Goal: Task Accomplishment & Management: Manage account settings

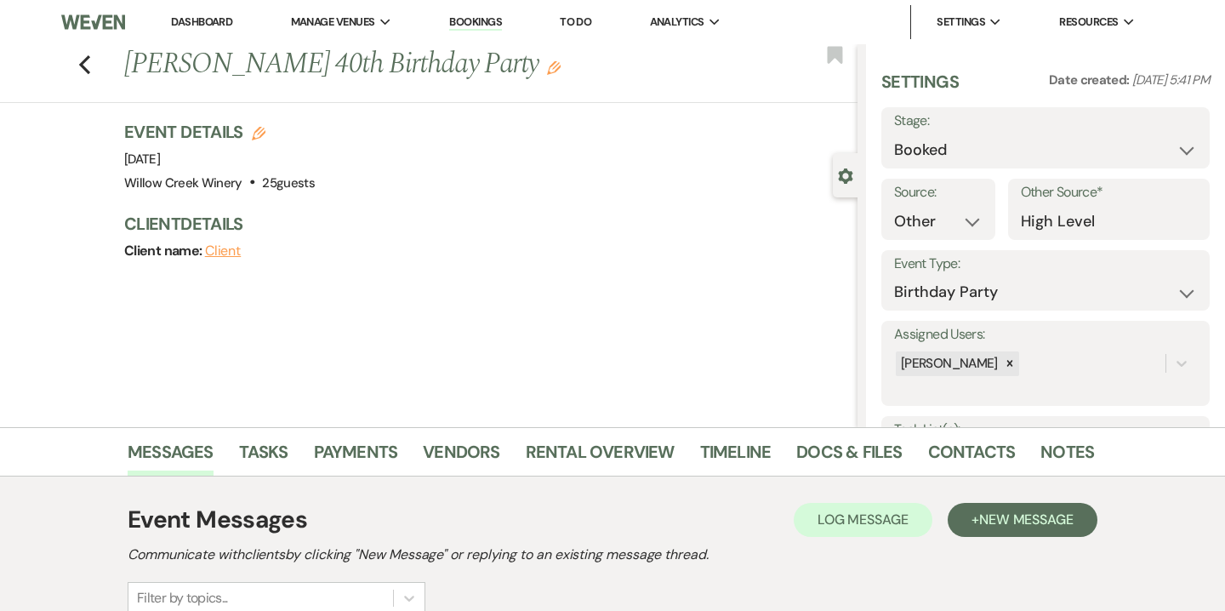
select select "14"
select select "4"
select select "4262"
click at [1049, 449] on link "Notes" at bounding box center [1067, 456] width 54 height 37
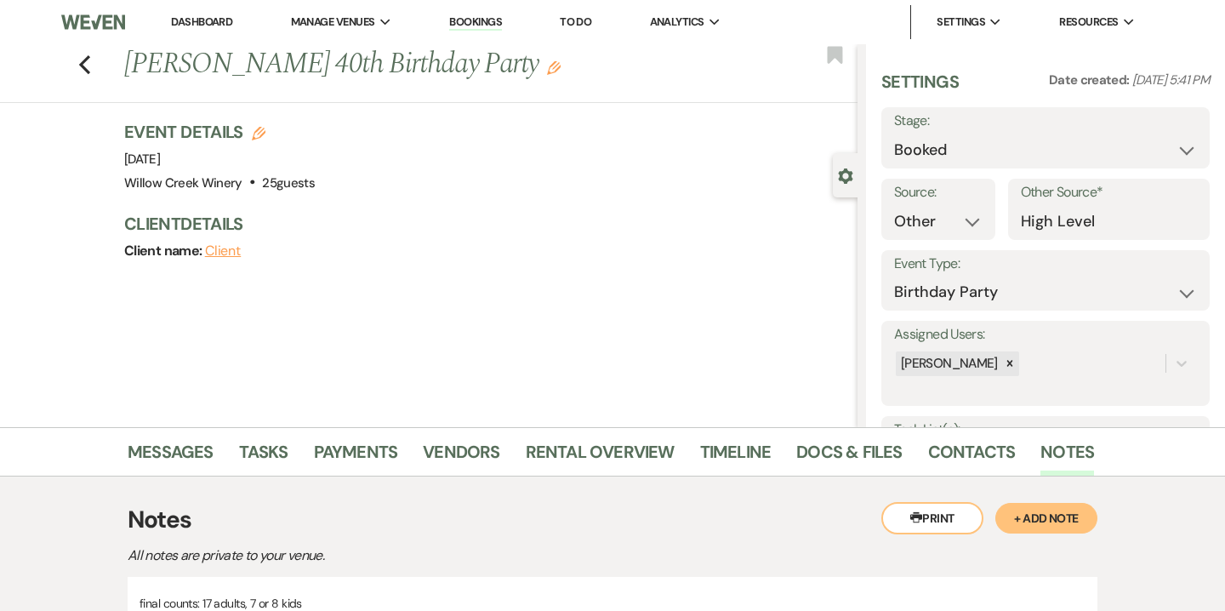
click at [208, 19] on link "Dashboard" at bounding box center [201, 21] width 61 height 14
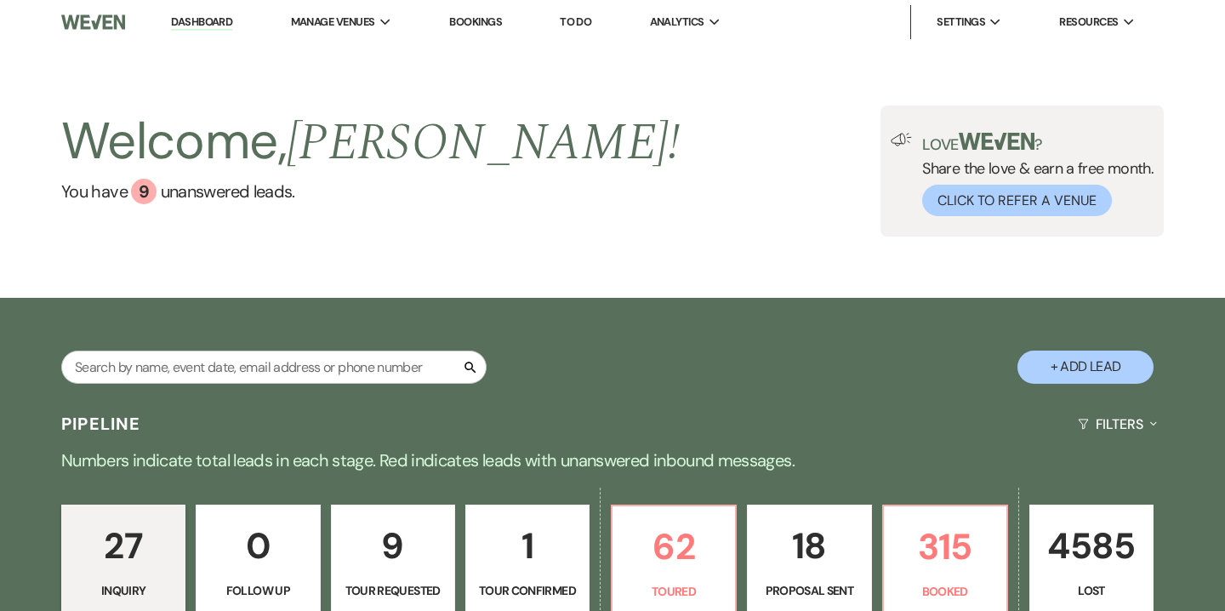
click at [492, 21] on link "Bookings" at bounding box center [475, 21] width 53 height 14
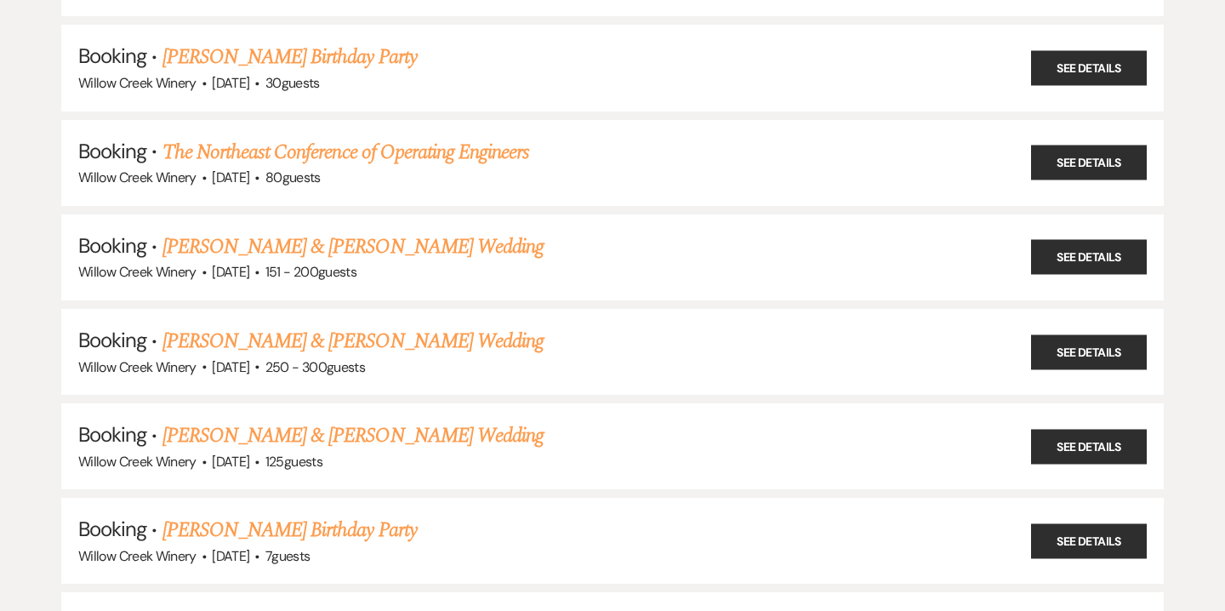
scroll to position [566, 0]
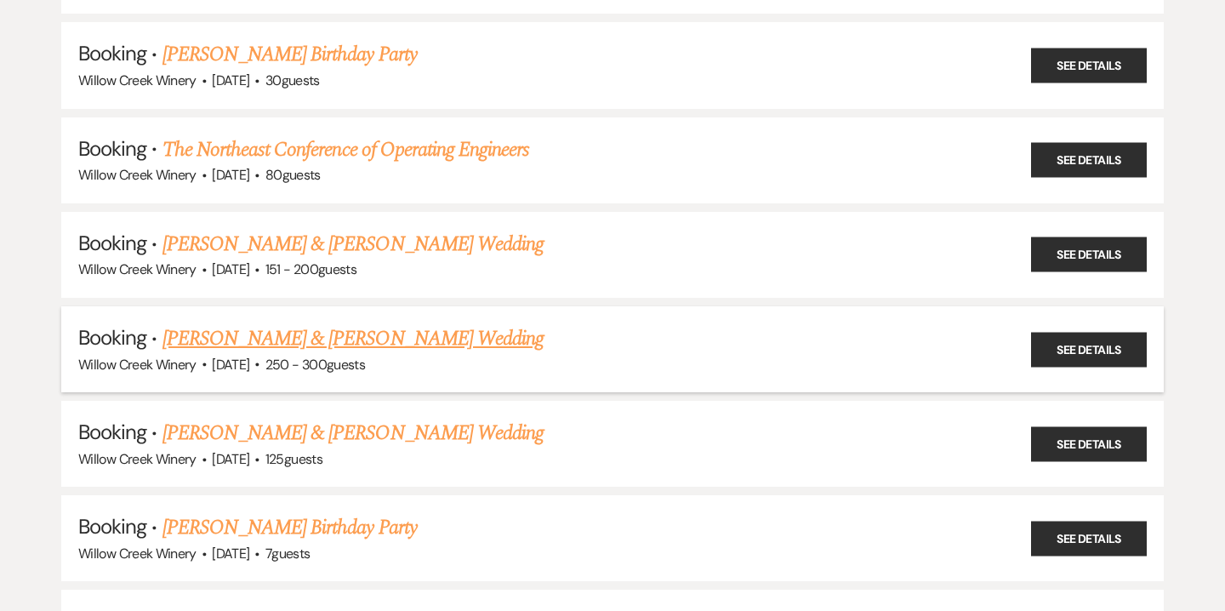
click at [350, 338] on link "[PERSON_NAME] & [PERSON_NAME] Wedding" at bounding box center [352, 338] width 381 height 31
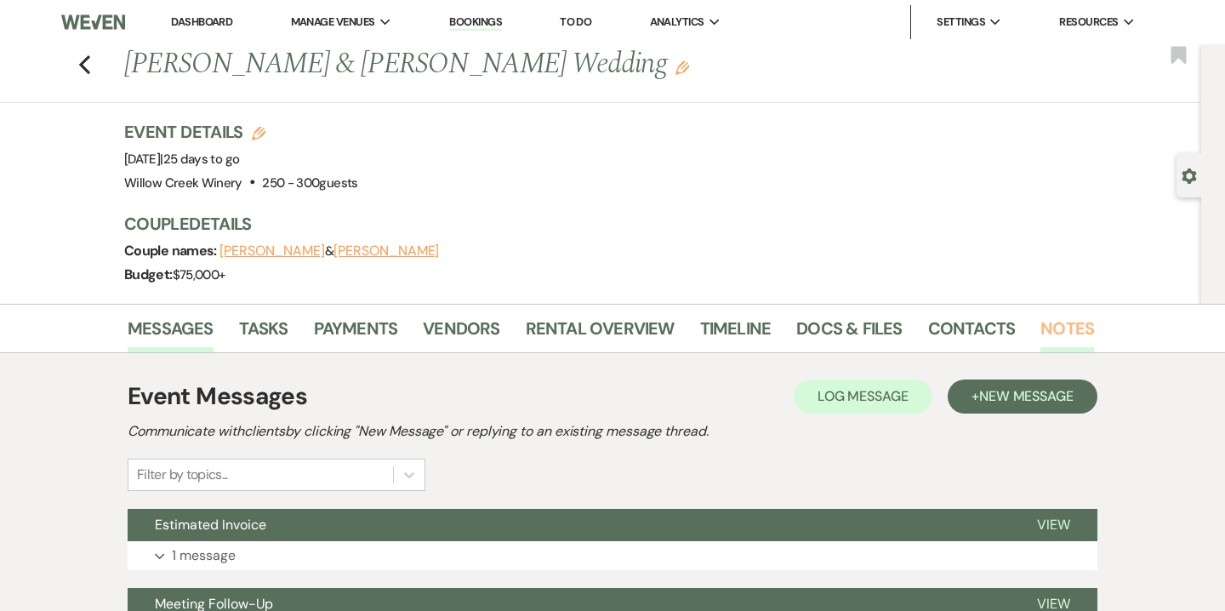
click at [1040, 338] on link "Notes" at bounding box center [1067, 333] width 54 height 37
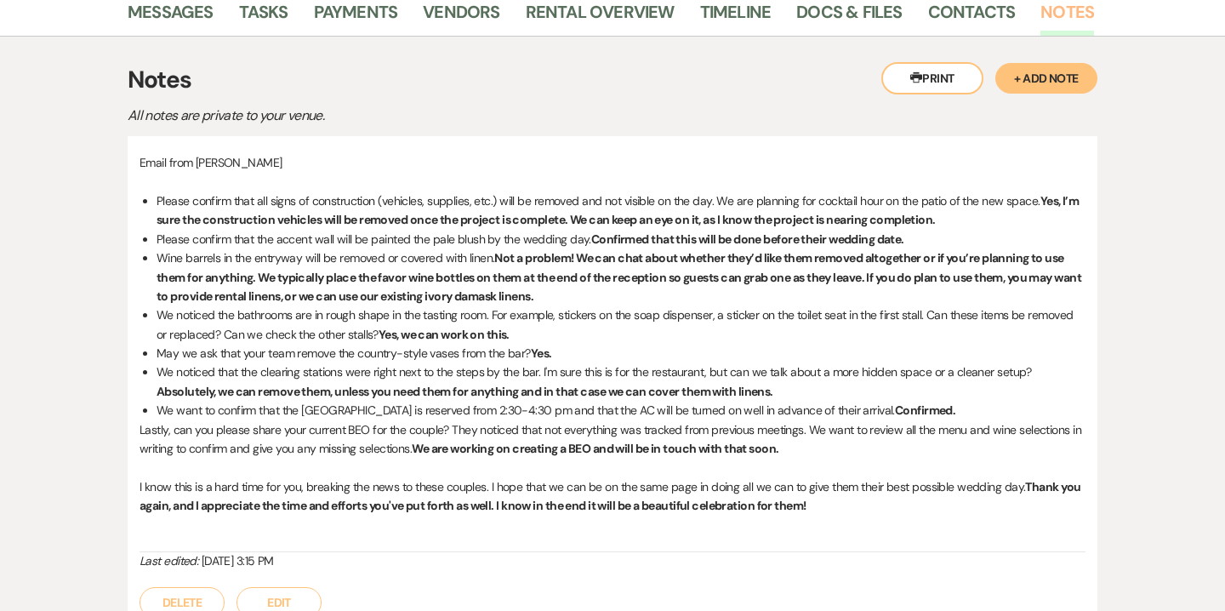
scroll to position [321, 0]
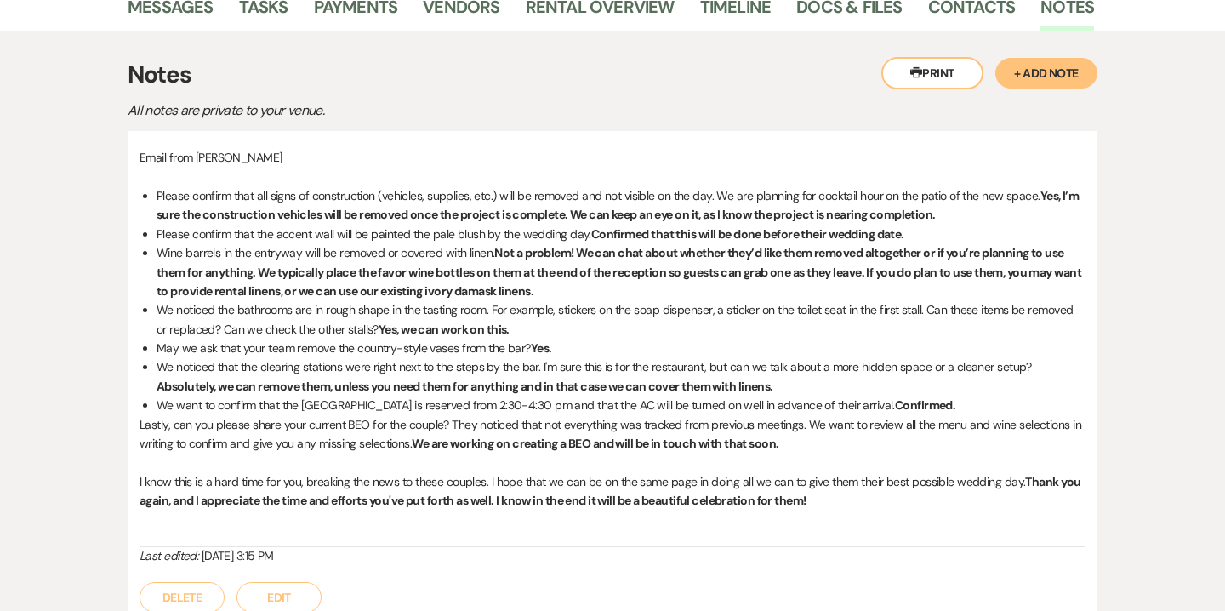
click at [1073, 72] on button "+ Add Note" at bounding box center [1046, 73] width 102 height 31
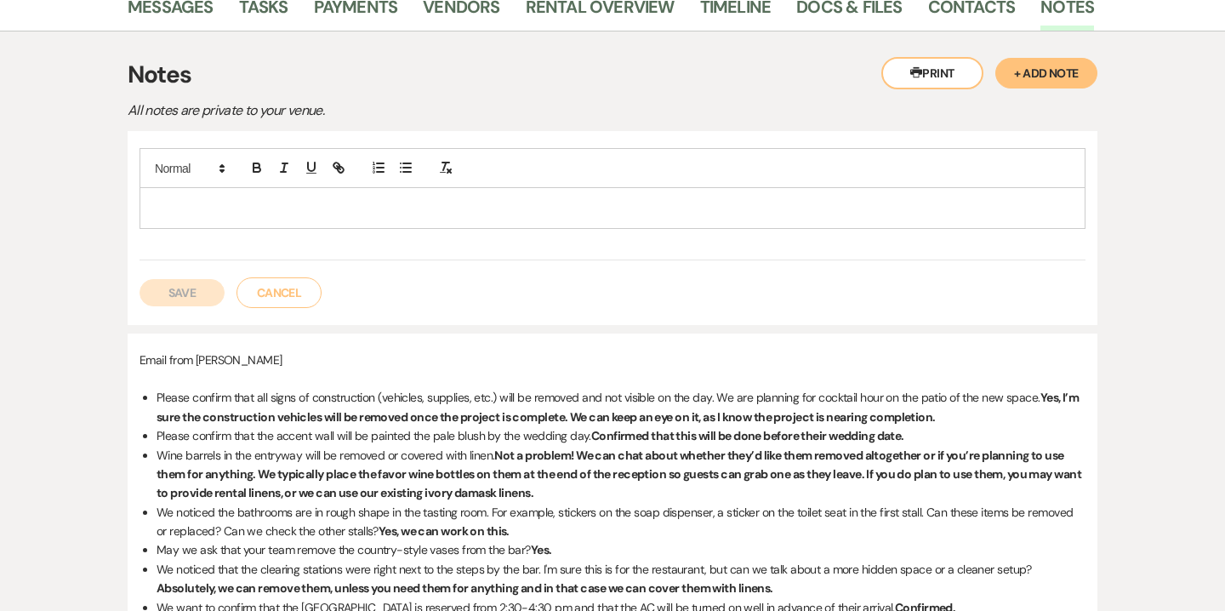
click at [320, 202] on p at bounding box center [612, 207] width 918 height 19
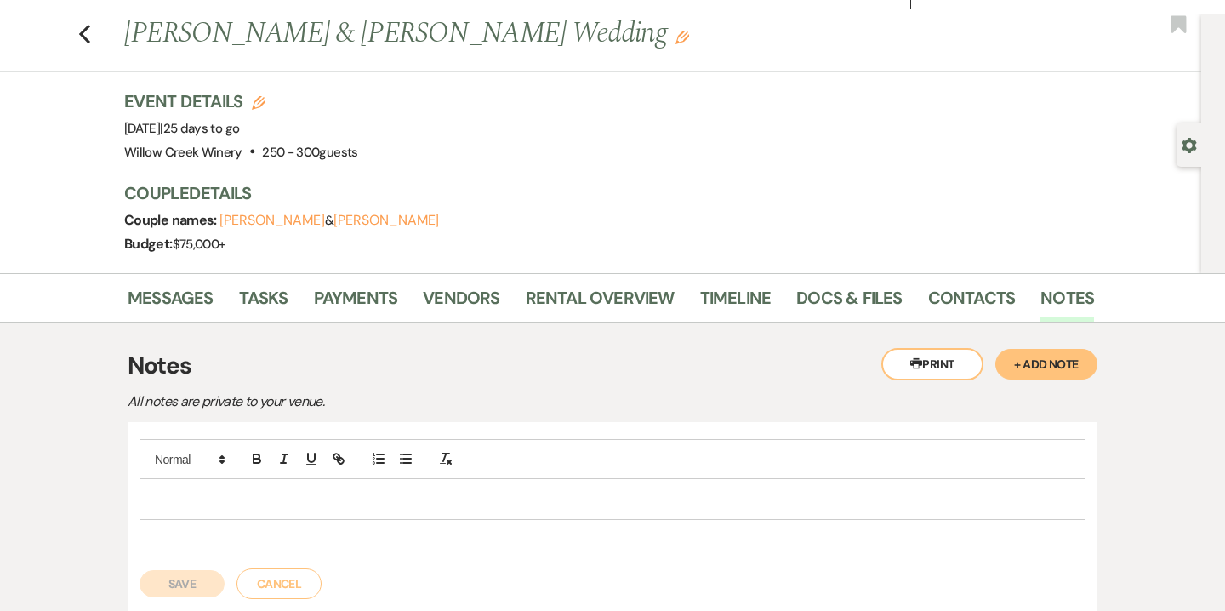
scroll to position [0, 0]
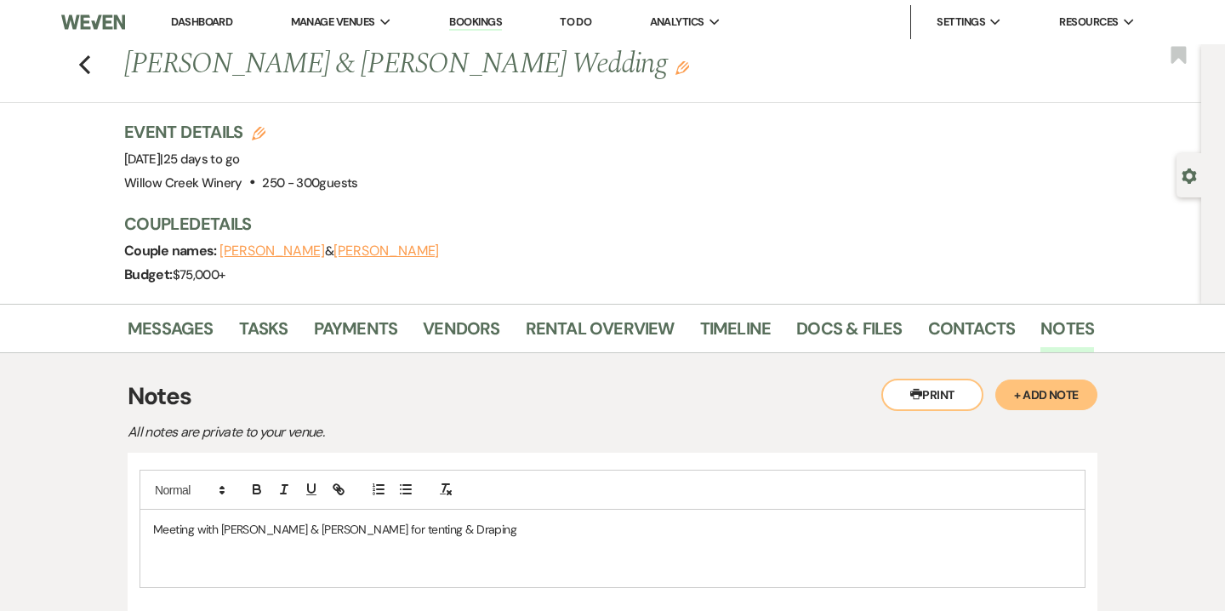
click at [409, 478] on span at bounding box center [392, 489] width 54 height 25
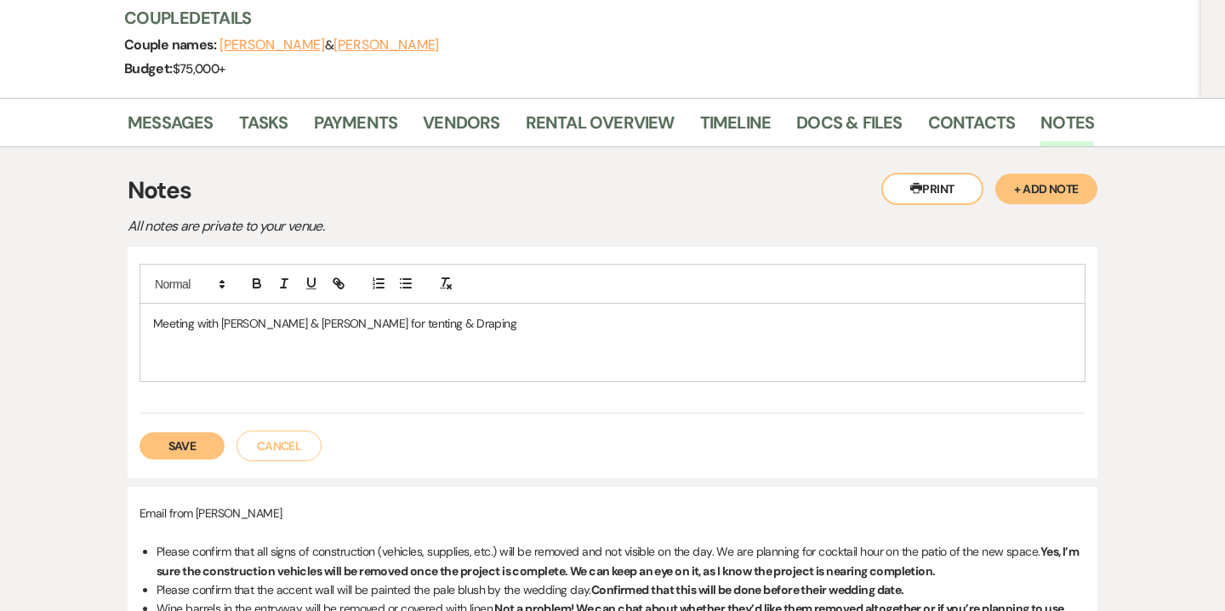
scroll to position [219, 0]
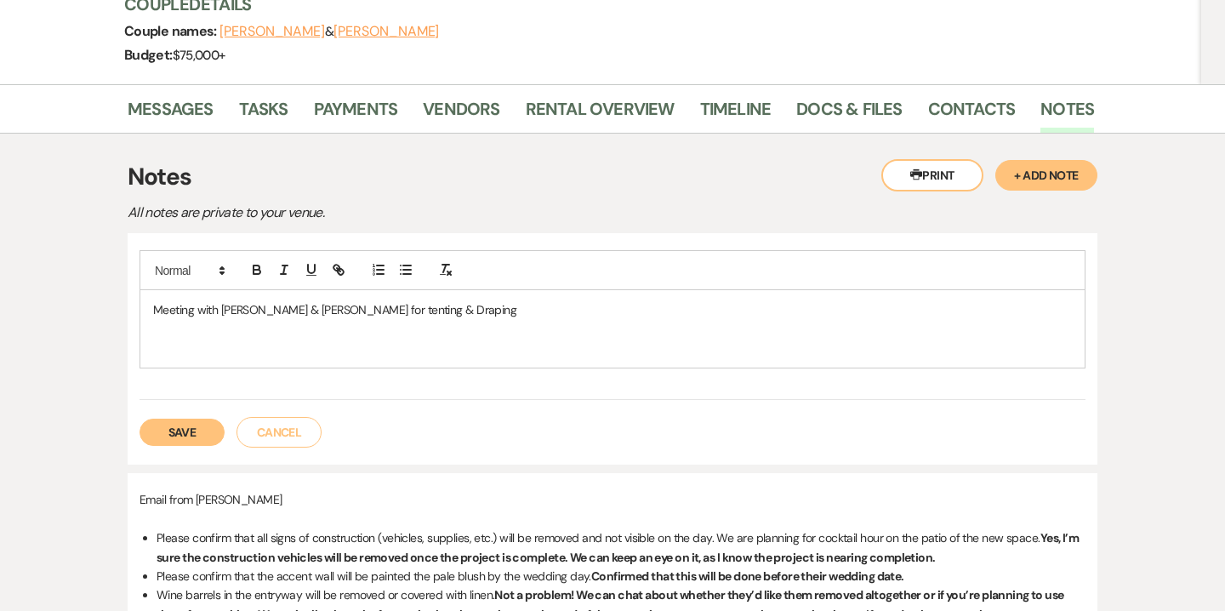
click at [219, 361] on div "Meeting with [PERSON_NAME] & [PERSON_NAME] for tenting & Draping" at bounding box center [612, 328] width 944 height 77
click at [407, 268] on icon "button" at bounding box center [405, 269] width 15 height 15
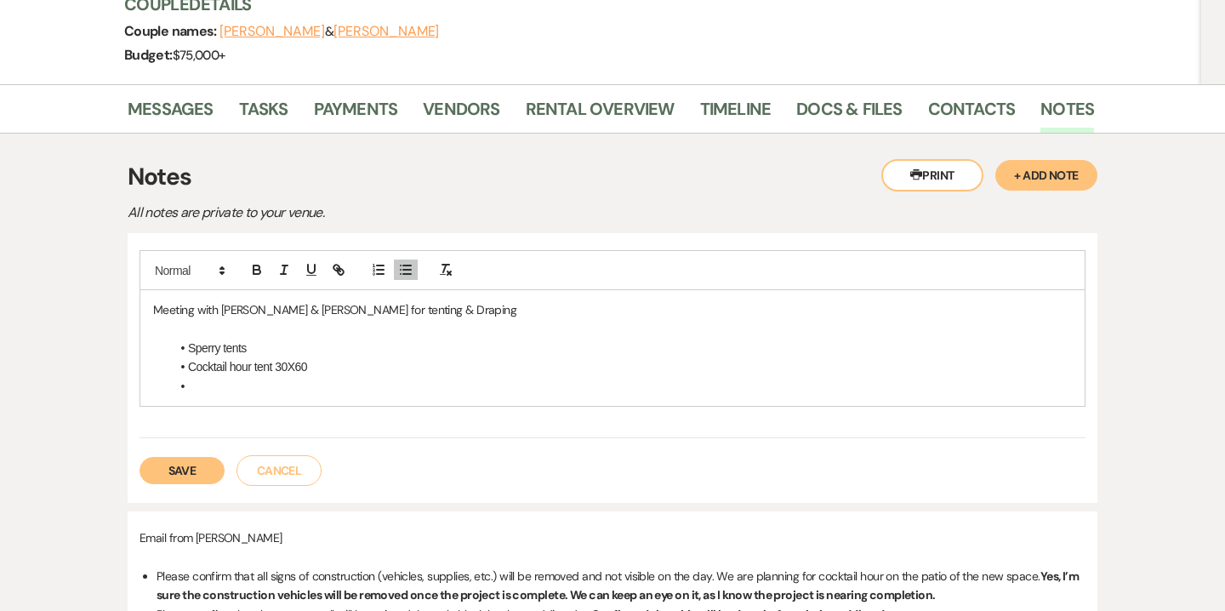
click at [255, 347] on li "Sperry tents" at bounding box center [620, 347] width 901 height 19
click at [199, 384] on li at bounding box center [620, 386] width 901 height 19
click at [253, 385] on li "Ceremony ten 30X80 if it rains" at bounding box center [620, 386] width 901 height 19
click at [338, 387] on li "Ceremony tent 30X80 if it rains" at bounding box center [620, 386] width 901 height 19
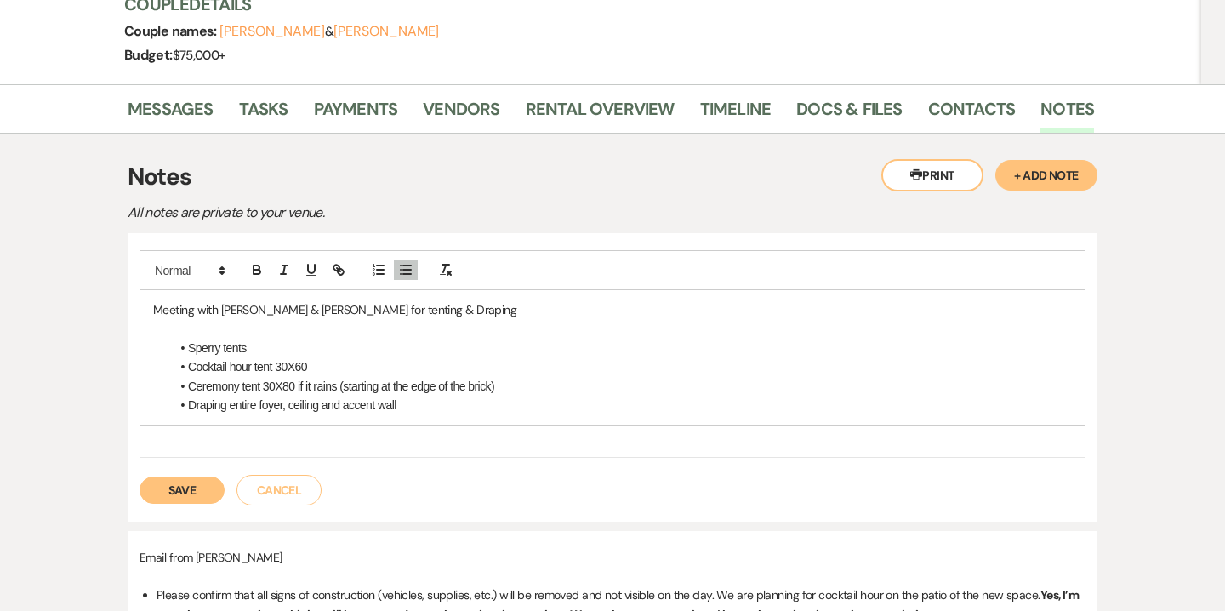
click at [183, 333] on p at bounding box center [612, 329] width 918 height 19
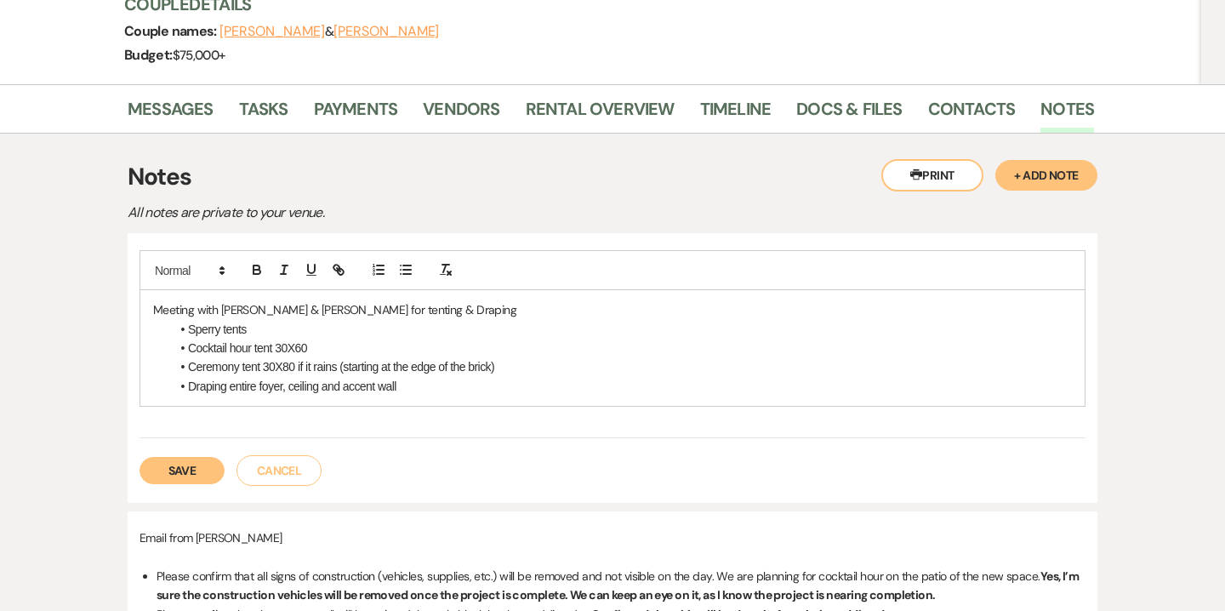
click at [423, 394] on li "Draping entire foyer, ceiling and accent wall" at bounding box center [620, 386] width 901 height 19
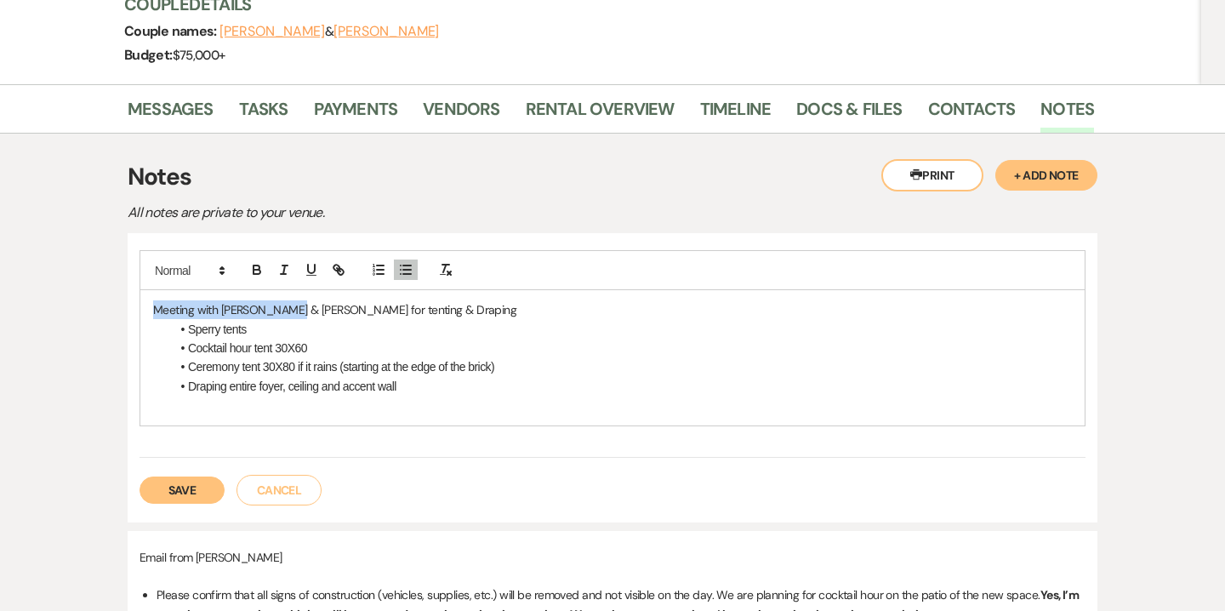
drag, startPoint x: 151, startPoint y: 306, endPoint x: 288, endPoint y: 305, distance: 137.8
click at [288, 305] on div "Meeting with [PERSON_NAME] & [PERSON_NAME] for tenting & Draping Sperry tents C…" at bounding box center [612, 357] width 944 height 134
copy p "Meeting with [PERSON_NAME] & [PERSON_NAME]"
click at [162, 412] on p at bounding box center [612, 404] width 918 height 19
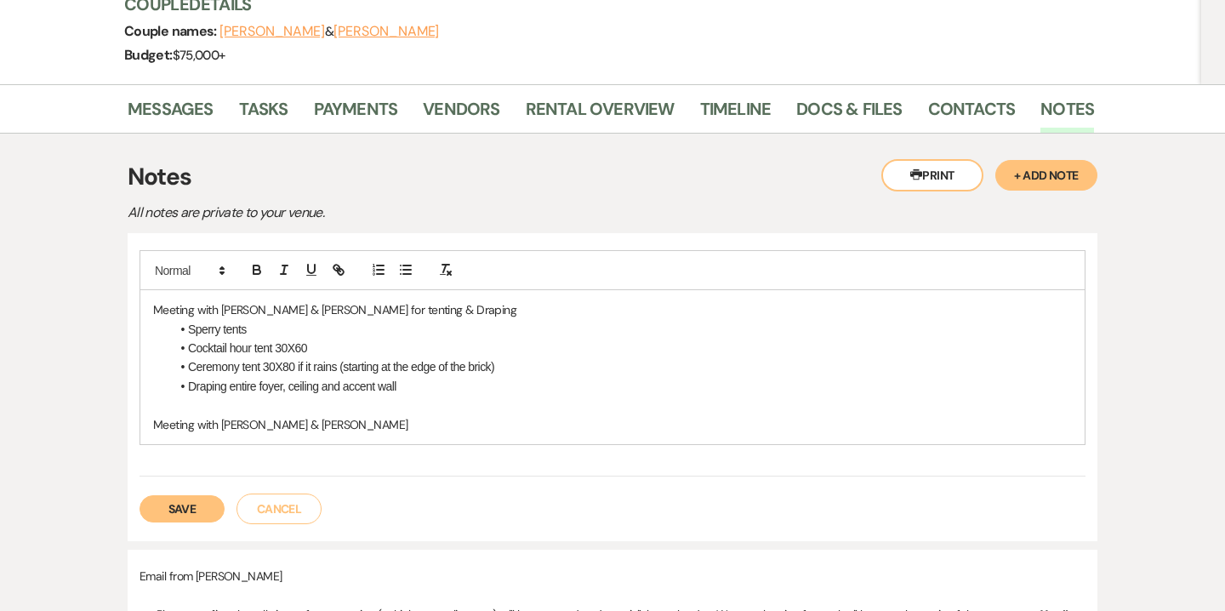
click at [190, 385] on li "Draping entire foyer, ceiling and accent wall" at bounding box center [620, 386] width 901 height 19
click at [499, 362] on li "Ceremony tent 30X80 if it rains (starting at the edge of the brick)" at bounding box center [620, 366] width 901 height 19
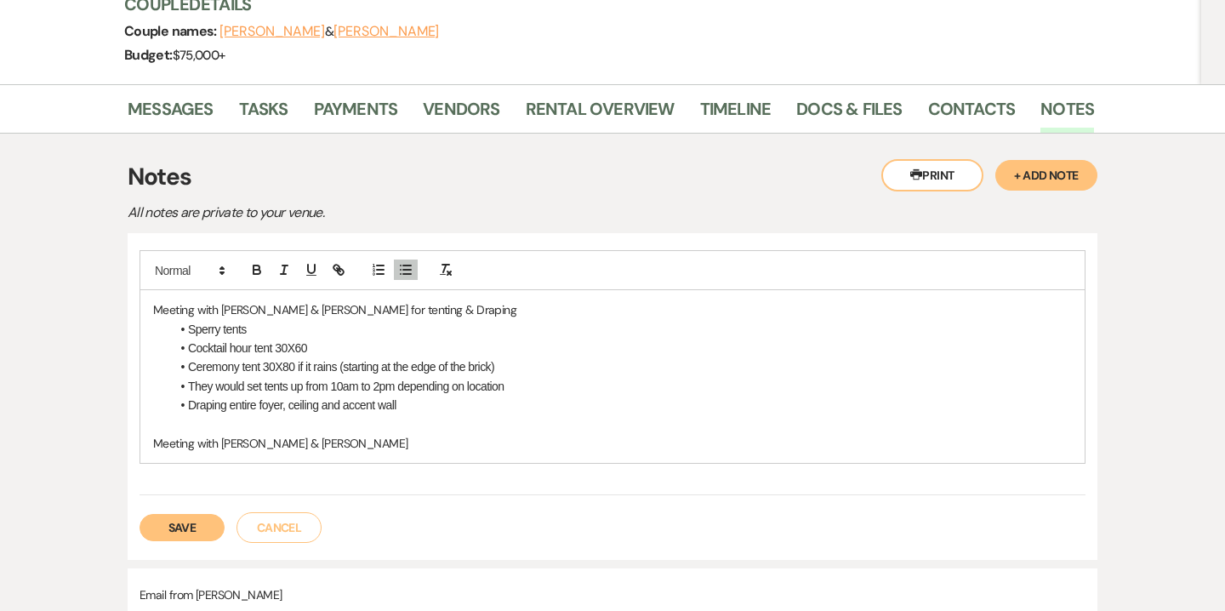
click at [355, 392] on li "They would set tents up from 10am to 2pm depending on location" at bounding box center [620, 386] width 901 height 19
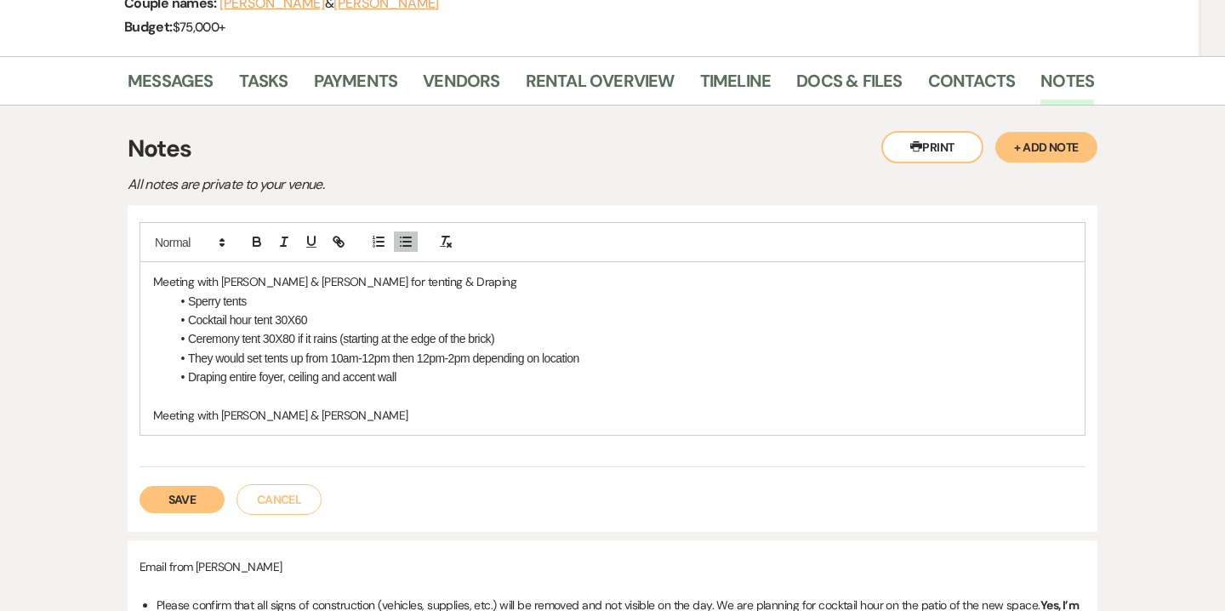
scroll to position [251, 0]
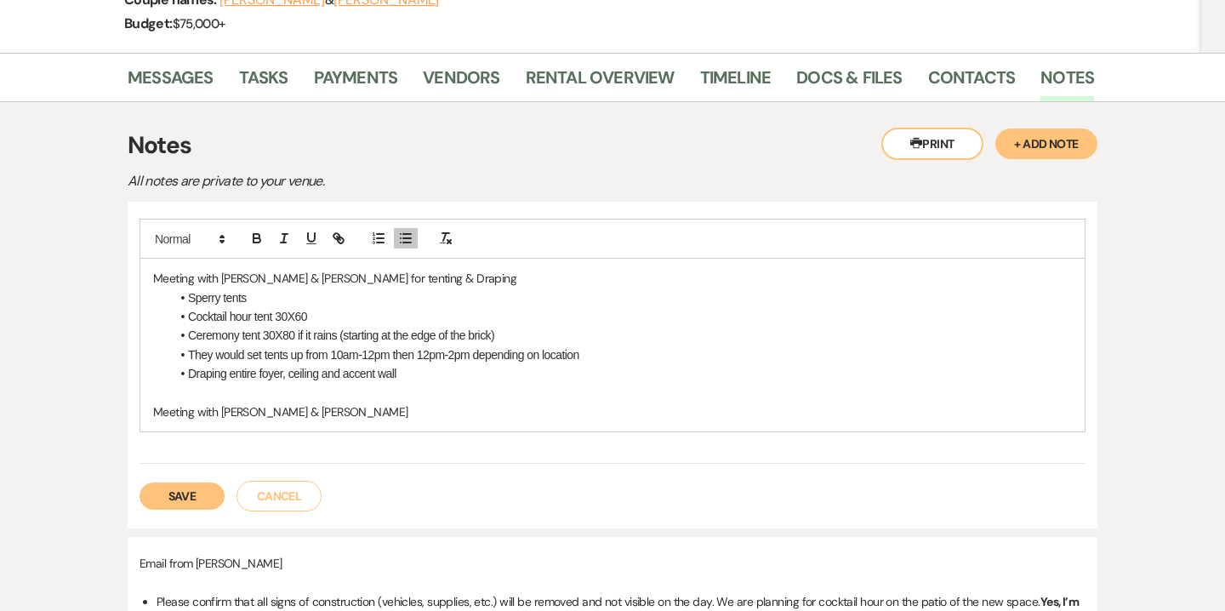
click at [298, 413] on p "Meeting with [PERSON_NAME] & [PERSON_NAME]" at bounding box center [612, 411] width 918 height 19
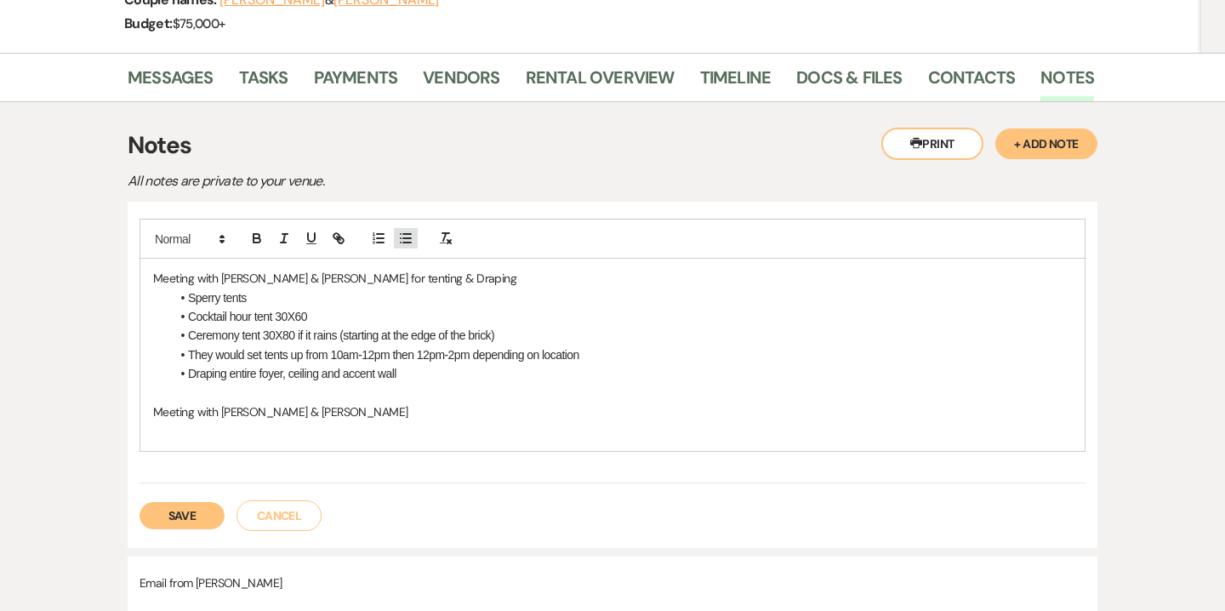
click at [407, 236] on icon "button" at bounding box center [405, 237] width 15 height 15
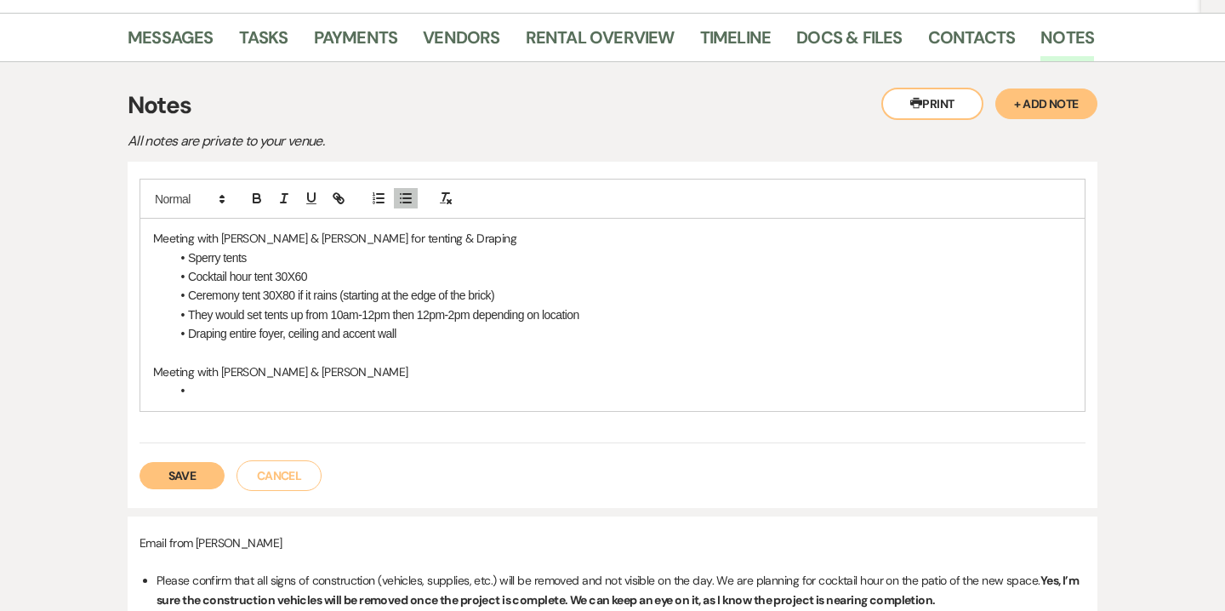
scroll to position [293, 0]
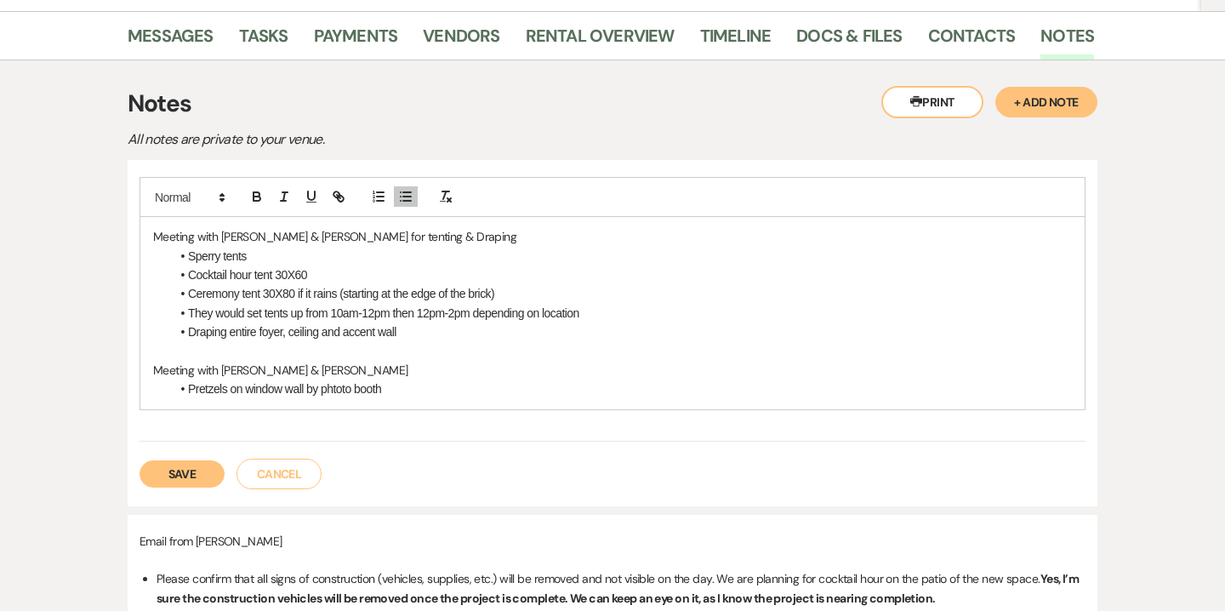
click at [334, 389] on li "Pretzels on window wall by phtoto booth" at bounding box center [620, 388] width 901 height 19
click at [389, 398] on li "Pretzels on window wall by photo booth" at bounding box center [620, 388] width 901 height 19
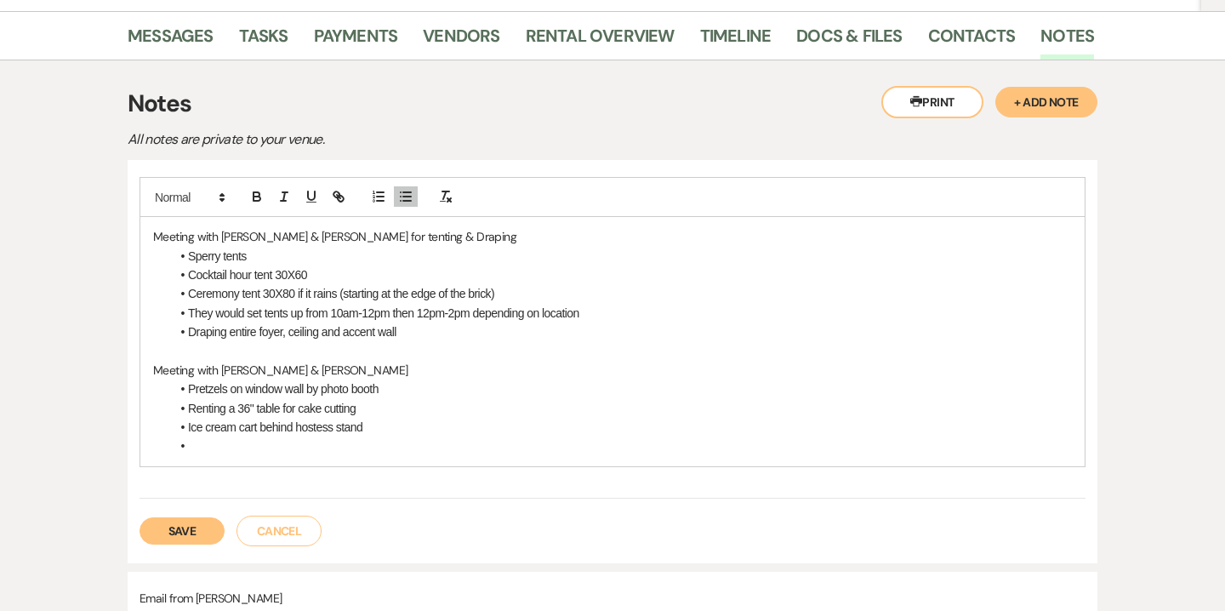
click at [373, 429] on li "Ice cream cart behind hostess stand" at bounding box center [620, 427] width 901 height 19
click at [197, 452] on li at bounding box center [620, 445] width 901 height 19
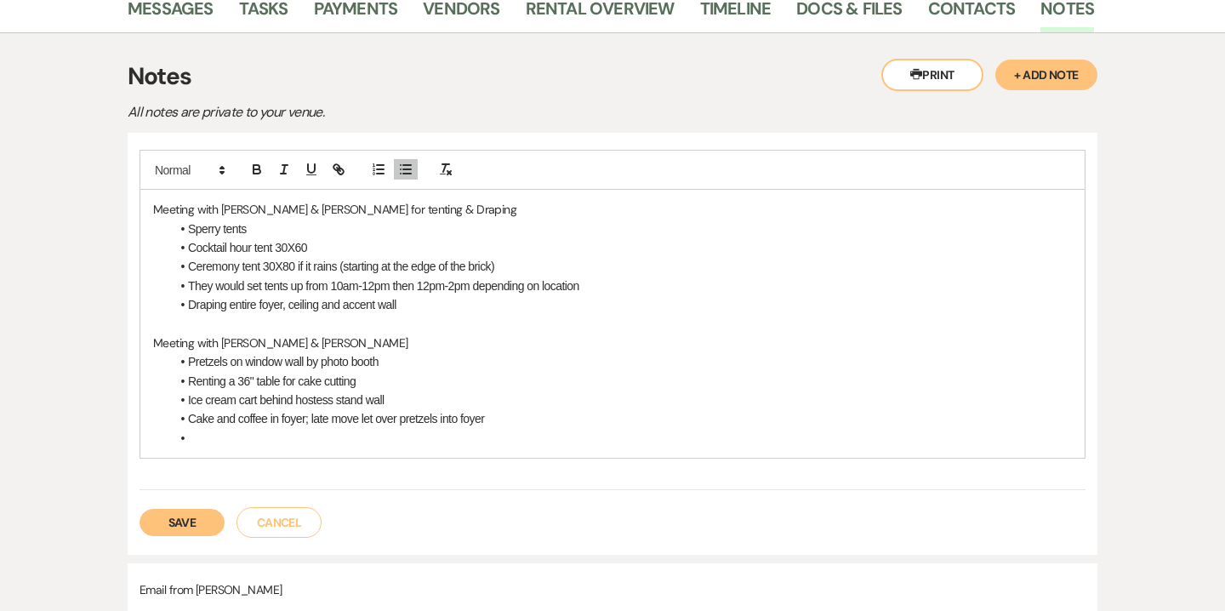
scroll to position [321, 0]
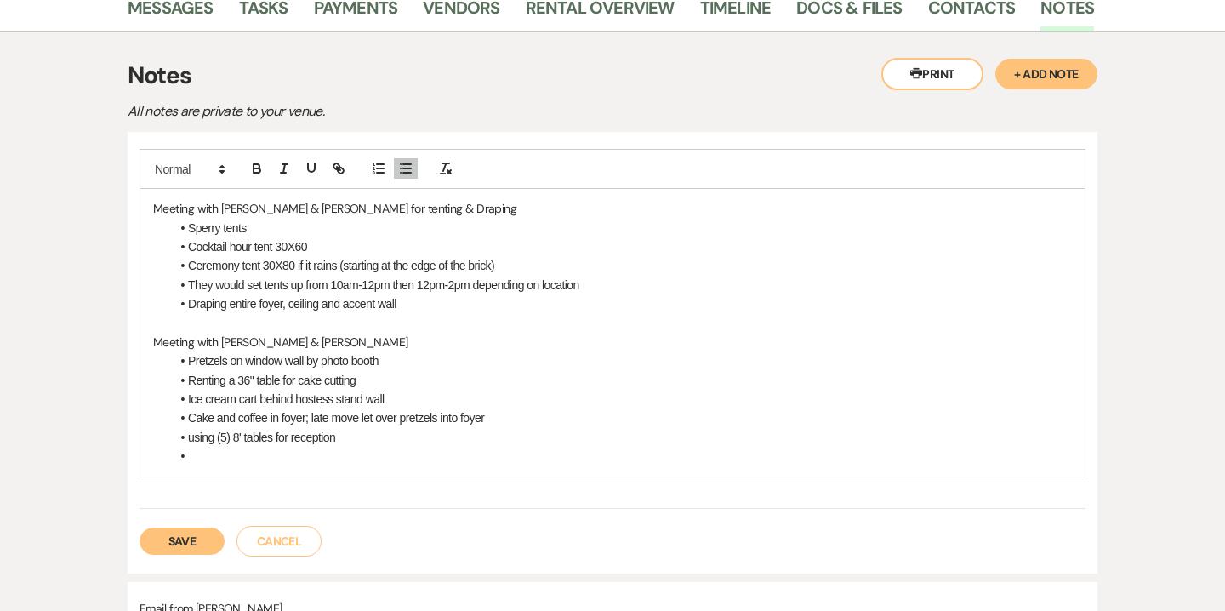
click at [489, 417] on li "Cake and coffee in foyer; late move let over pretzels into foyer" at bounding box center [620, 417] width 901 height 19
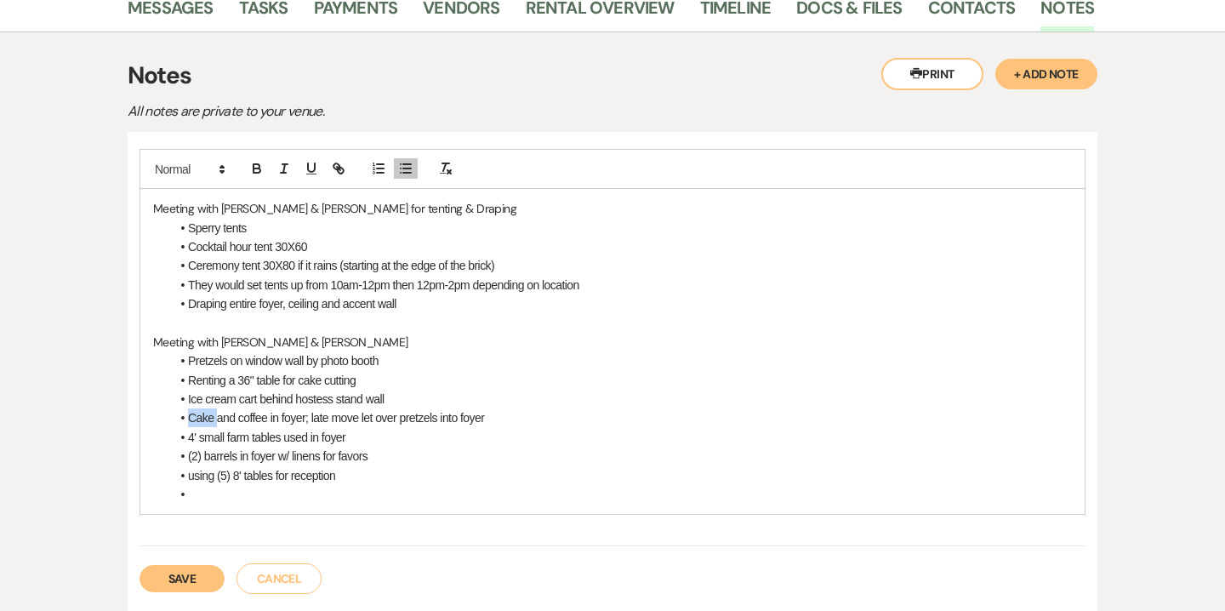
drag, startPoint x: 216, startPoint y: 418, endPoint x: 185, endPoint y: 418, distance: 31.5
click at [185, 418] on li "Cake and coffee in foyer; late move let over pretzels into foyer" at bounding box center [620, 417] width 901 height 19
click at [255, 424] on li "coffee in foyer; late move let over pretzels into foyer" at bounding box center [620, 417] width 901 height 19
click at [348, 420] on li "coffee in foyer on 8' long table infront of hidden hostess table; late move let…" at bounding box center [620, 417] width 901 height 19
click at [357, 437] on li "4' small farm tables used in foyer" at bounding box center [620, 437] width 901 height 19
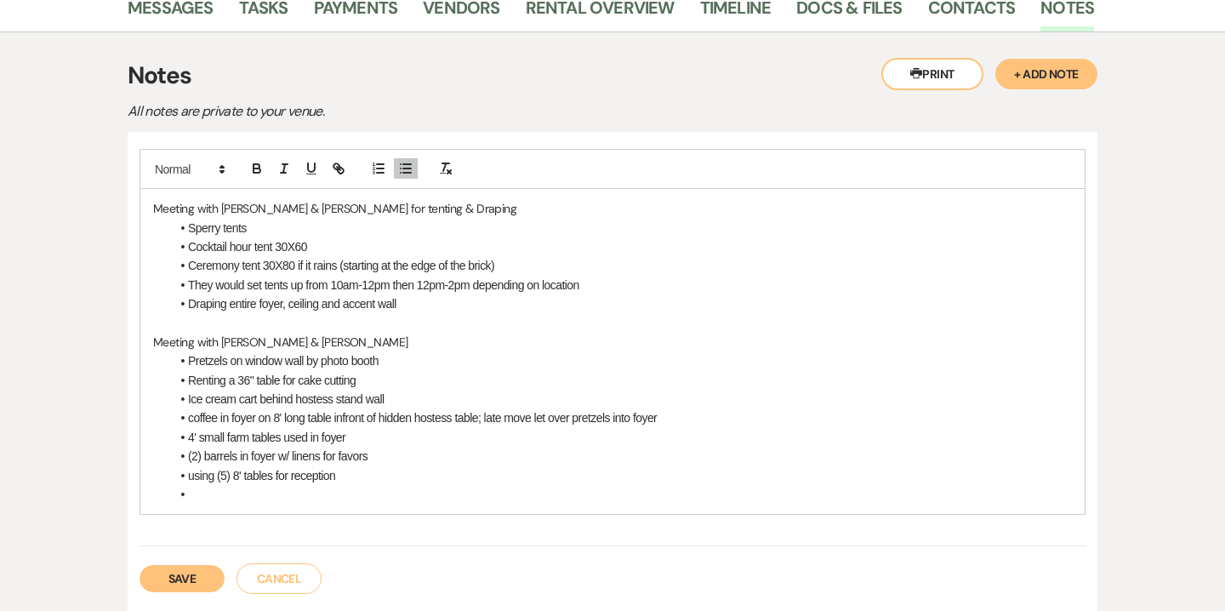
click at [347, 419] on li "coffee in foyer on 8' long table infront of hidden hostess table; late move let…" at bounding box center [620, 417] width 901 height 19
click at [344, 420] on li "coffee in foyer on 8' long table infront of hidden hostess table; late move let…" at bounding box center [620, 417] width 901 height 19
click at [350, 441] on li "4' small farm tables used in foyer" at bounding box center [620, 437] width 901 height 19
click at [189, 439] on li "4' small farm tables used in foyer cake" at bounding box center [620, 437] width 901 height 19
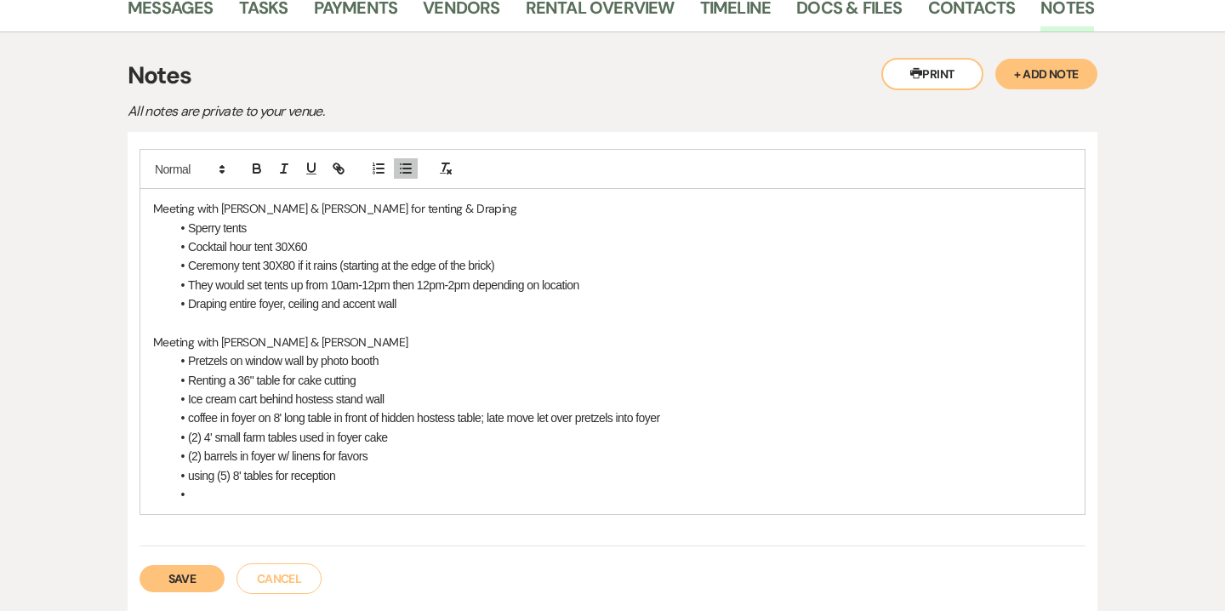
click at [241, 437] on li "(2) 4' small farm tables used in foyer cake" at bounding box center [620, 437] width 901 height 19
click at [337, 442] on li "(2) 4' farm tables used in foyer cake" at bounding box center [620, 437] width 901 height 19
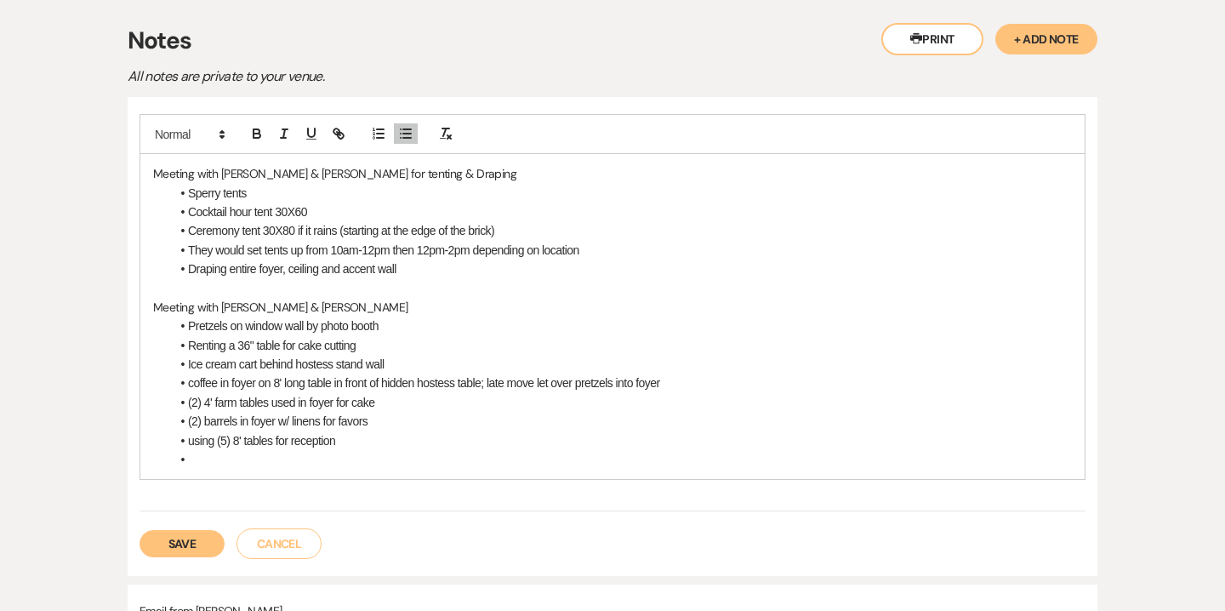
scroll to position [357, 0]
click at [274, 383] on li "coffee in foyer on 8' long table in front of hidden hostess table; late move le…" at bounding box center [620, 381] width 901 height 19
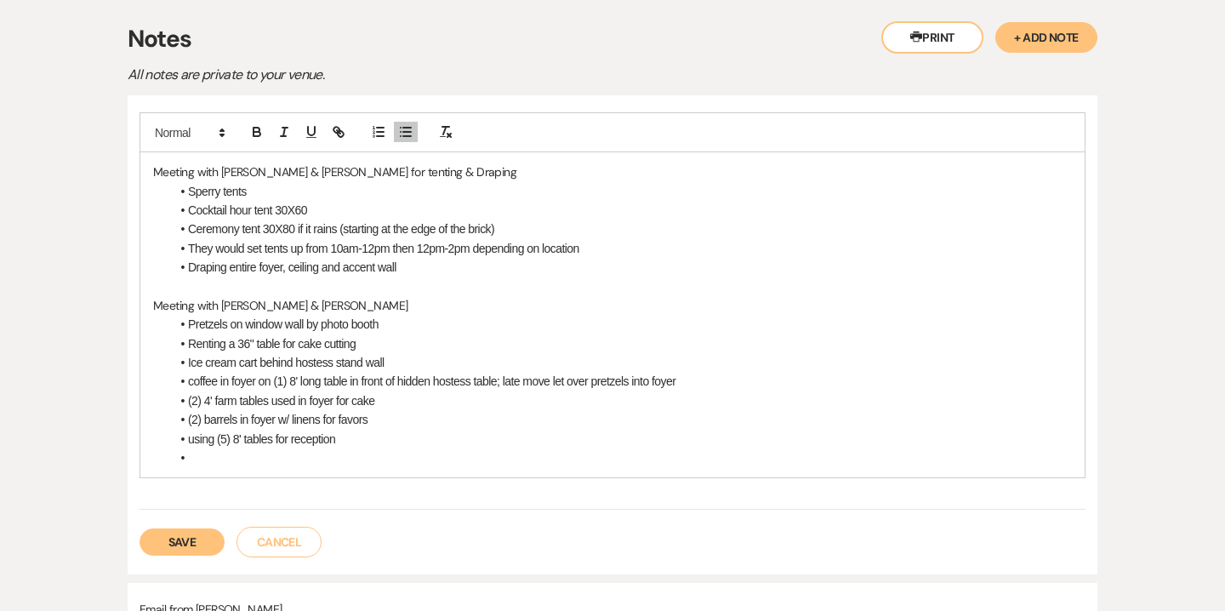
click at [507, 383] on li "coffee in foyer on (1) 8' long table in front of hidden hostess table; late mov…" at bounding box center [620, 381] width 901 height 19
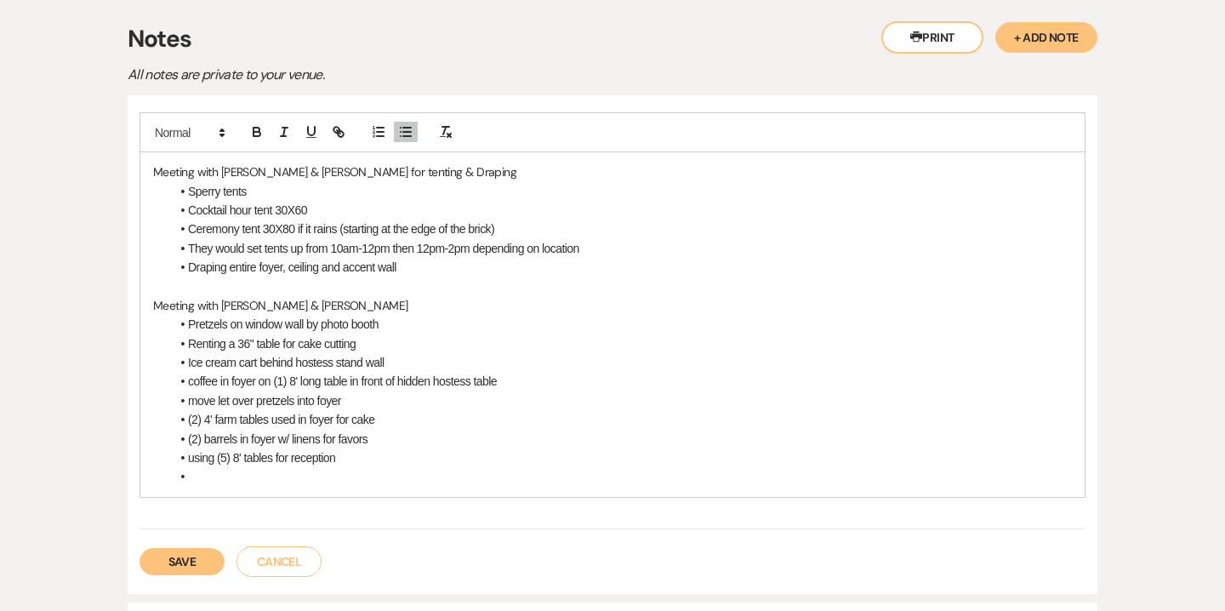
click at [344, 401] on li "move let over pretzels into foyer" at bounding box center [620, 400] width 901 height 19
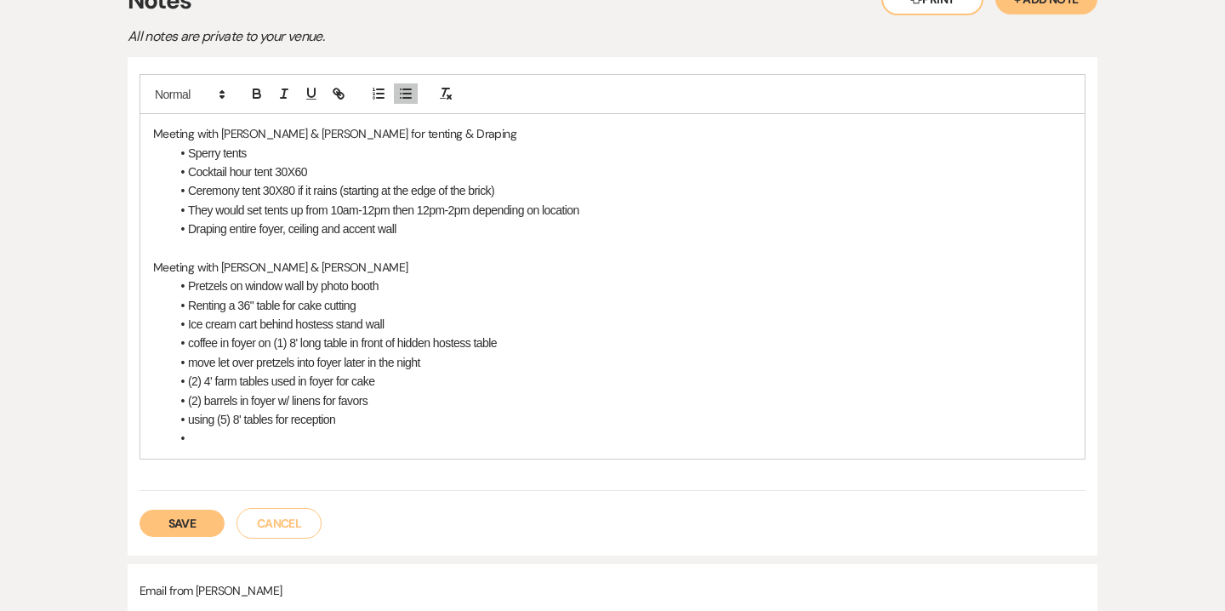
scroll to position [380, 0]
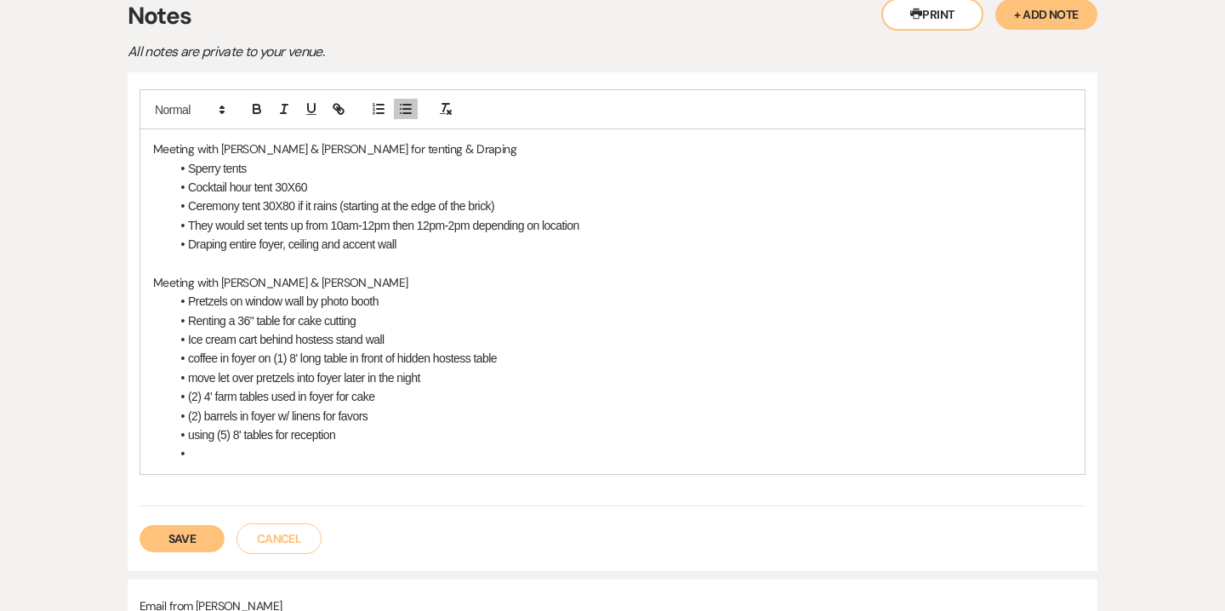
click at [193, 459] on li at bounding box center [620, 453] width 901 height 19
click at [260, 447] on li "Welcome sign seating chart is outside the double doors of the foyer" at bounding box center [620, 453] width 901 height 19
click at [531, 446] on li "Welcome sign/seating chart is outside the double doors of the foyer" at bounding box center [620, 453] width 901 height 19
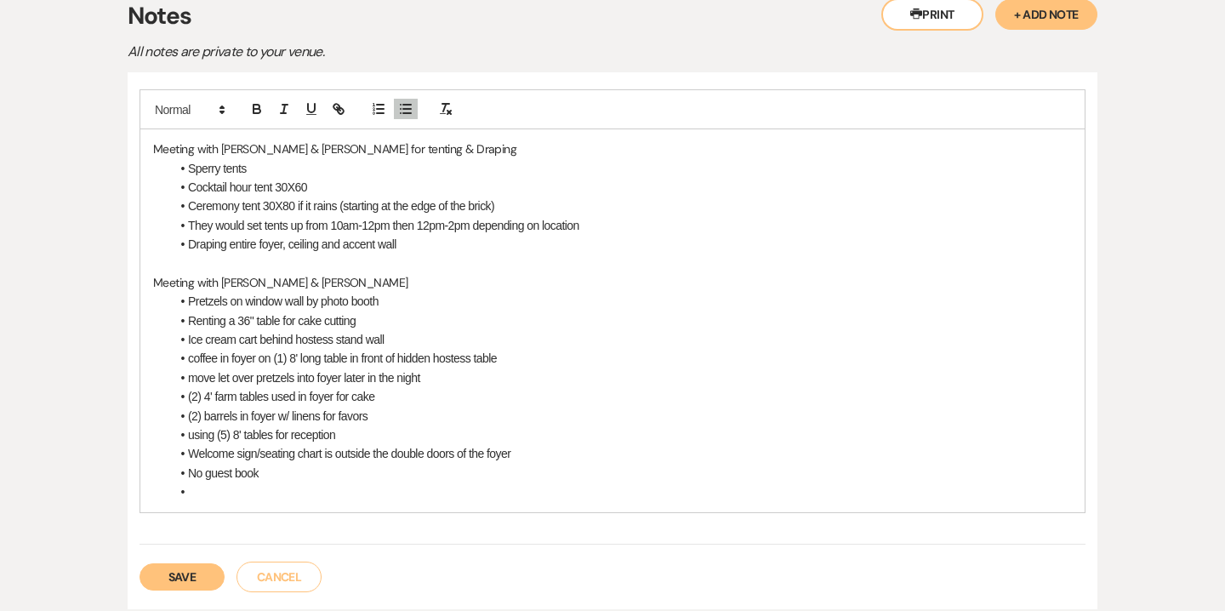
click at [290, 285] on p "Meeting with [PERSON_NAME] & [PERSON_NAME]" at bounding box center [612, 282] width 918 height 19
drag, startPoint x: 292, startPoint y: 278, endPoint x: 147, endPoint y: 282, distance: 144.6
click at [147, 282] on div "Meeting with [PERSON_NAME] & [PERSON_NAME] for tenting & Draping Sperry tents C…" at bounding box center [612, 320] width 944 height 382
click at [203, 495] on li at bounding box center [620, 491] width 901 height 19
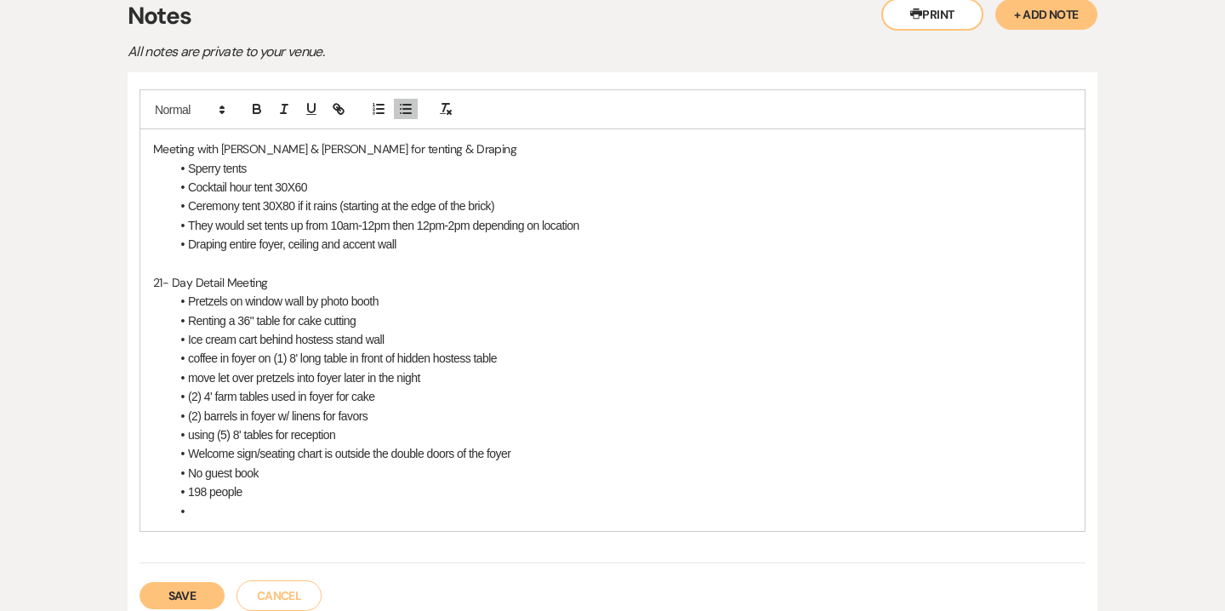
click at [188, 298] on li "Pretzels on window wall by photo booth" at bounding box center [620, 301] width 901 height 19
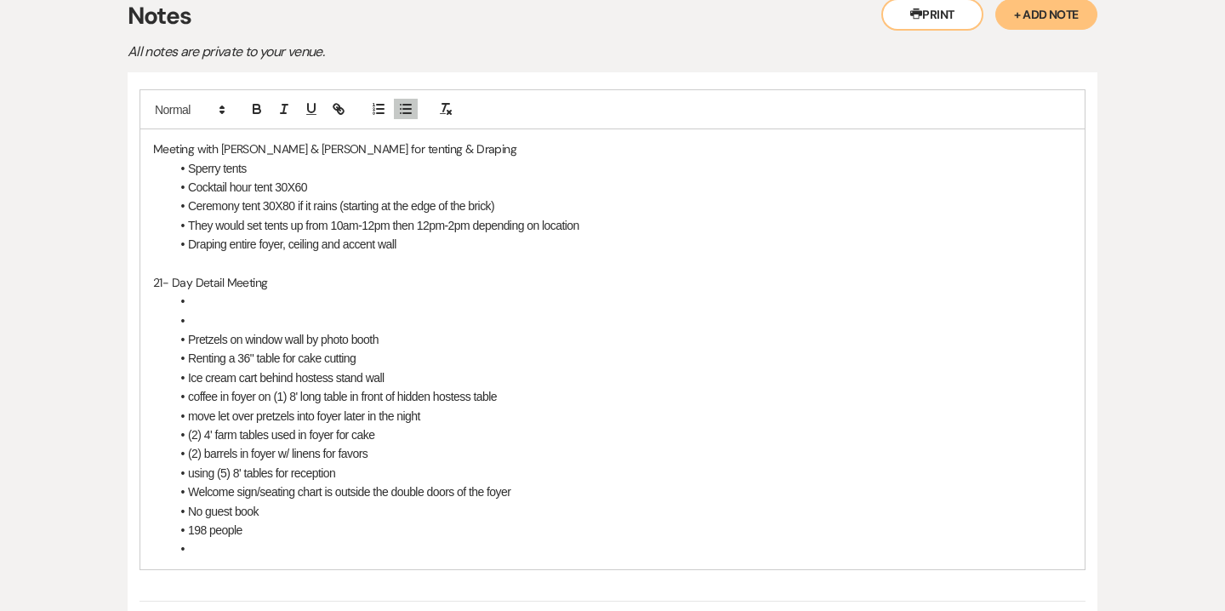
click at [189, 299] on li at bounding box center [620, 301] width 901 height 19
click at [191, 316] on li at bounding box center [620, 320] width 901 height 19
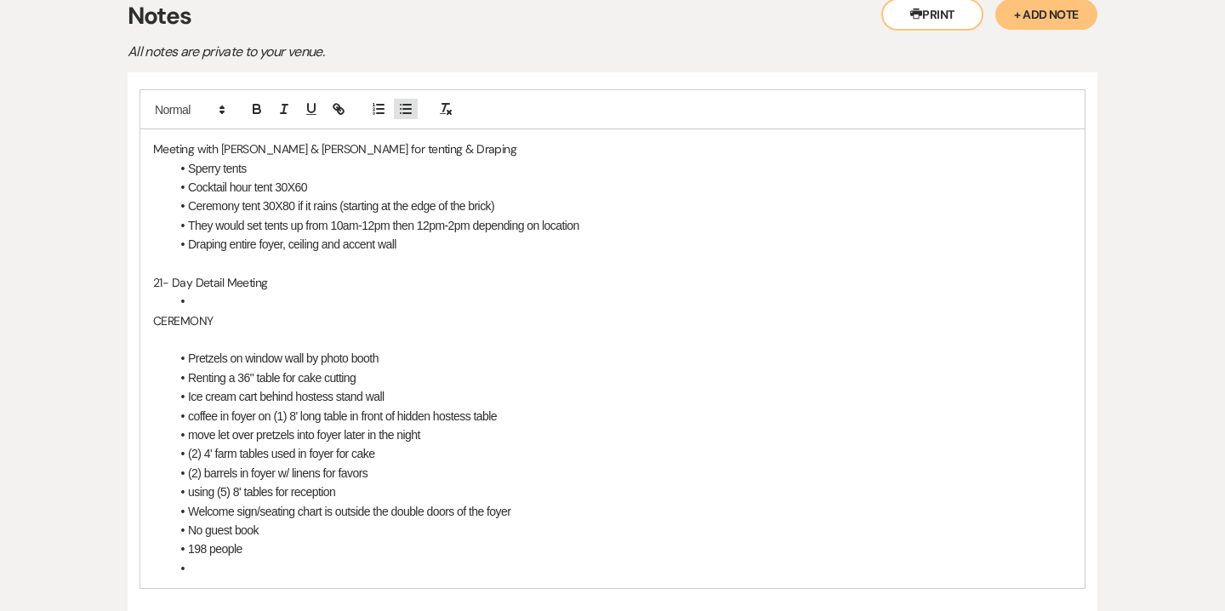
click at [401, 111] on icon "button" at bounding box center [405, 108] width 15 height 15
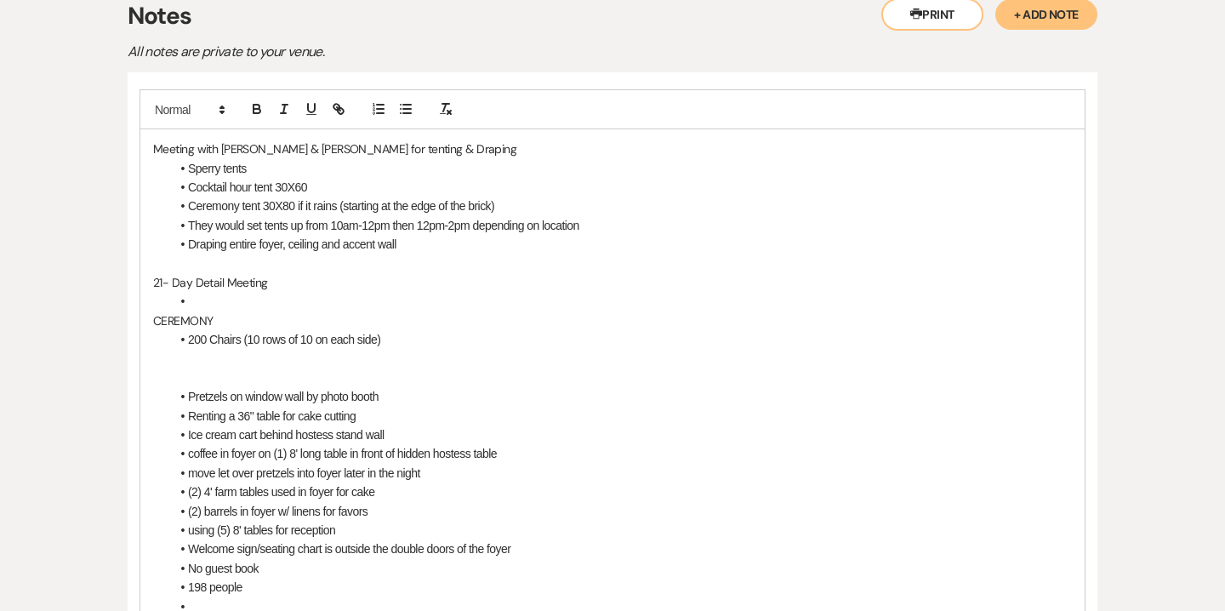
click at [387, 338] on li "200 Chairs (10 rows of 10 on each side)" at bounding box center [620, 339] width 901 height 19
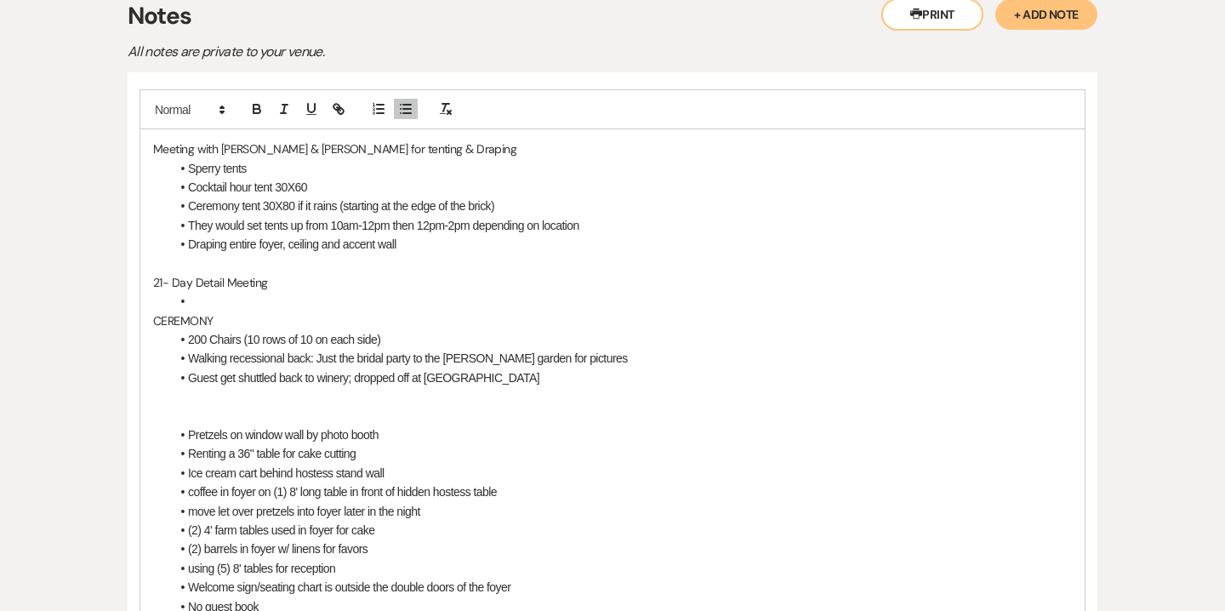
click at [194, 304] on li at bounding box center [620, 301] width 901 height 19
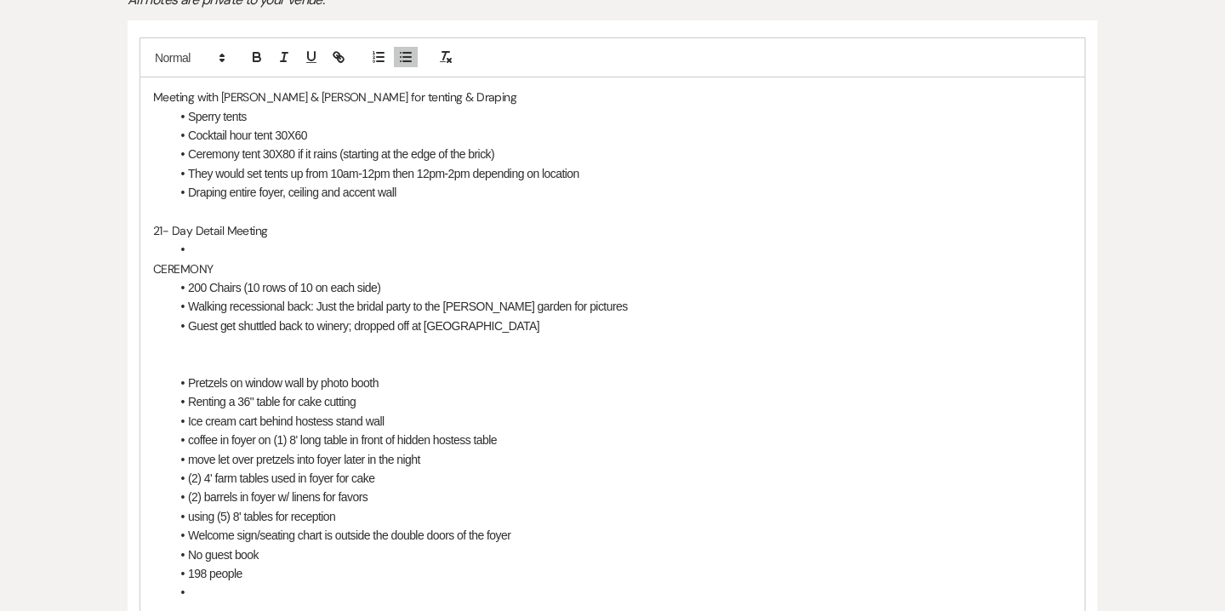
scroll to position [434, 0]
drag, startPoint x: 247, startPoint y: 577, endPoint x: 191, endPoint y: 577, distance: 56.1
click at [191, 577] on li "198 people" at bounding box center [620, 571] width 901 height 19
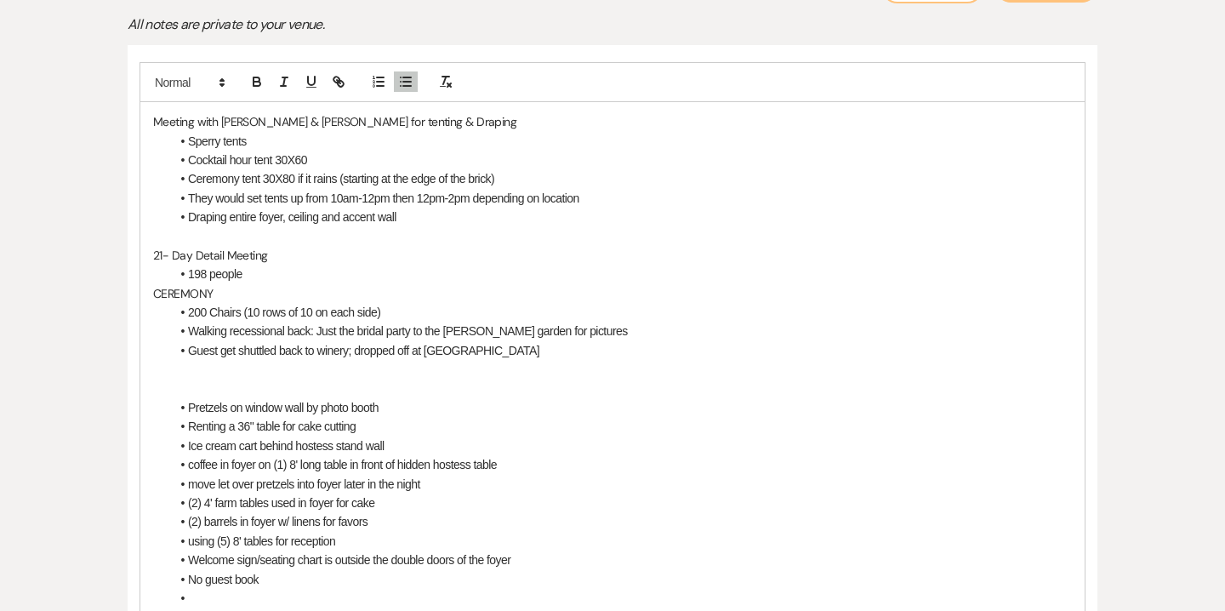
scroll to position [406, 0]
click at [504, 360] on li "Guest get shuttled back to winery; dropped off at [GEOGRAPHIC_DATA]" at bounding box center [620, 352] width 901 height 19
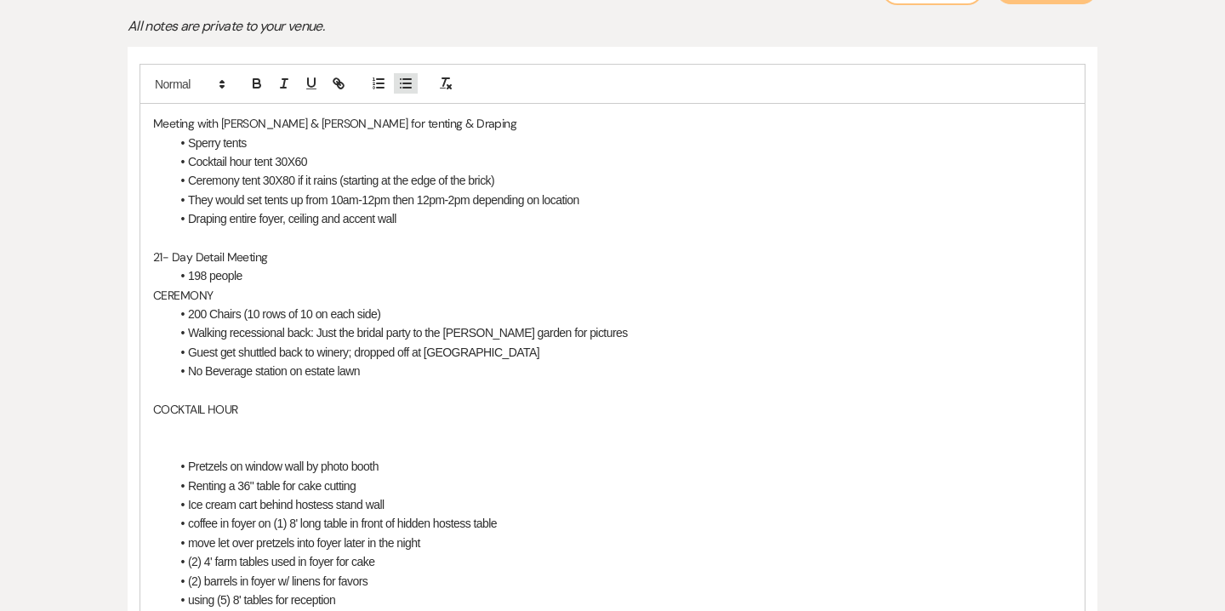
click at [406, 85] on icon "button" at bounding box center [405, 83] width 15 height 15
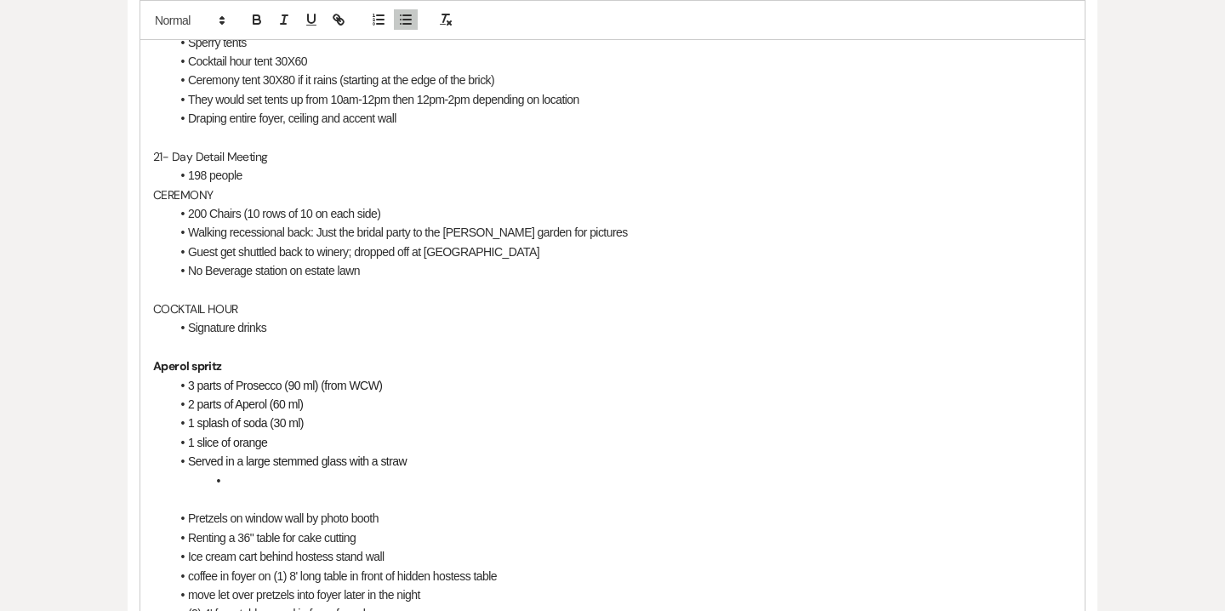
scroll to position [509, 0]
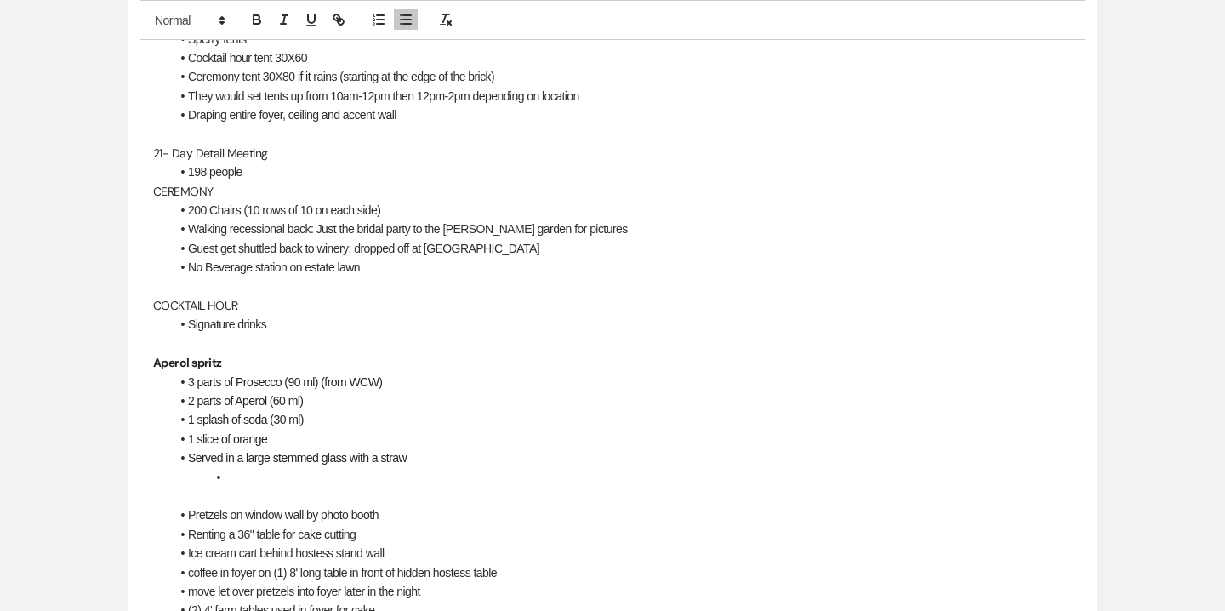
click at [175, 339] on p at bounding box center [612, 343] width 918 height 19
click at [151, 361] on div "Meeting with [PERSON_NAME] & [PERSON_NAME] for tenting & Draping Sperry tents C…" at bounding box center [612, 362] width 944 height 725
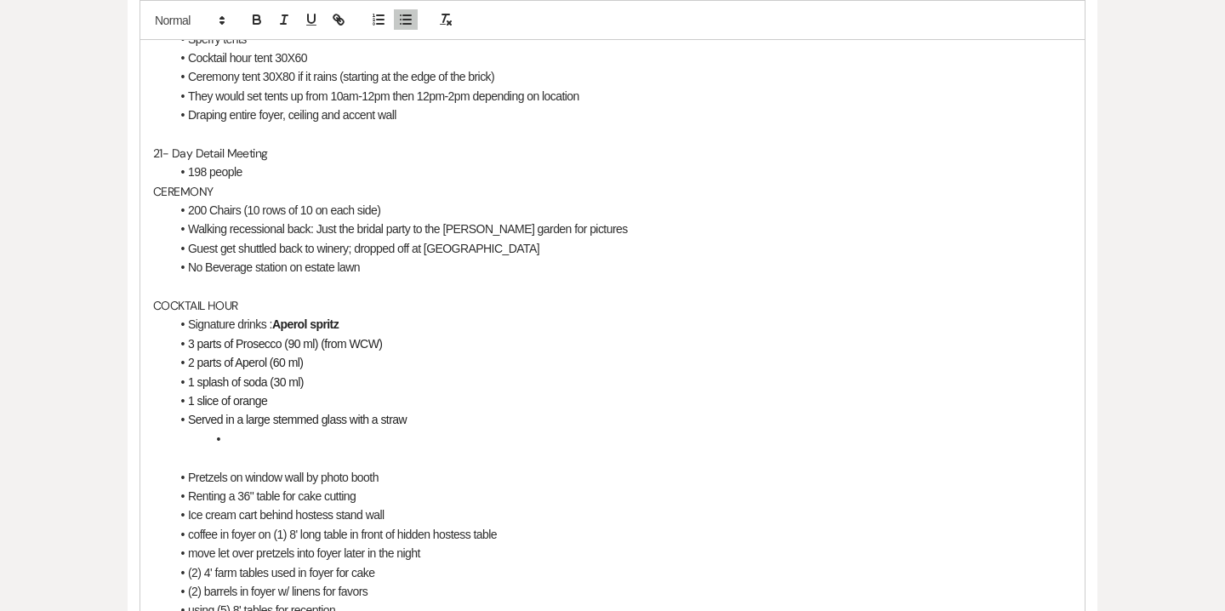
click at [188, 339] on span at bounding box center [188, 343] width 0 height 19
click at [188, 361] on span "2 parts of Aperol (60 ml)" at bounding box center [245, 362] width 115 height 14
click at [188, 387] on span "1 splash of soda (30 ml)" at bounding box center [246, 382] width 116 height 14
click at [186, 398] on li "1 slice of orange" at bounding box center [620, 400] width 901 height 19
click at [185, 423] on li "Served in a large stemmed glass with a straw" at bounding box center [620, 419] width 901 height 19
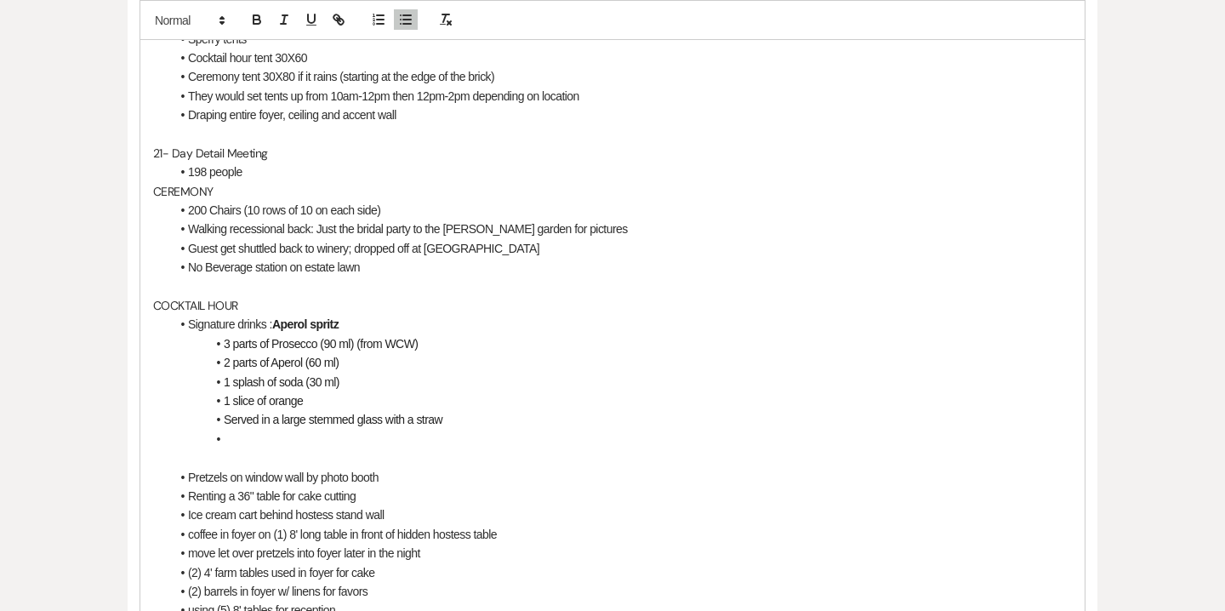
click at [226, 438] on li at bounding box center [620, 438] width 901 height 19
click at [265, 325] on li "Signature drinks : Aperol spritz" at bounding box center [620, 324] width 901 height 19
click at [235, 431] on li at bounding box center [620, 438] width 901 height 19
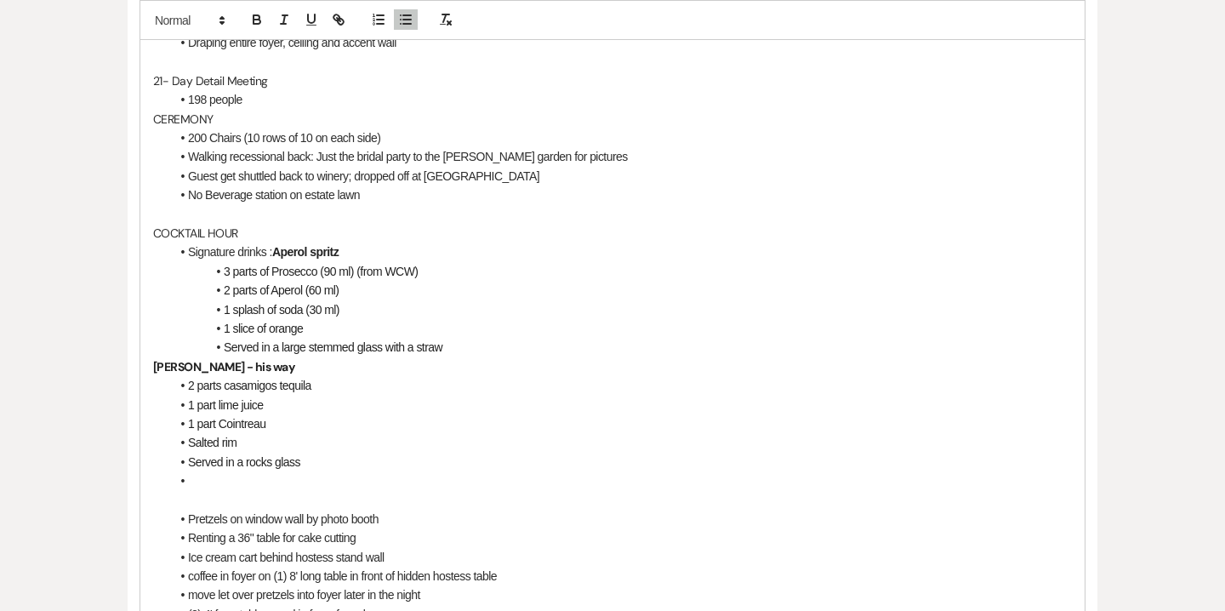
scroll to position [583, 0]
click at [151, 363] on div "Meeting with [PERSON_NAME] & [PERSON_NAME] for tenting & Draping Sperry tents C…" at bounding box center [612, 326] width 944 height 801
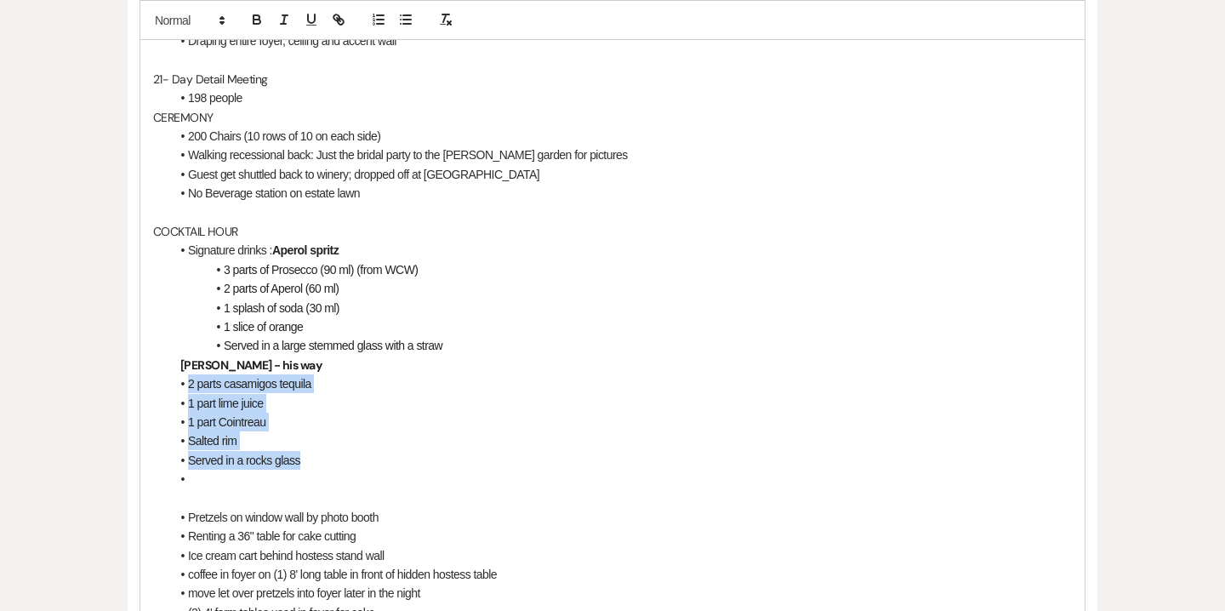
drag, startPoint x: 186, startPoint y: 384, endPoint x: 316, endPoint y: 467, distance: 154.5
click at [316, 467] on ul "2 parts casamigos tequila 1 part lime juice 1 part Cointreau Salted rim Served …" at bounding box center [620, 431] width 901 height 114
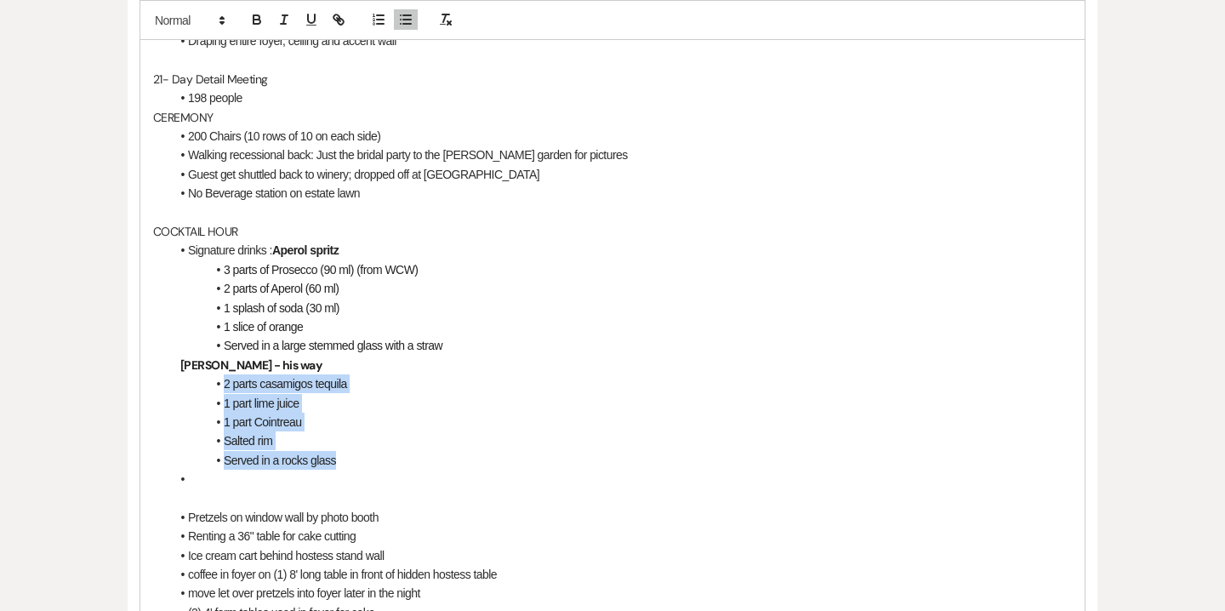
click at [303, 466] on span "Served in a rocks glass" at bounding box center [280, 460] width 112 height 14
click at [283, 389] on span "2 parts casamigos tequila" at bounding box center [285, 384] width 123 height 14
click at [275, 389] on span "2 parts casamigos tequila" at bounding box center [285, 384] width 123 height 14
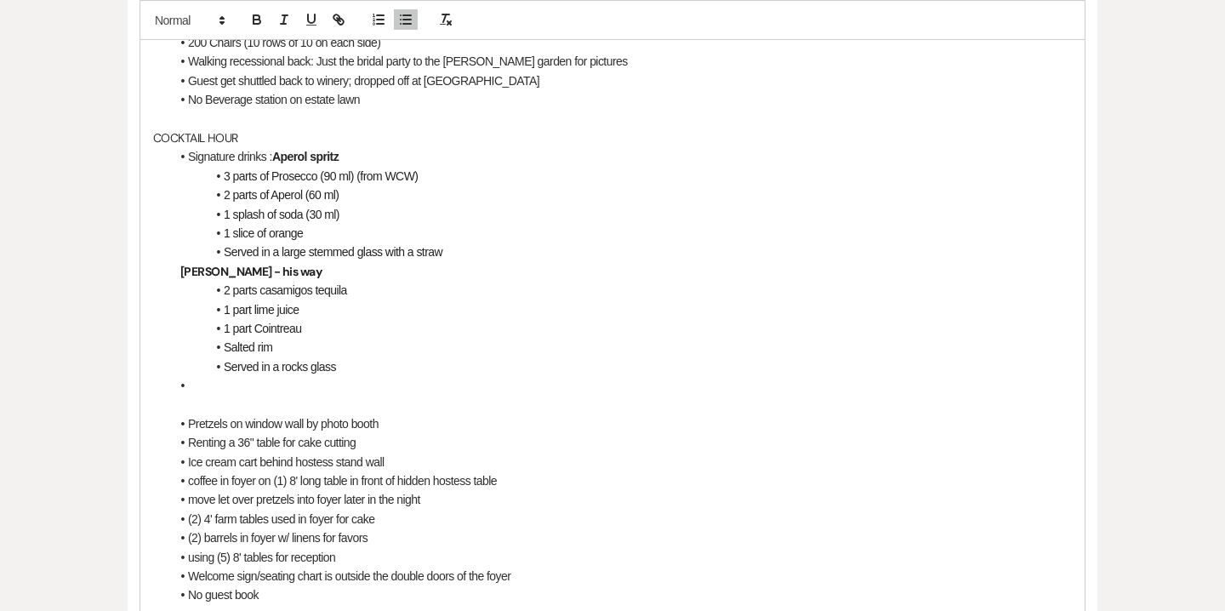
scroll to position [676, 0]
click at [200, 387] on li at bounding box center [620, 386] width 901 height 19
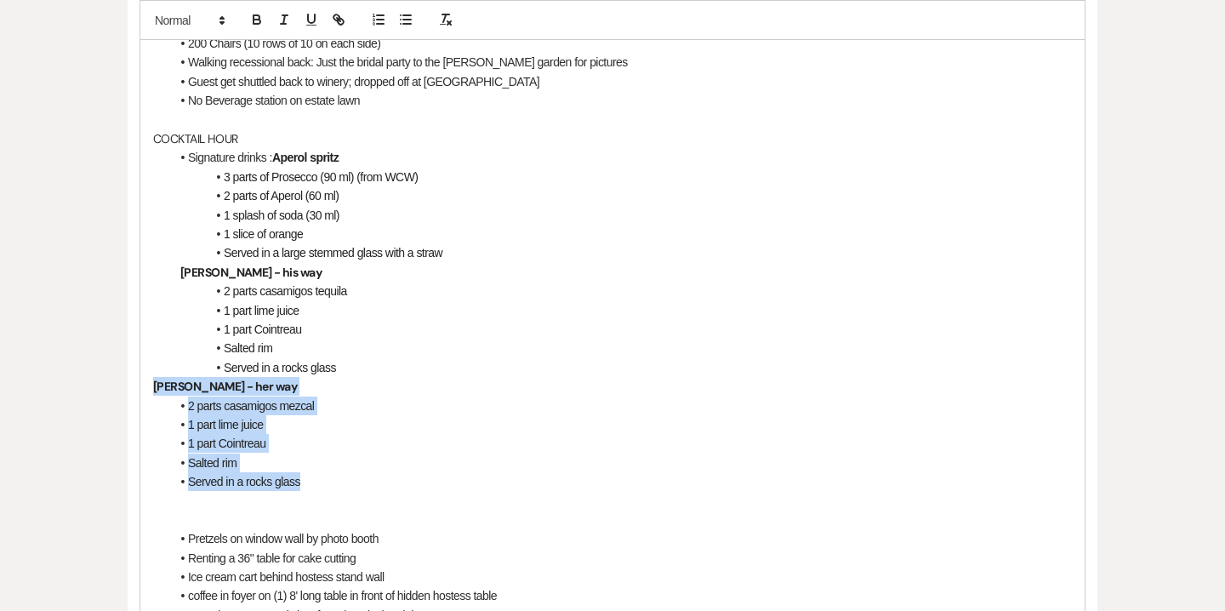
drag, startPoint x: 150, startPoint y: 380, endPoint x: 324, endPoint y: 480, distance: 201.2
click at [324, 480] on div "Meeting with [PERSON_NAME] & [PERSON_NAME] for tenting & Draping Sperry tents C…" at bounding box center [612, 290] width 944 height 915
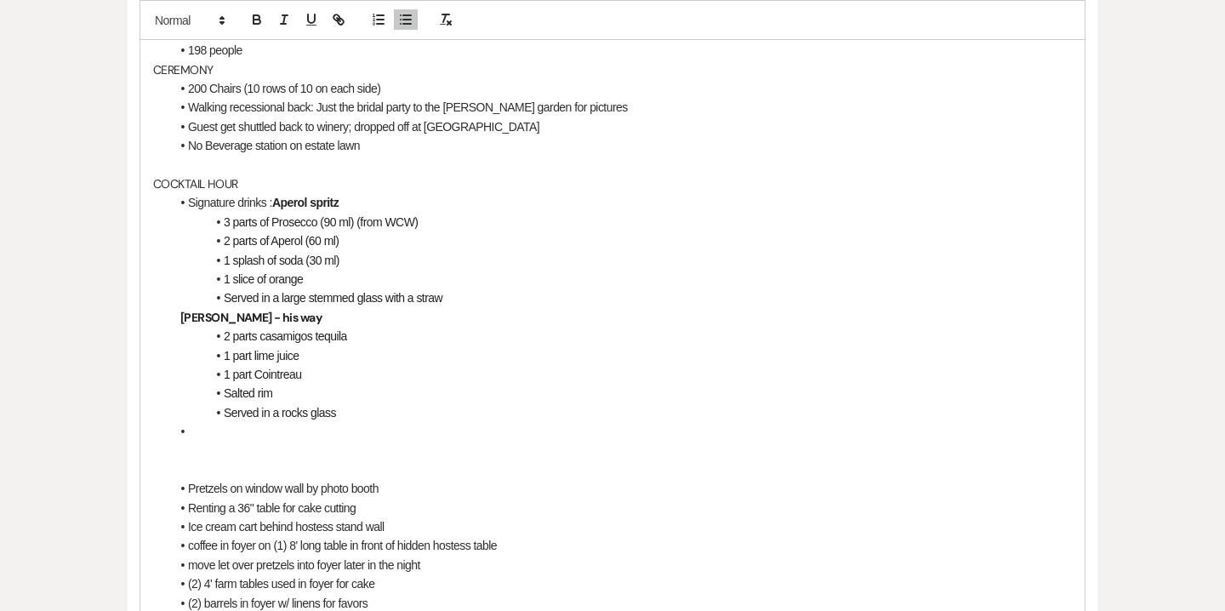
scroll to position [633, 0]
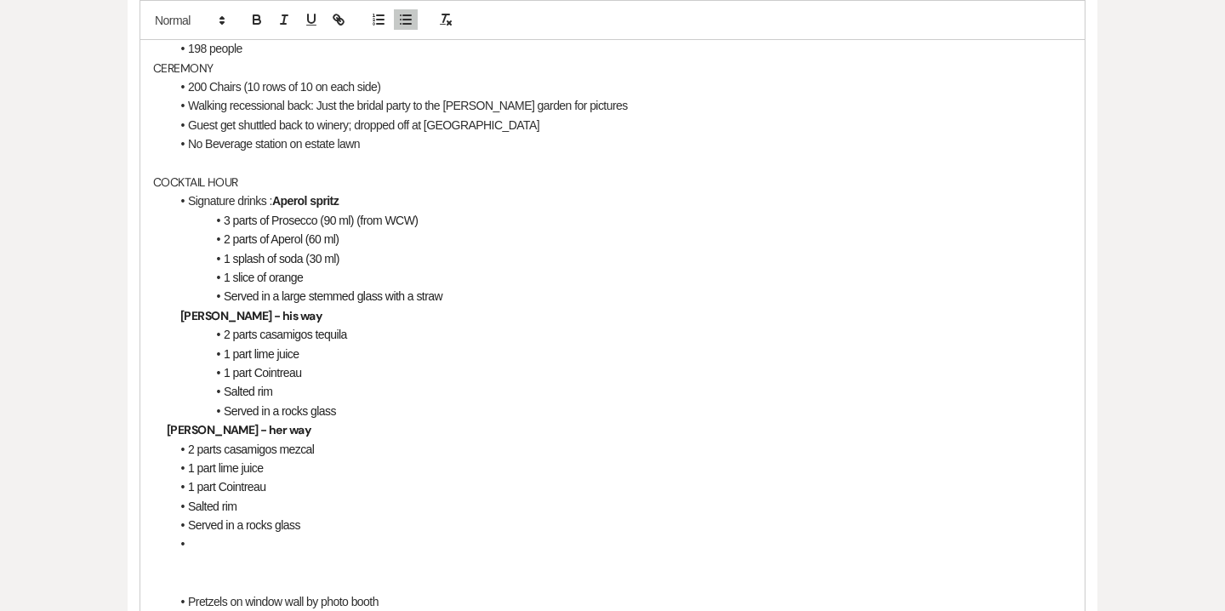
click at [167, 426] on strong "[PERSON_NAME] - her way" at bounding box center [239, 429] width 144 height 15
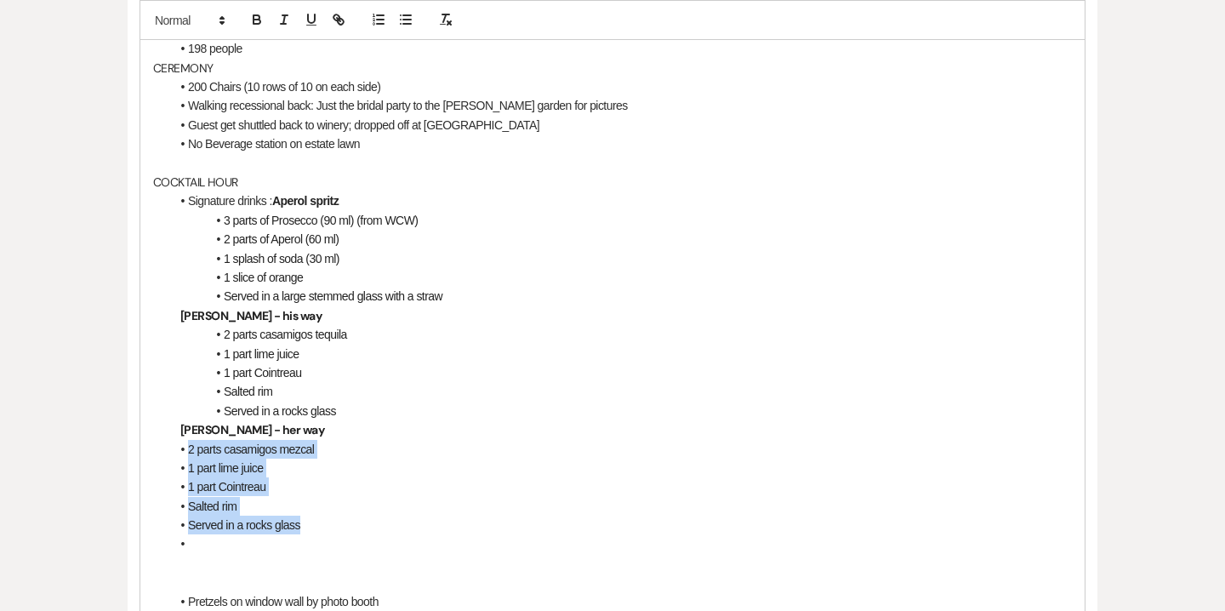
drag, startPoint x: 170, startPoint y: 450, endPoint x: 333, endPoint y: 537, distance: 185.3
click at [333, 537] on ul "2 parts casamigos mezcal 1 part lime juice 1 part Cointreau Salted rim Served i…" at bounding box center [620, 497] width 901 height 114
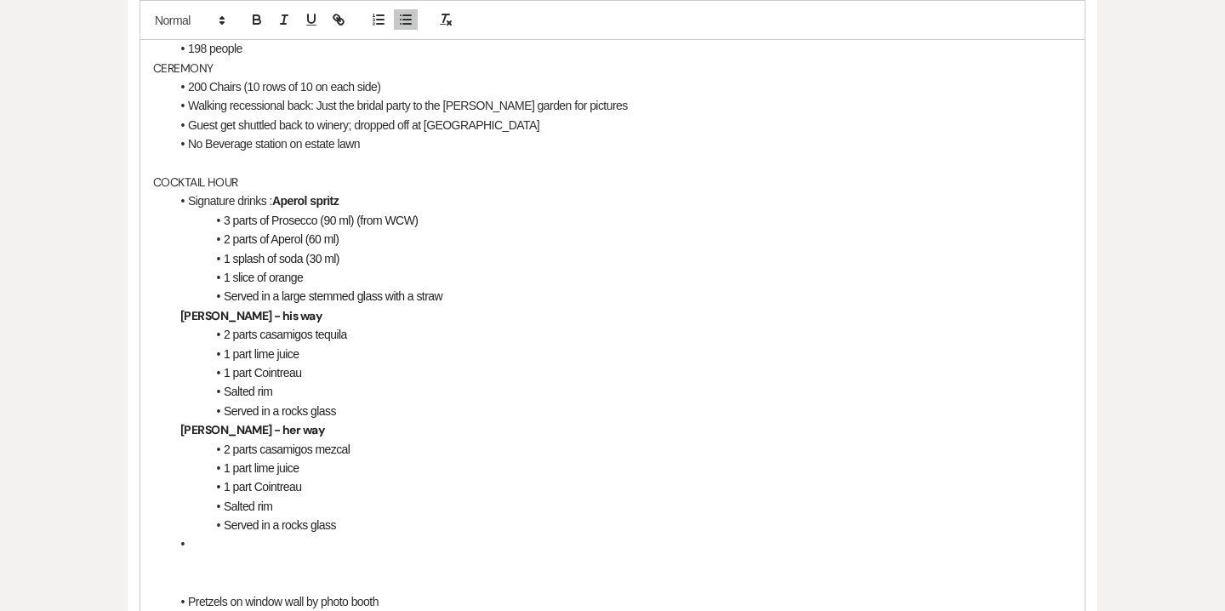
click at [314, 560] on p at bounding box center [612, 563] width 918 height 19
click at [187, 546] on li at bounding box center [620, 543] width 901 height 19
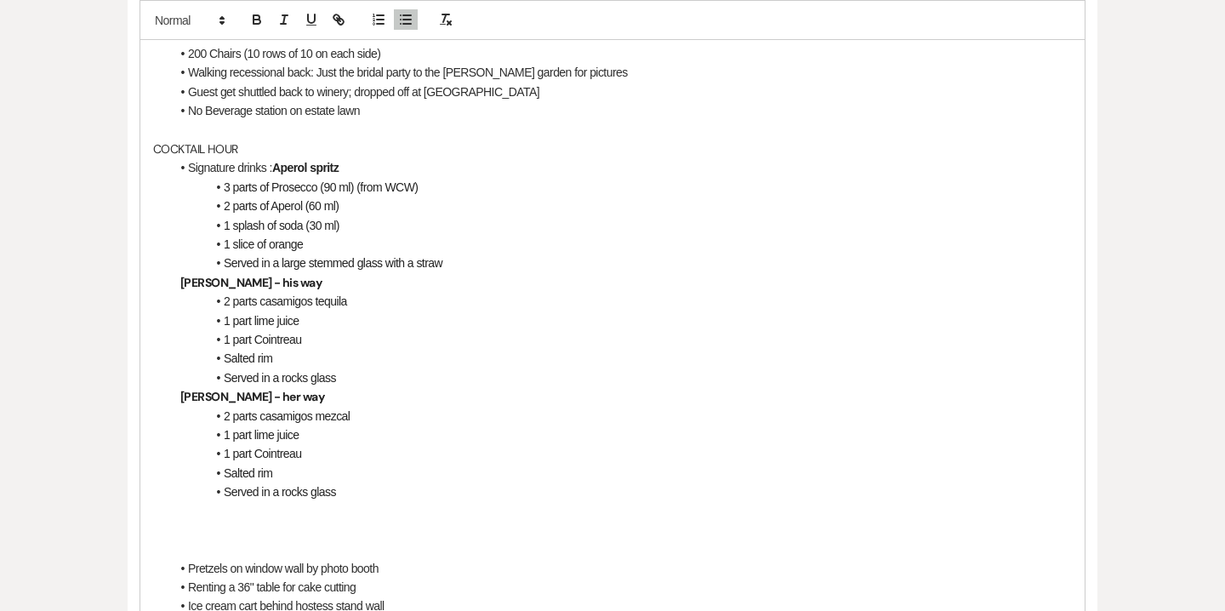
scroll to position [659, 0]
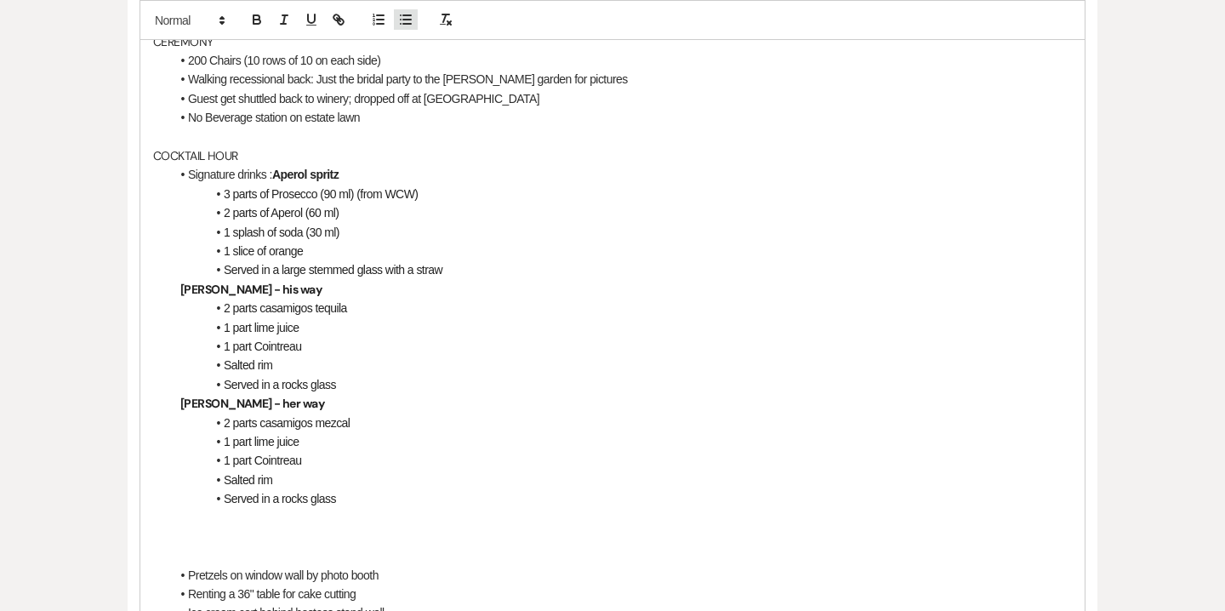
click at [407, 20] on line "button" at bounding box center [407, 20] width 8 height 0
click at [403, 15] on line "button" at bounding box center [407, 15] width 8 height 0
click at [418, 523] on li "NOTE: (Lime juice is strong no garnish needed)" at bounding box center [620, 517] width 901 height 19
click at [338, 519] on li "NOTE: (Lime juice is strong no garnish needed)" at bounding box center [620, 517] width 901 height 19
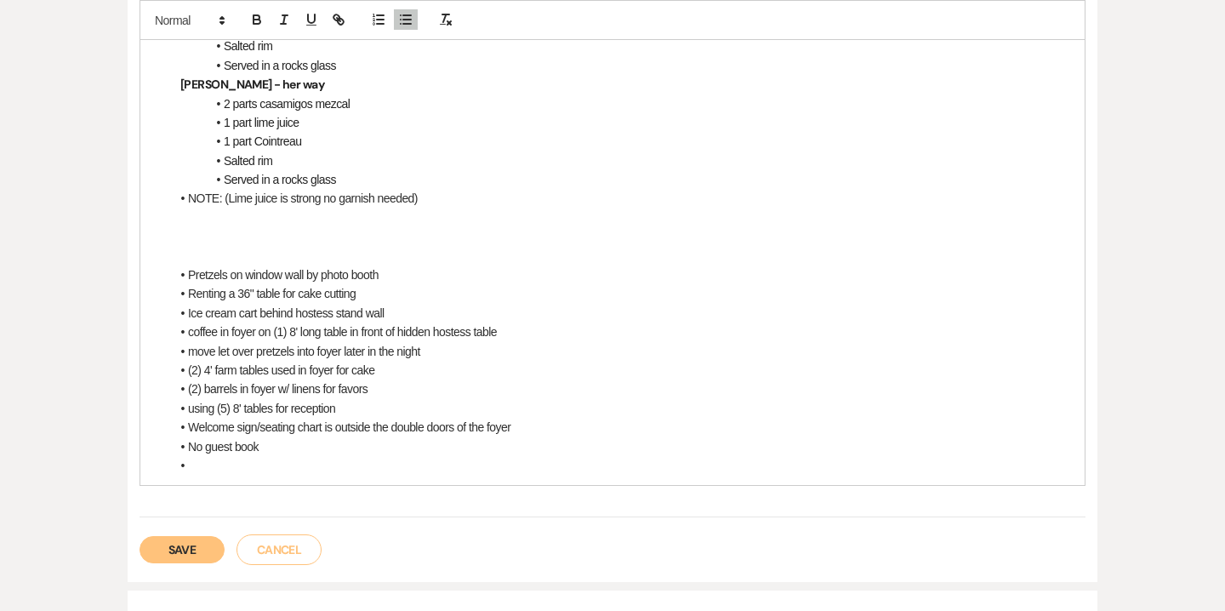
scroll to position [981, 0]
click at [187, 456] on li at bounding box center [620, 462] width 901 height 19
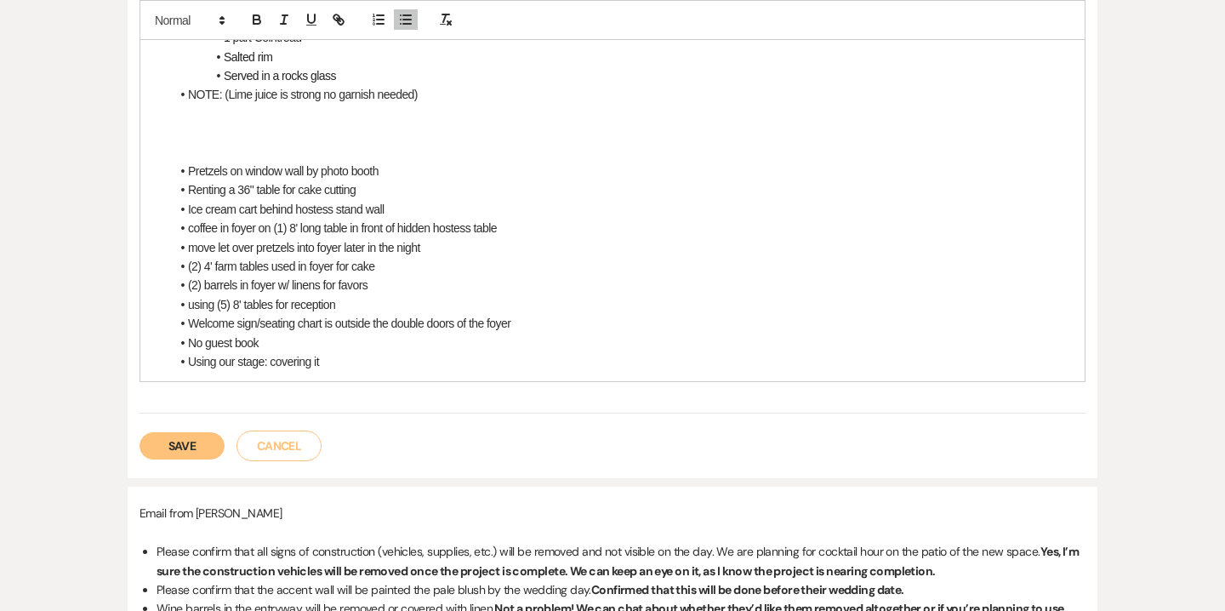
scroll to position [1080, 0]
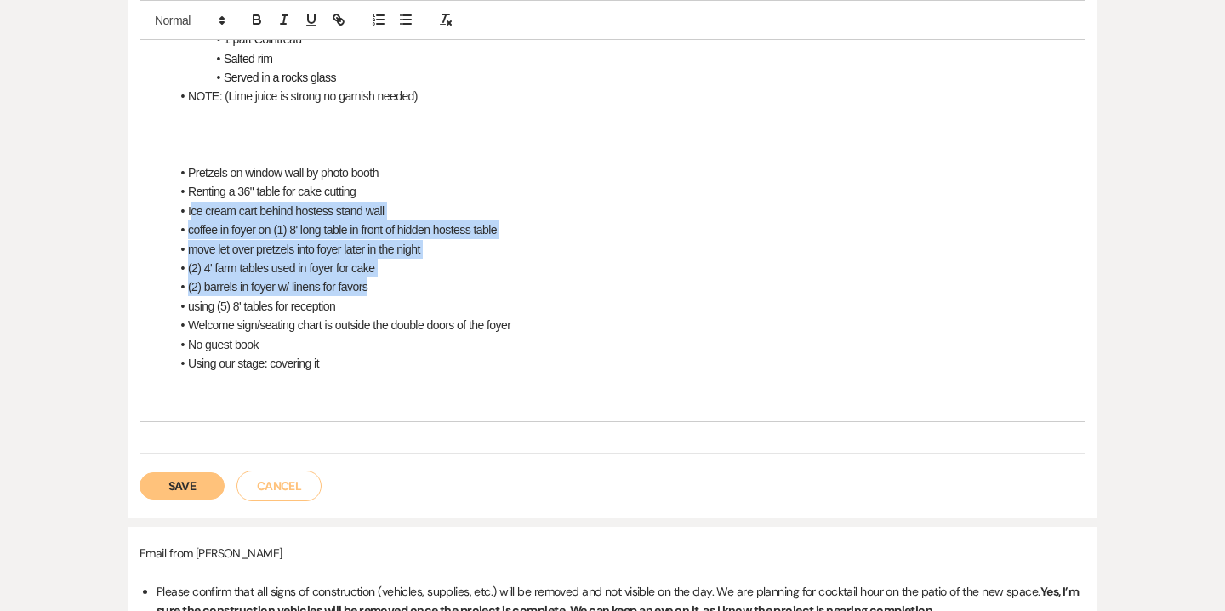
drag, startPoint x: 191, startPoint y: 208, endPoint x: 428, endPoint y: 276, distance: 246.0
click at [428, 276] on ul "Pretzels on window wall by photo booth Renting a 36" table for cake cutting Ice…" at bounding box center [620, 267] width 901 height 209
copy ul "ce cream cart behind hostess stand wall coffee in foyer on (1) 8' long table in…"
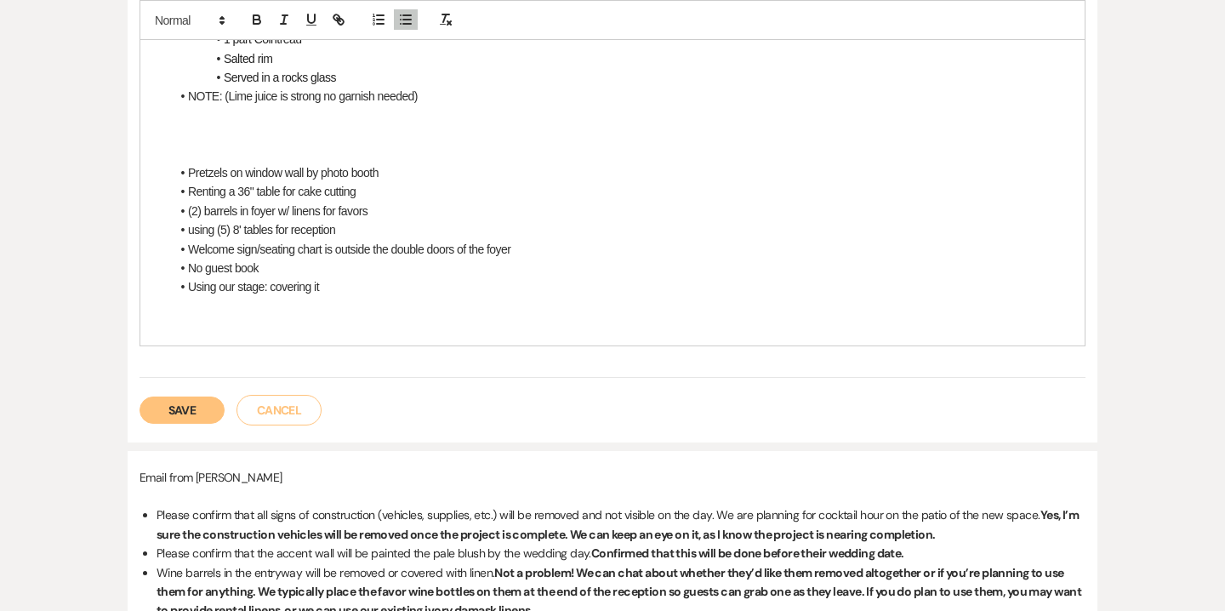
click at [389, 171] on li "Pretzels on window wall by photo booth" at bounding box center [620, 172] width 901 height 19
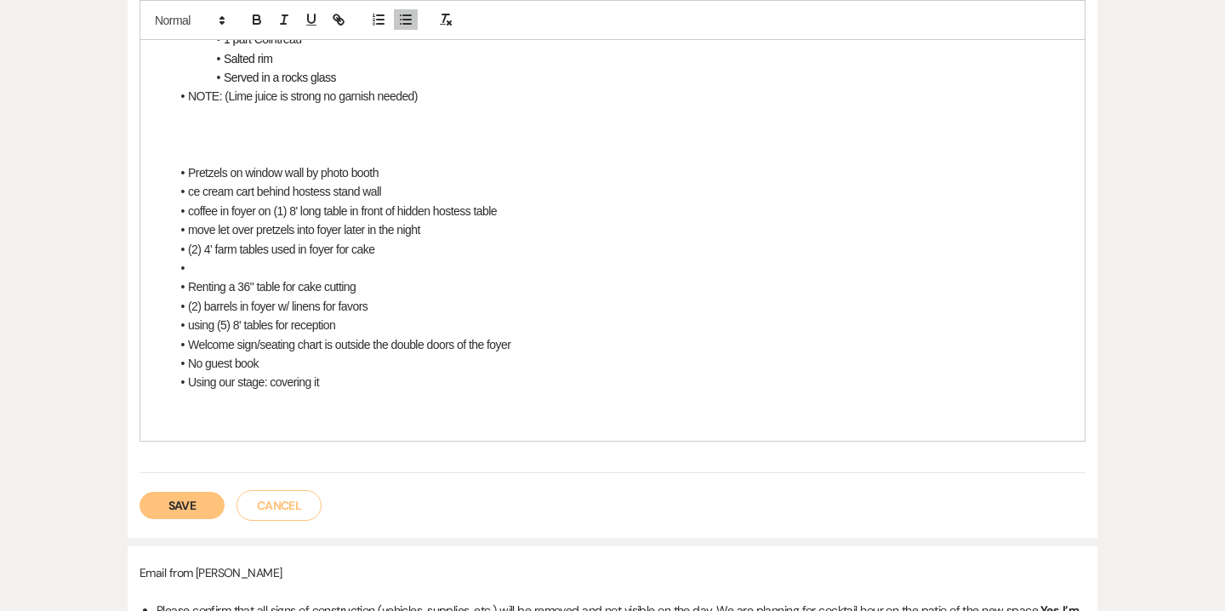
click at [190, 191] on li "ce cream cart behind hostess stand wall" at bounding box center [620, 191] width 901 height 19
click at [192, 157] on p at bounding box center [612, 154] width 918 height 19
click at [199, 267] on li at bounding box center [620, 268] width 901 height 19
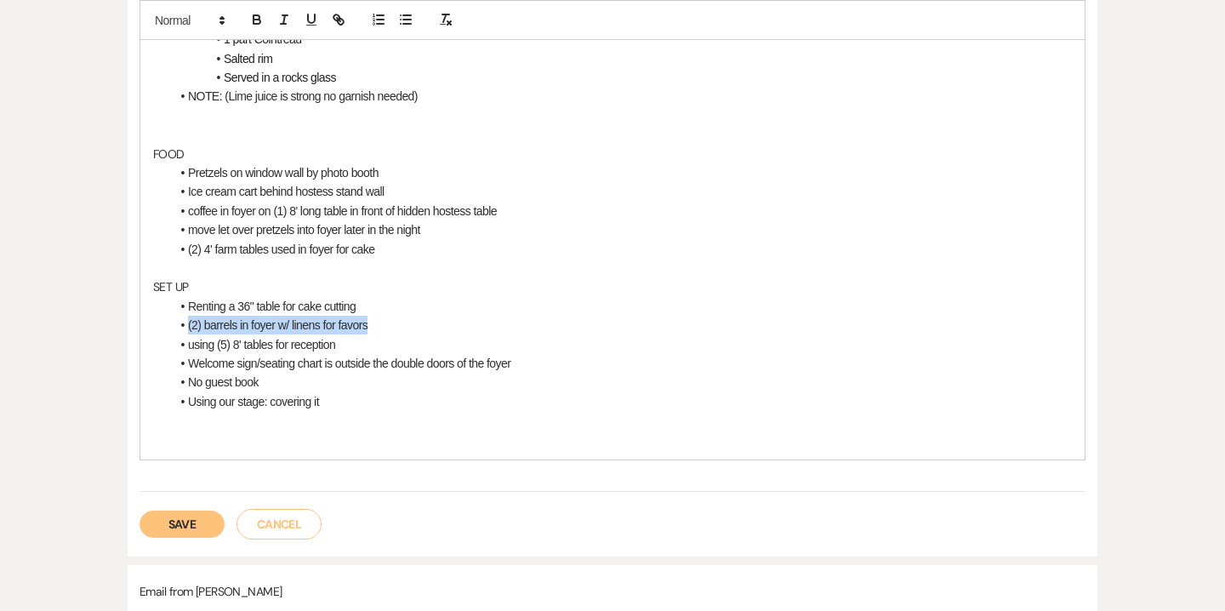
drag, startPoint x: 374, startPoint y: 326, endPoint x: 187, endPoint y: 327, distance: 187.1
click at [187, 327] on li "(2) barrels in foyer w/ linens for favors" at bounding box center [620, 325] width 901 height 19
copy li "(2) barrels in foyer w/ linens for favors"
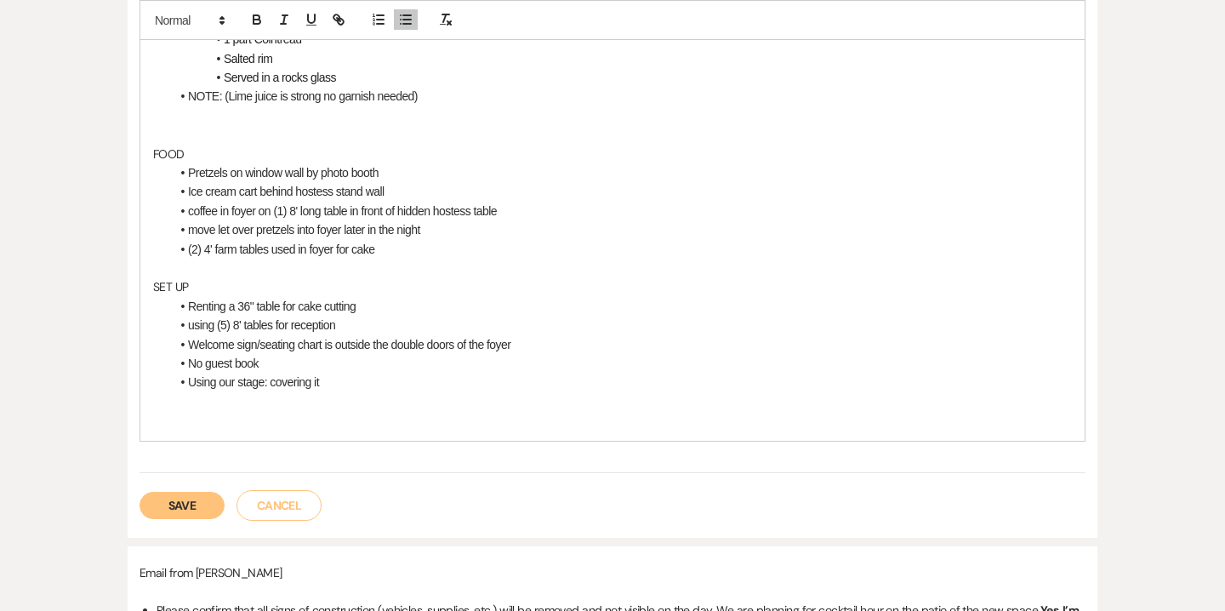
click at [379, 248] on li "(2) 4' farm tables used in foyer for cake" at bounding box center [620, 249] width 901 height 19
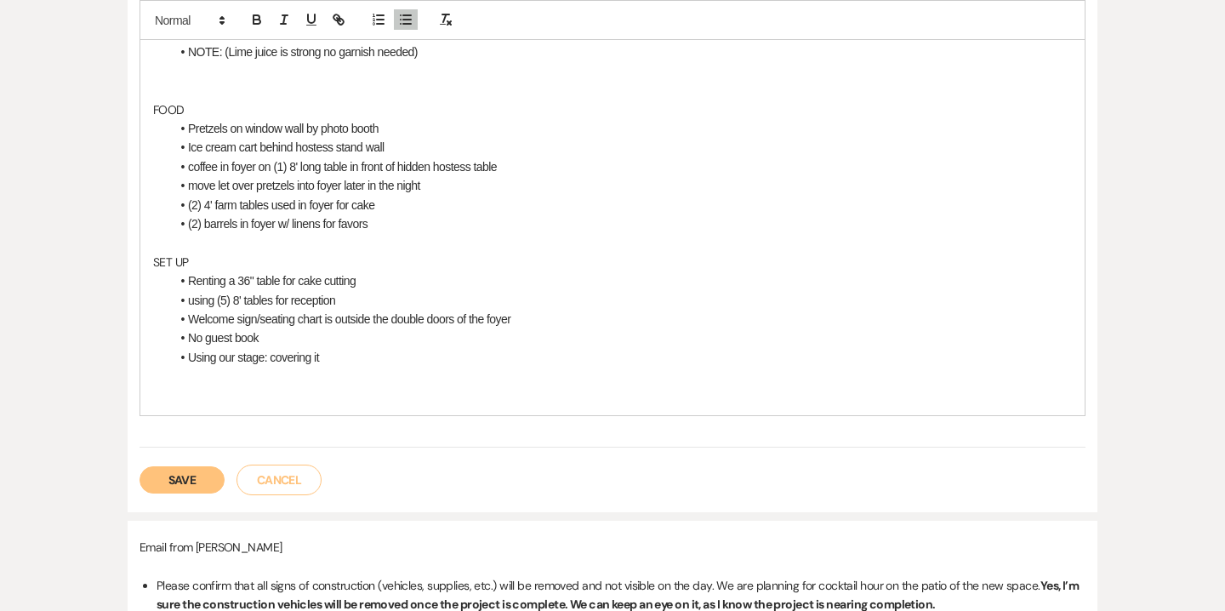
scroll to position [1127, 0]
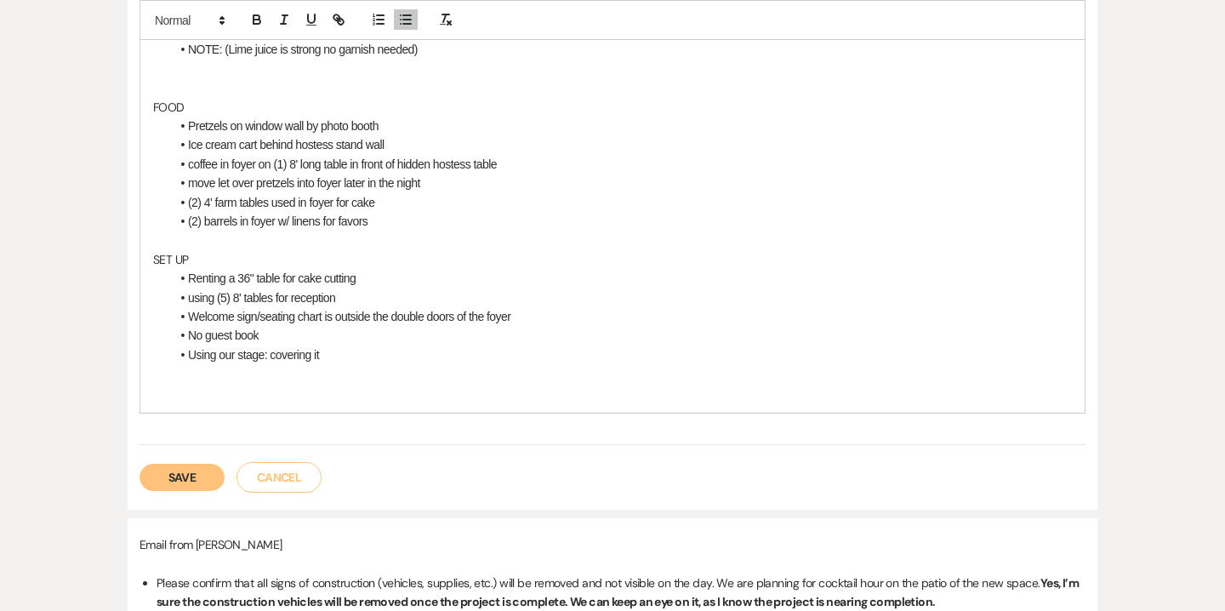
click at [334, 360] on li "Using our stage: covering it" at bounding box center [620, 354] width 901 height 19
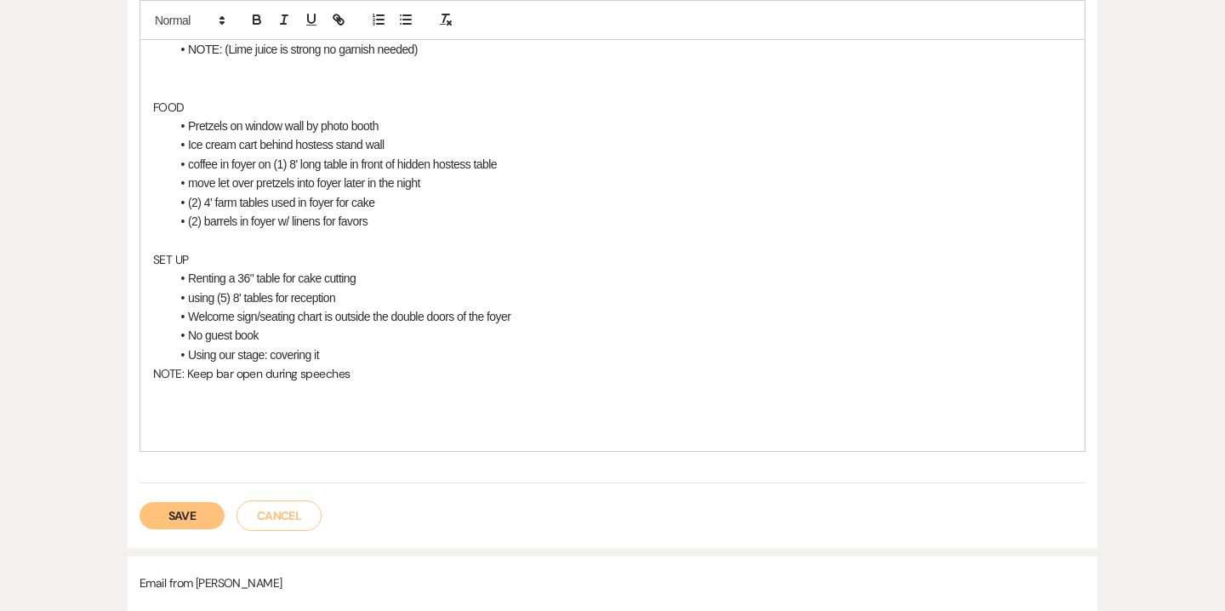
click at [185, 375] on p "NOTE: Keep bar open during speeches" at bounding box center [612, 373] width 918 height 19
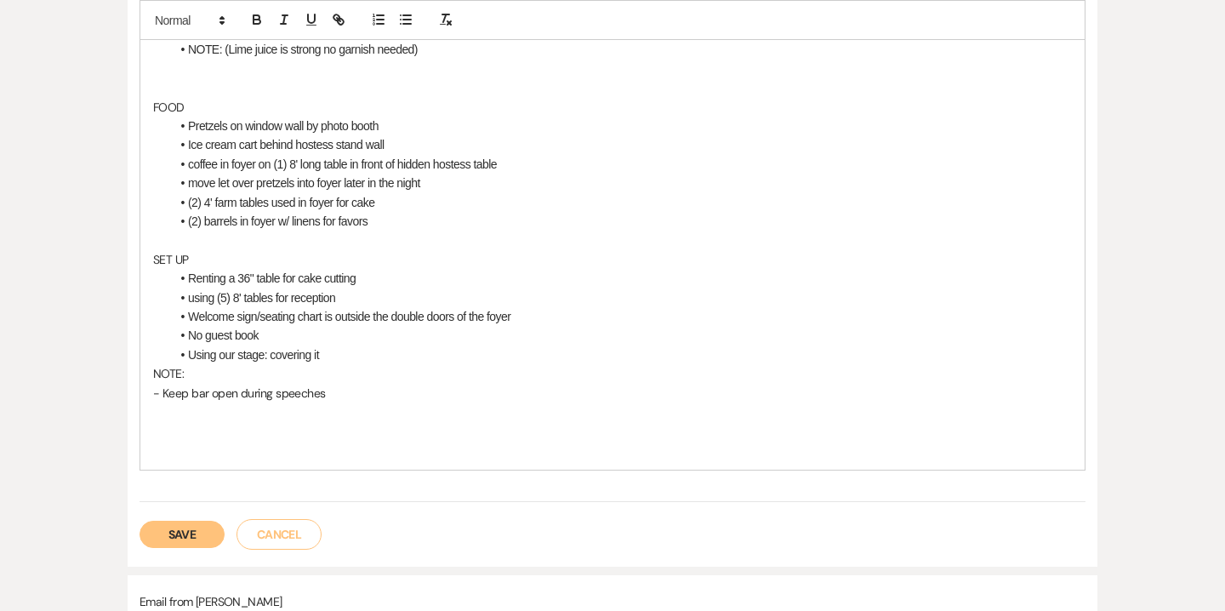
click at [332, 390] on p "- Keep bar open during speeches" at bounding box center [612, 393] width 918 height 19
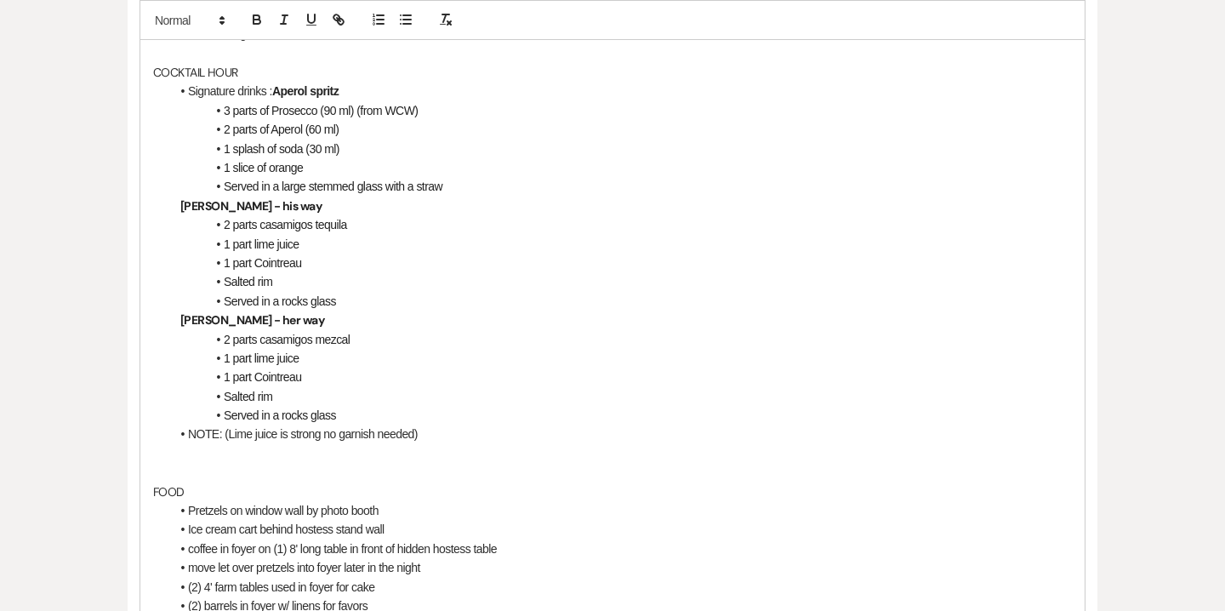
scroll to position [738, 0]
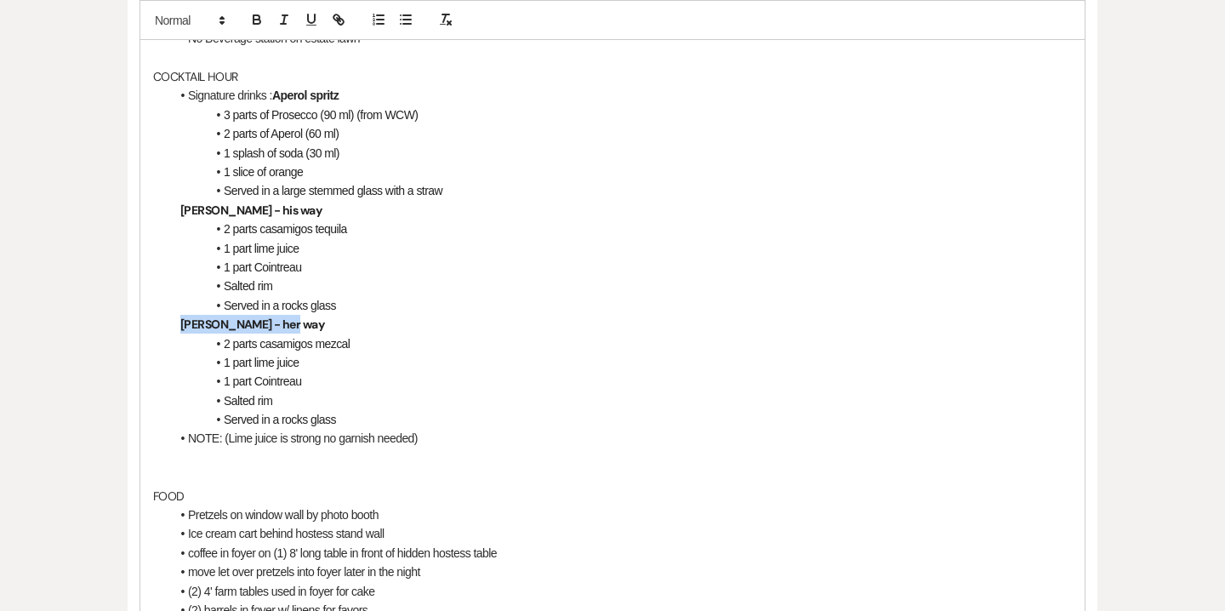
drag, startPoint x: 294, startPoint y: 328, endPoint x: 173, endPoint y: 328, distance: 120.8
click at [173, 328] on p "[PERSON_NAME] - her way" at bounding box center [612, 324] width 918 height 19
click at [316, 342] on span "2 parts casamigos mezcal" at bounding box center [287, 344] width 126 height 14
drag, startPoint x: 286, startPoint y: 210, endPoint x: 174, endPoint y: 209, distance: 111.4
click at [174, 209] on p "[PERSON_NAME] - his way" at bounding box center [612, 210] width 918 height 19
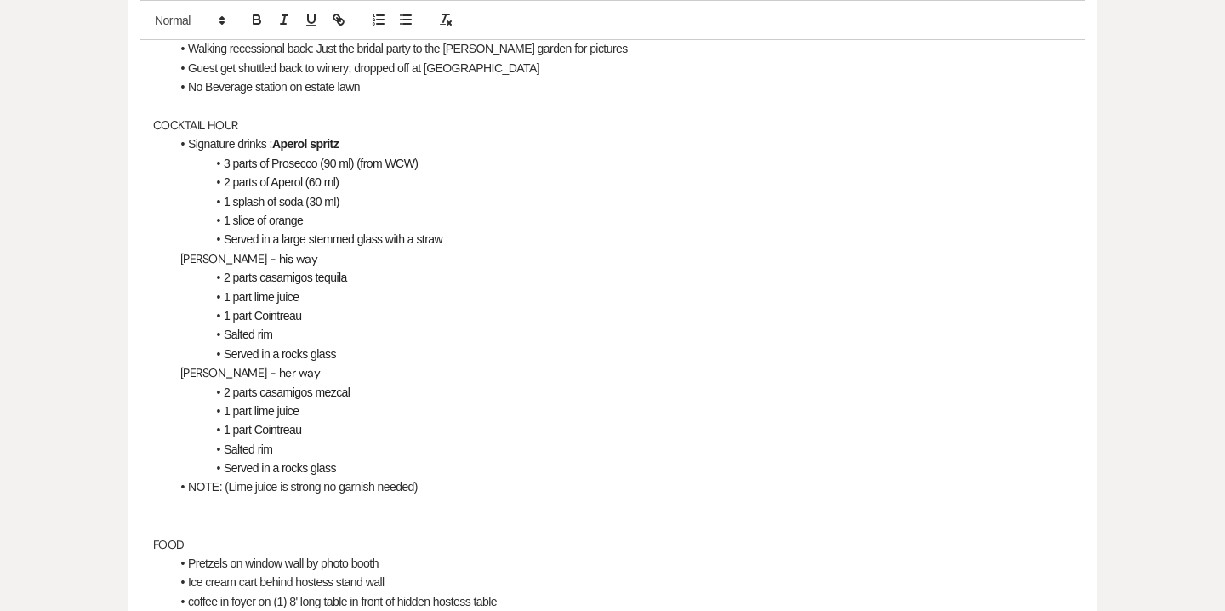
scroll to position [669, 0]
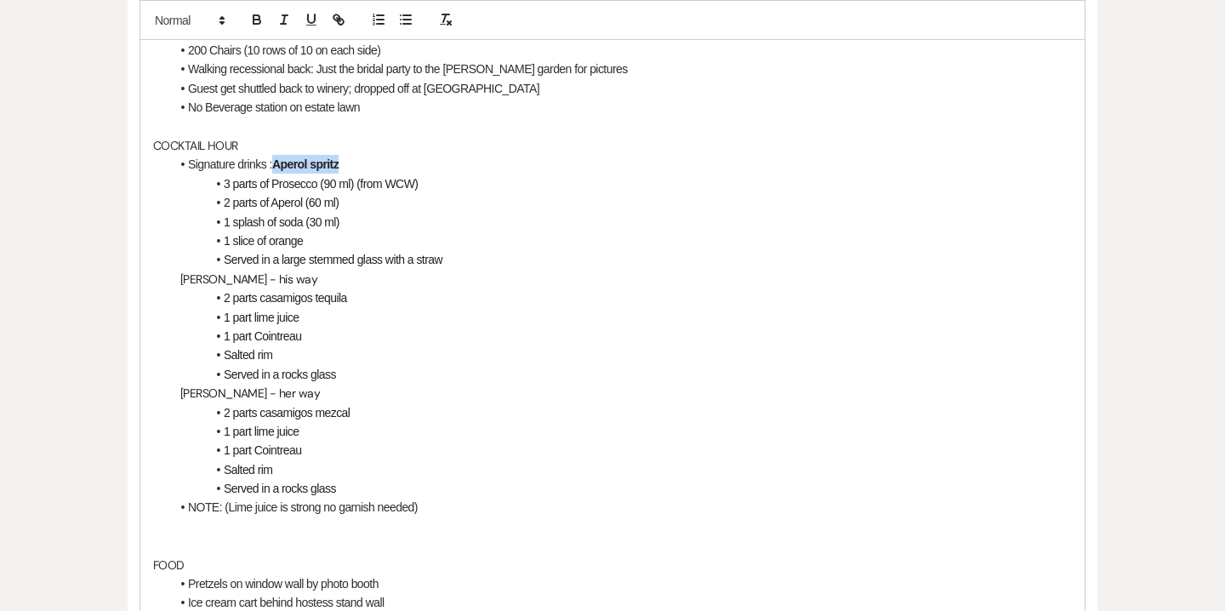
drag, startPoint x: 344, startPoint y: 161, endPoint x: 276, endPoint y: 159, distance: 67.2
click at [276, 159] on li "Signature drinks : Aperol spritz" at bounding box center [620, 164] width 901 height 19
click at [353, 236] on li "1 slice of orange" at bounding box center [620, 240] width 901 height 19
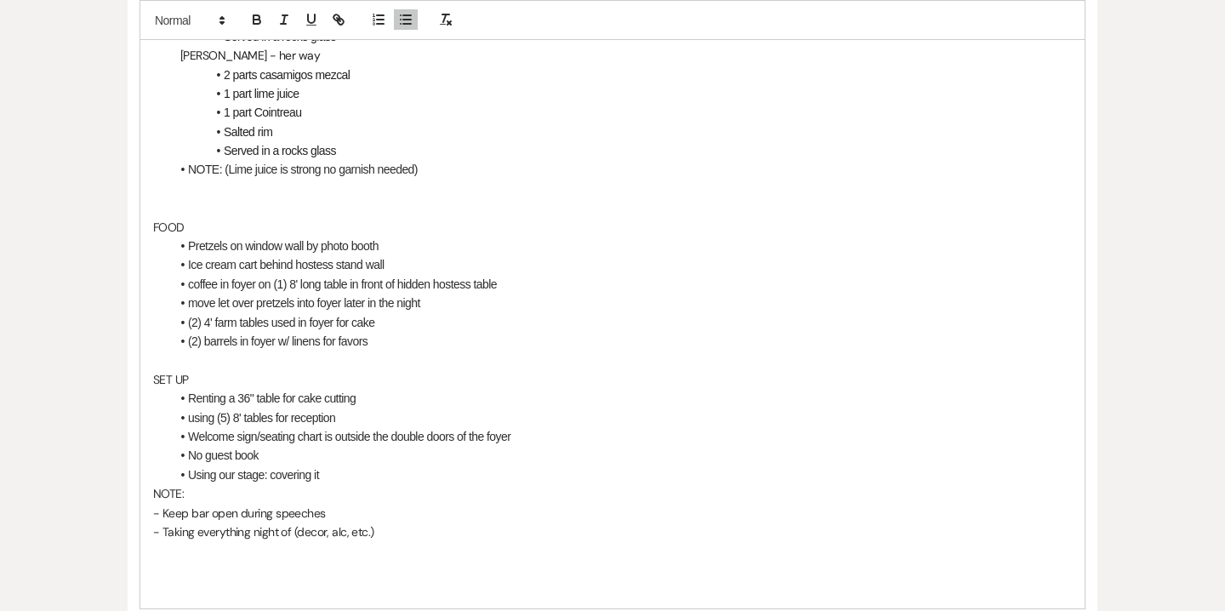
scroll to position [1004, 0]
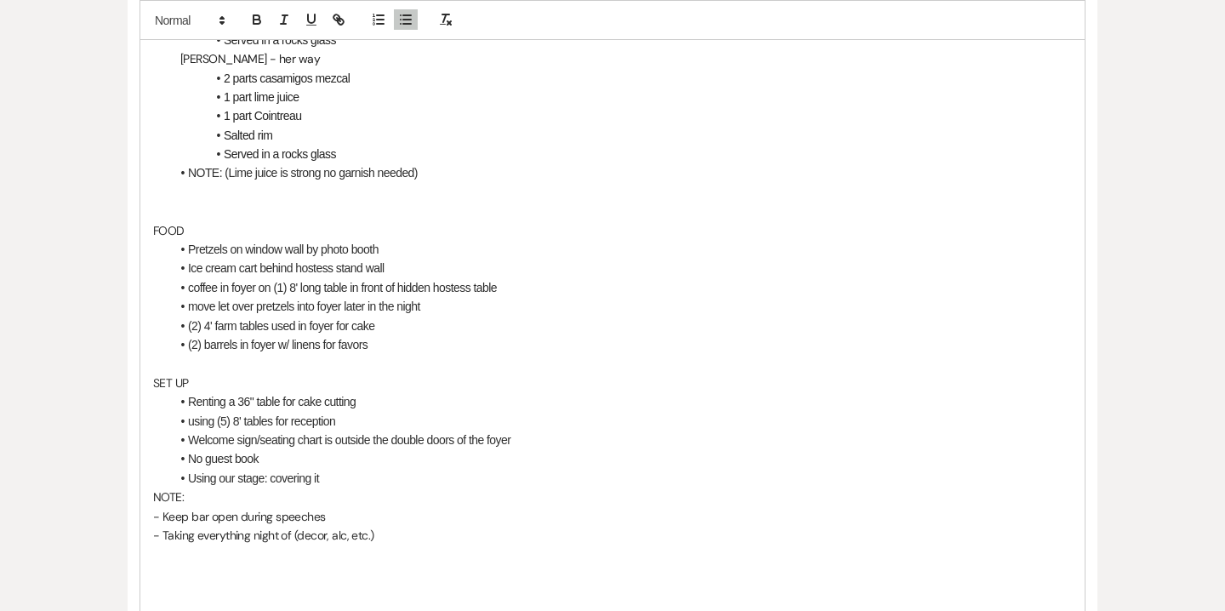
click at [187, 250] on li "Pretzels on window wall by photo booth" at bounding box center [620, 249] width 901 height 19
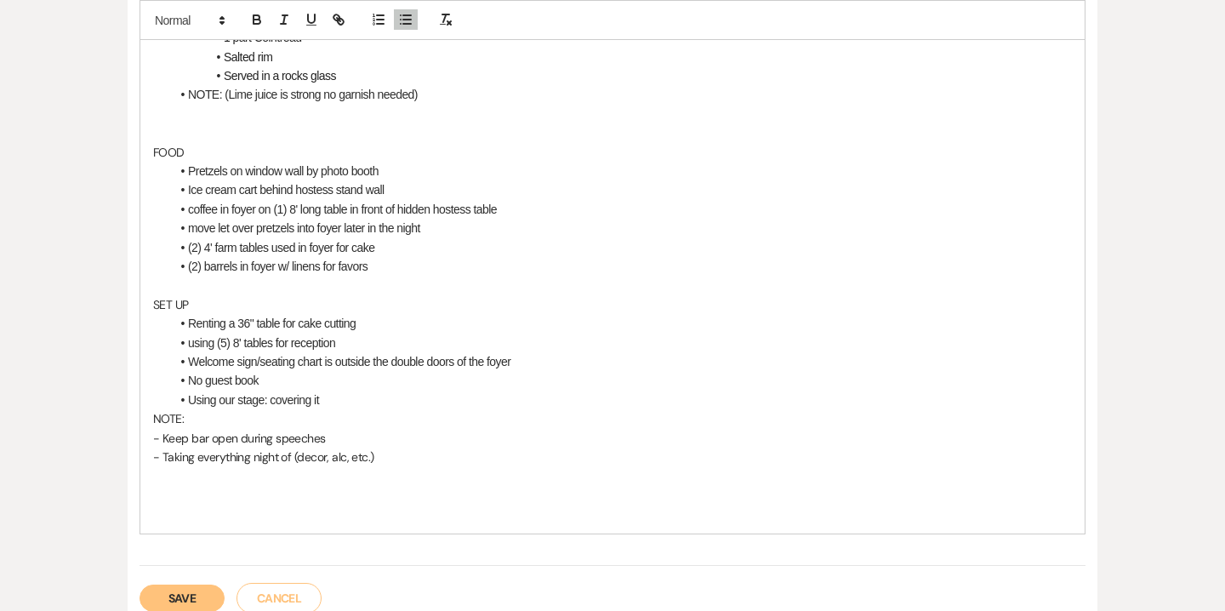
scroll to position [1083, 0]
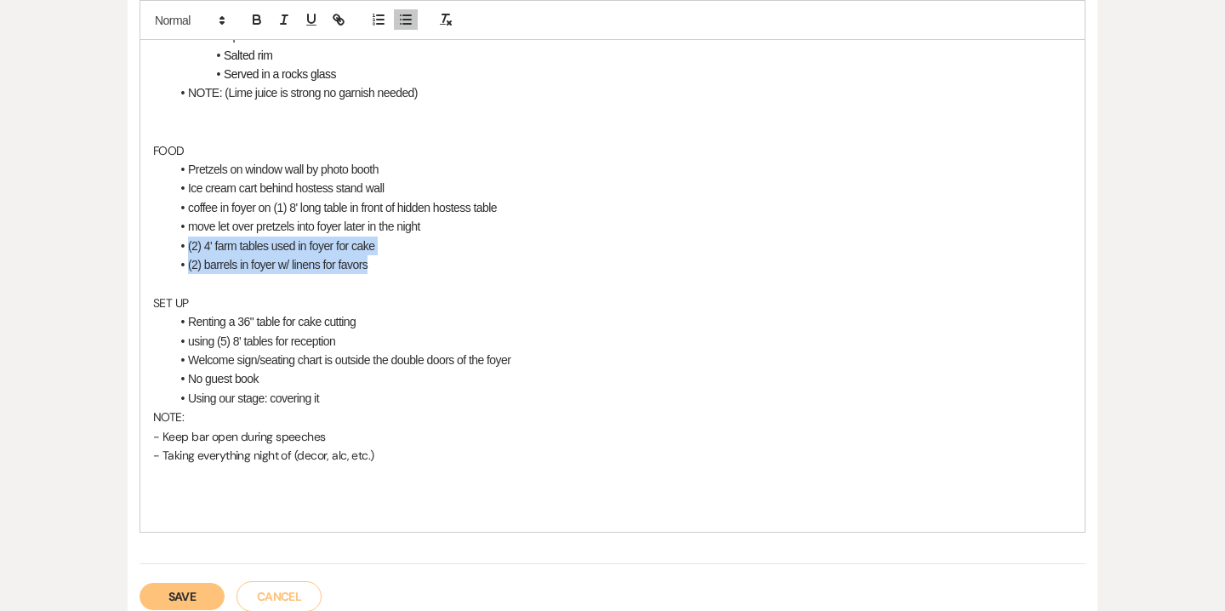
drag, startPoint x: 189, startPoint y: 243, endPoint x: 372, endPoint y: 262, distance: 184.6
click at [372, 262] on ul "Pretzels on window wall by photo booth Ice cream cart behind hostess stand wall…" at bounding box center [620, 217] width 901 height 114
copy ul "(2) 4' farm tables used in foyer for cake (2) barrels in foyer w/ linens for fa…"
click at [189, 320] on li "Renting a 36" table for cake cutting" at bounding box center [620, 321] width 901 height 19
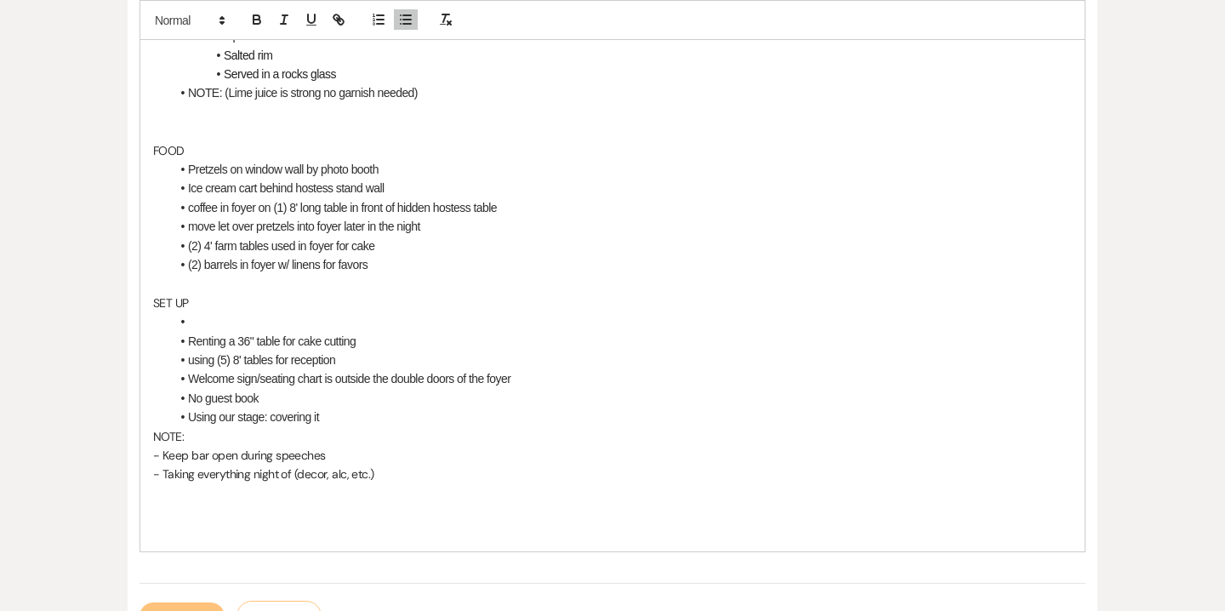
click at [190, 316] on li at bounding box center [620, 321] width 901 height 19
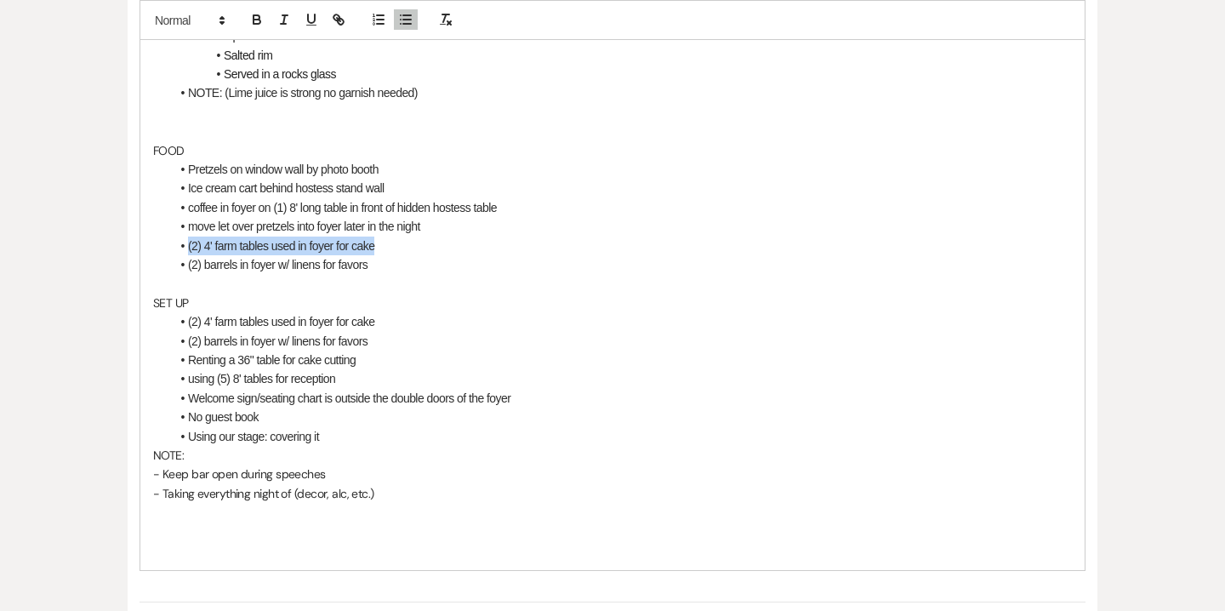
drag, startPoint x: 376, startPoint y: 253, endPoint x: 179, endPoint y: 243, distance: 196.7
click at [179, 243] on li "(2) 4' farm tables used in foyer for cake" at bounding box center [620, 245] width 901 height 19
drag, startPoint x: 372, startPoint y: 260, endPoint x: 190, endPoint y: 249, distance: 182.3
click at [190, 249] on ul "Pretzels on window wall by photo booth Ice cream cart behind hostess stand wall…" at bounding box center [620, 217] width 901 height 114
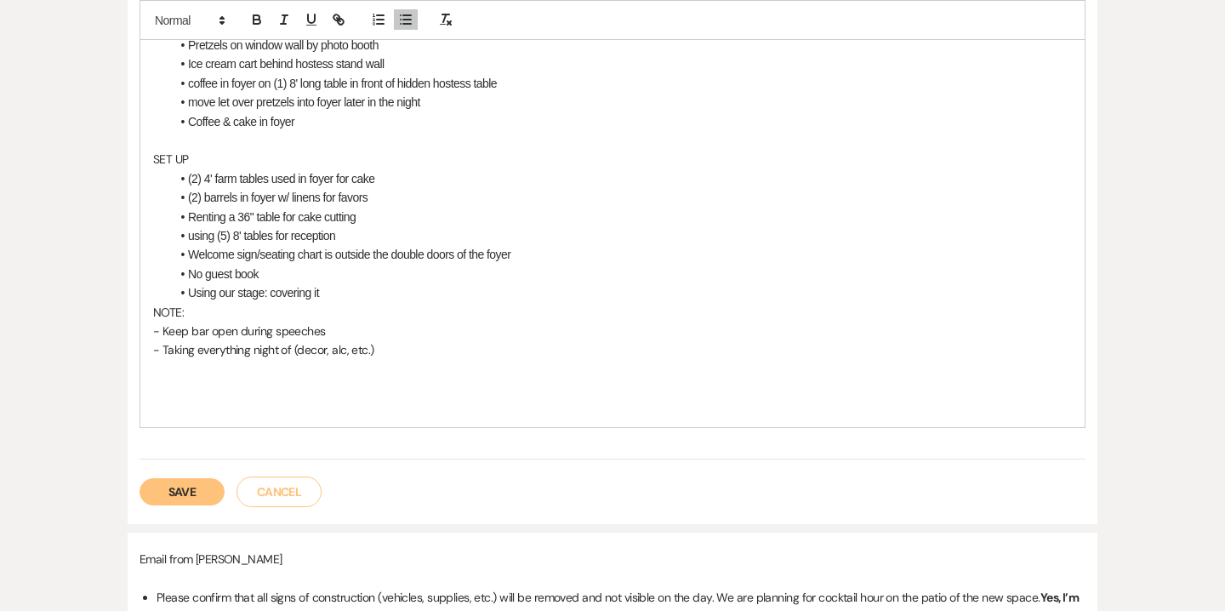
scroll to position [1208, 0]
click at [165, 358] on p "- Taking everything night of (decor, alc, etc.)" at bounding box center [612, 348] width 918 height 19
click at [384, 356] on p "- Taking everything night of (decor, alc, etc.)" at bounding box center [612, 348] width 918 height 19
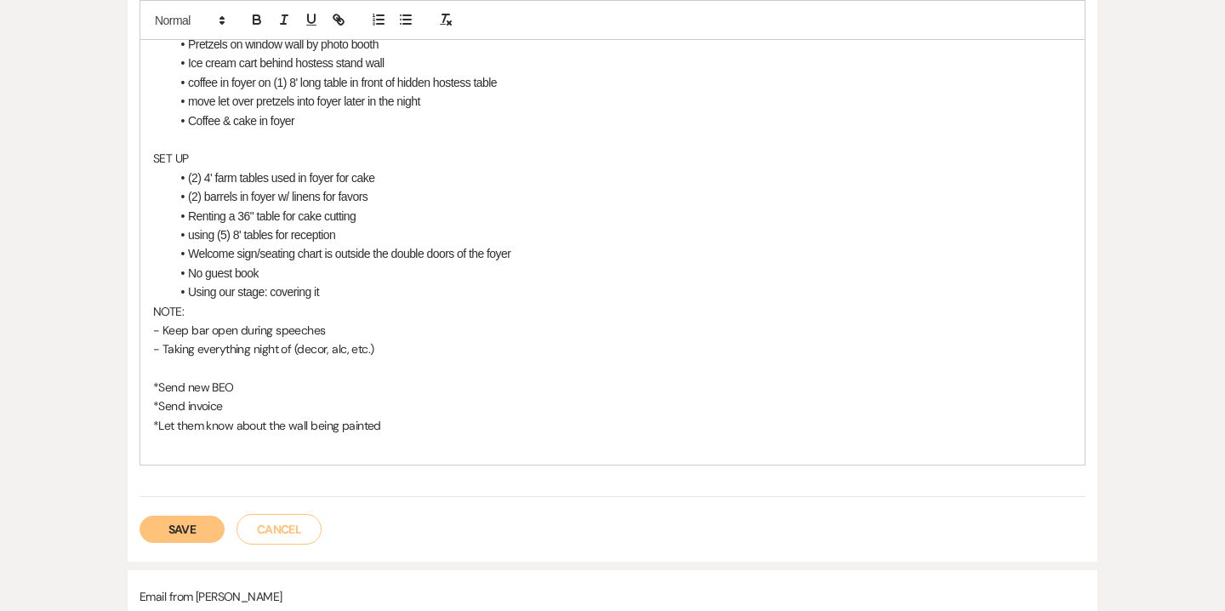
click at [167, 443] on p at bounding box center [612, 444] width 918 height 19
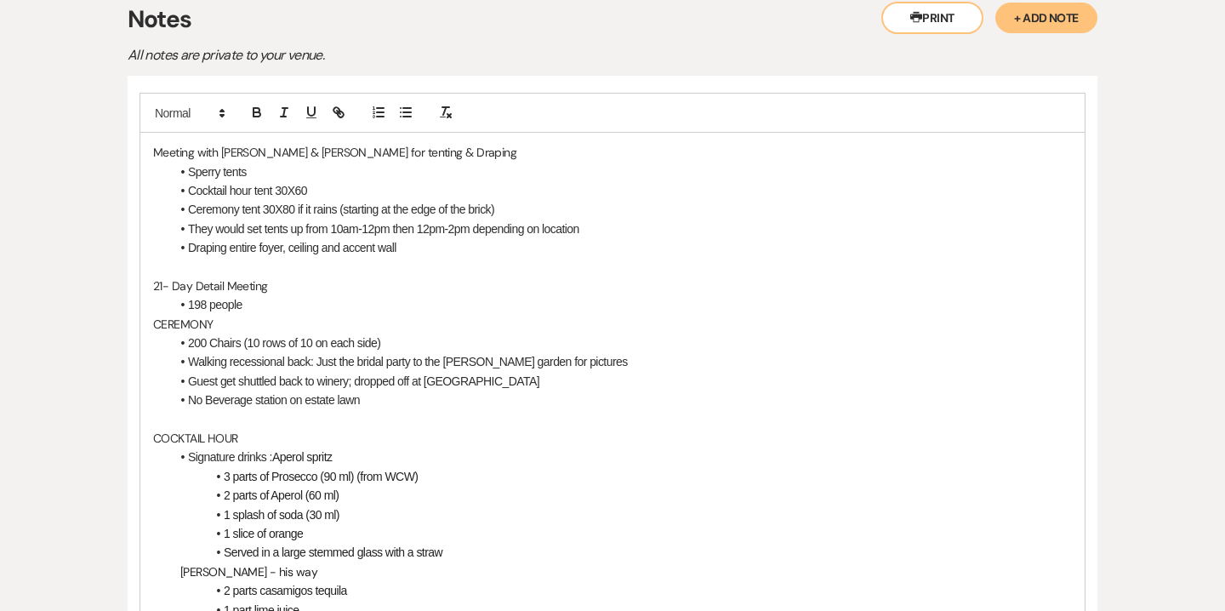
scroll to position [379, 0]
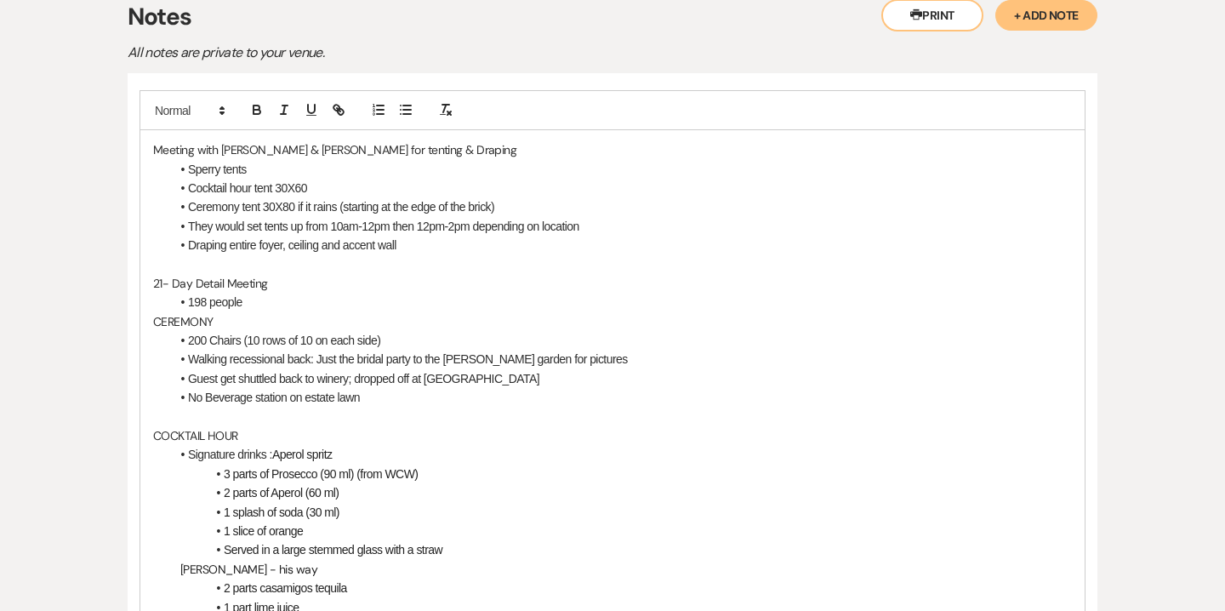
click at [319, 251] on li "Draping entire foyer, ceiling and accent wall" at bounding box center [620, 245] width 901 height 19
click at [290, 242] on li "Draping entire foyer, ceiling b and accent wall" at bounding box center [620, 245] width 901 height 19
click at [366, 246] on li "Draping entire foyer, across ceiling b and accent wall" at bounding box center [620, 245] width 901 height 19
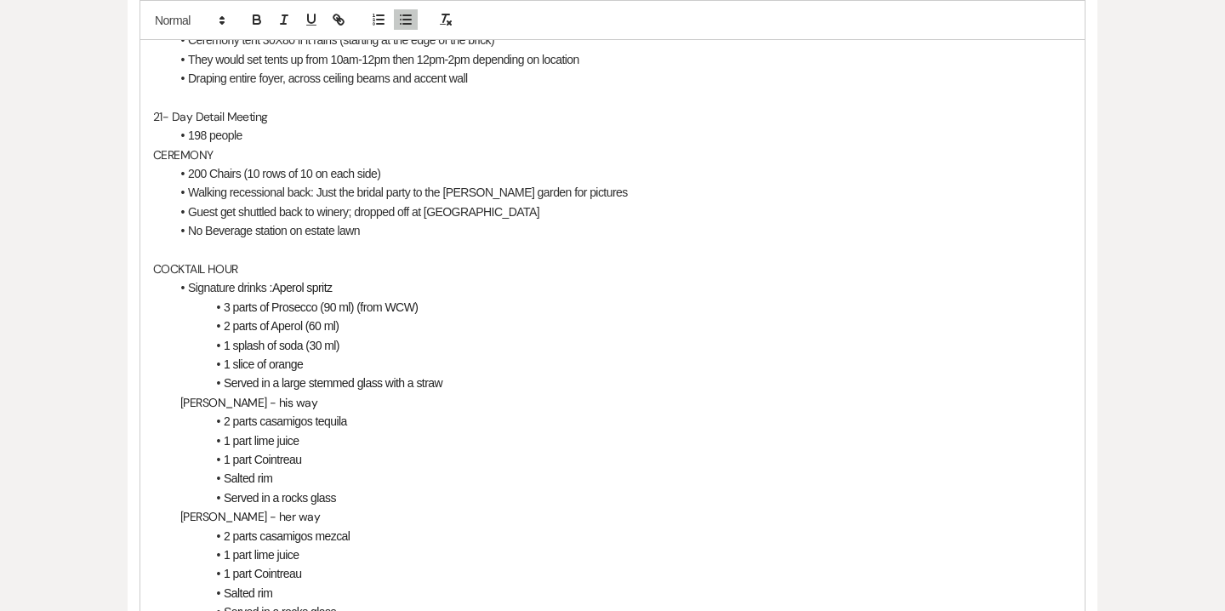
scroll to position [548, 0]
drag, startPoint x: 150, startPoint y: 115, endPoint x: 277, endPoint y: 114, distance: 127.6
click at [277, 114] on div "Meeting with [PERSON_NAME] & [PERSON_NAME] for tenting & Draping Sperry tents C…" at bounding box center [612, 534] width 944 height 1144
click at [281, 135] on li "198 people" at bounding box center [620, 133] width 901 height 19
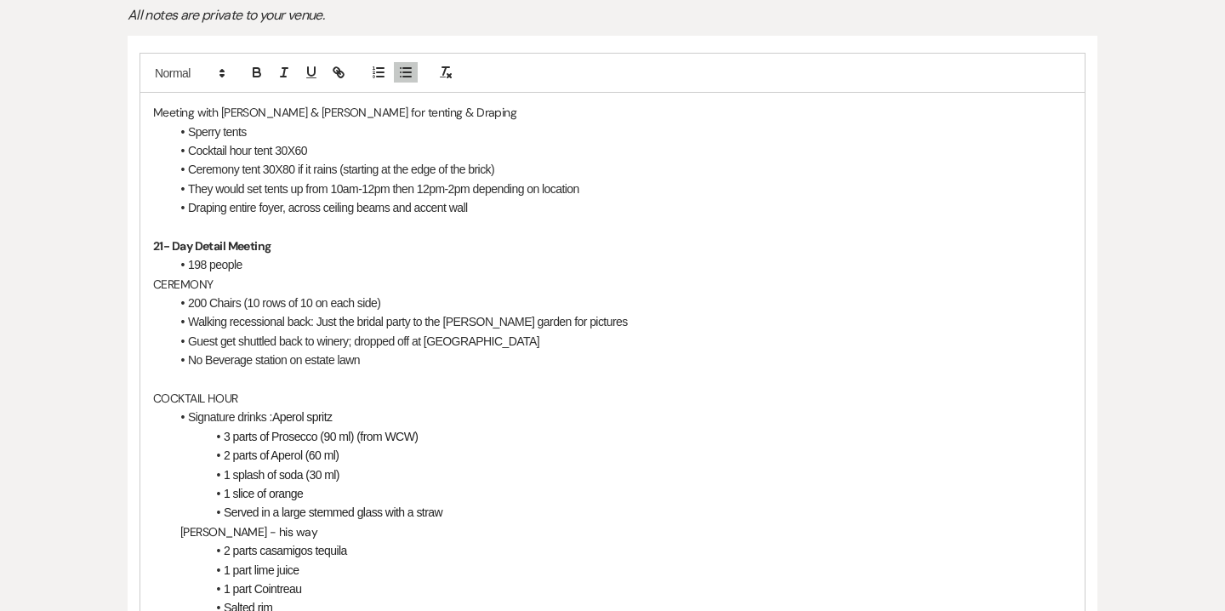
scroll to position [408, 0]
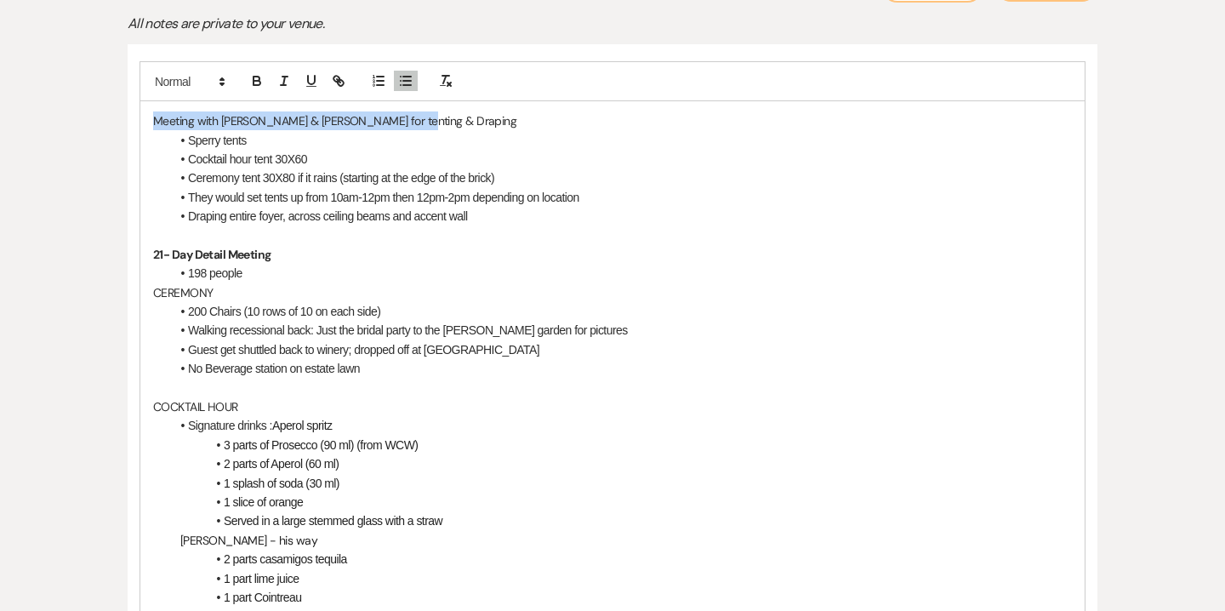
drag, startPoint x: 152, startPoint y: 120, endPoint x: 435, endPoint y: 121, distance: 283.2
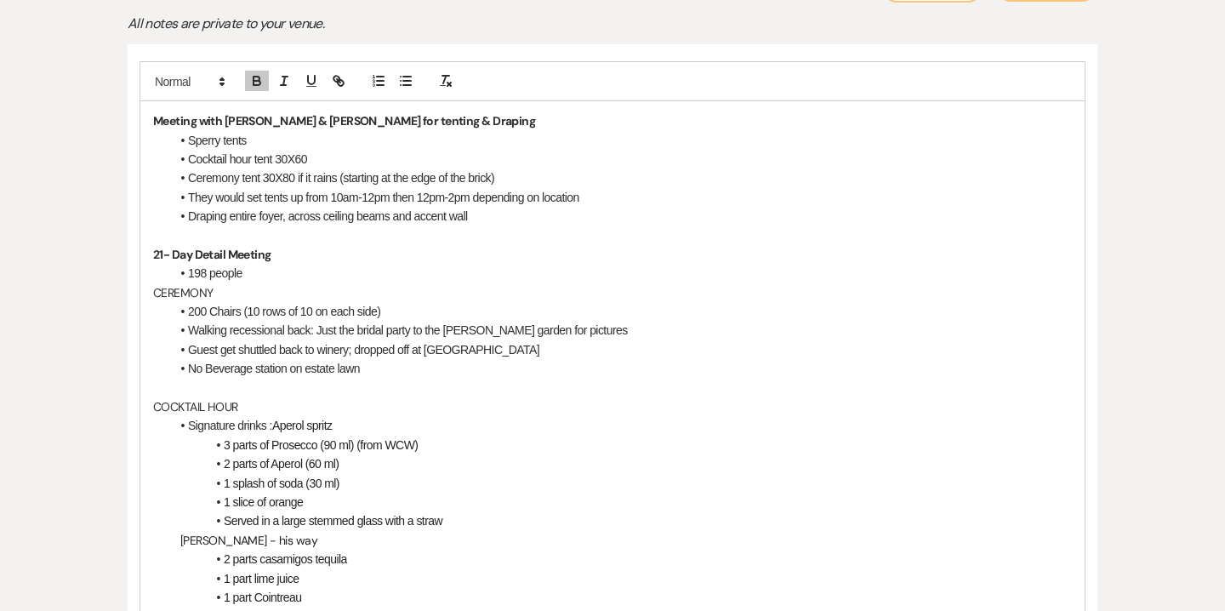
click at [428, 241] on p at bounding box center [612, 235] width 918 height 19
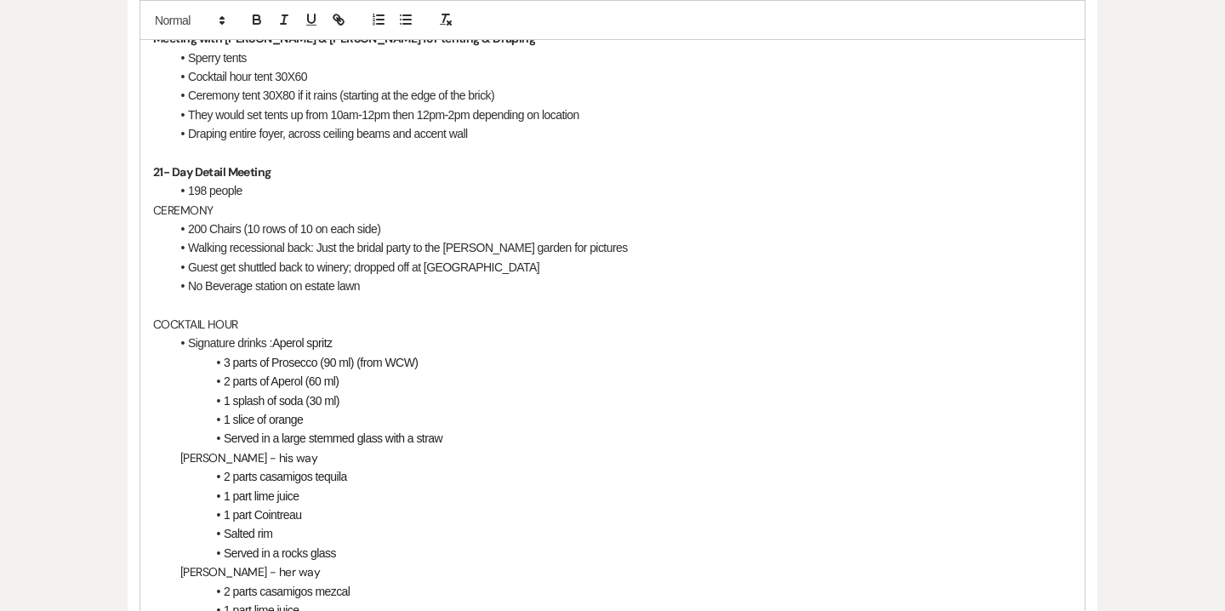
scroll to position [493, 0]
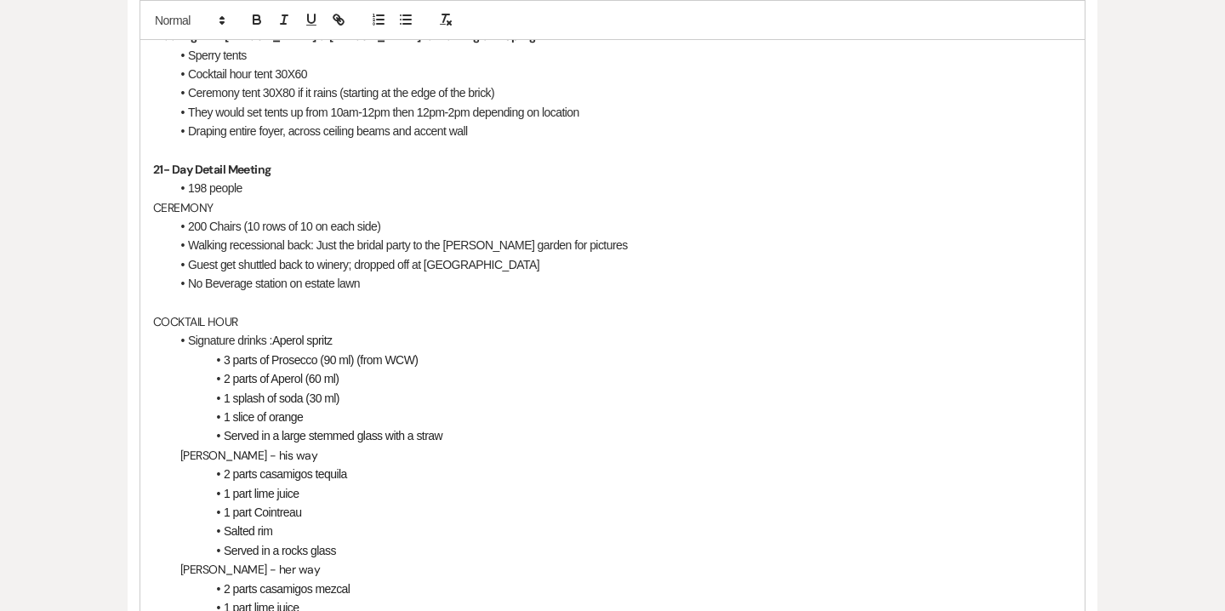
click at [251, 189] on li "198 people" at bounding box center [620, 188] width 901 height 19
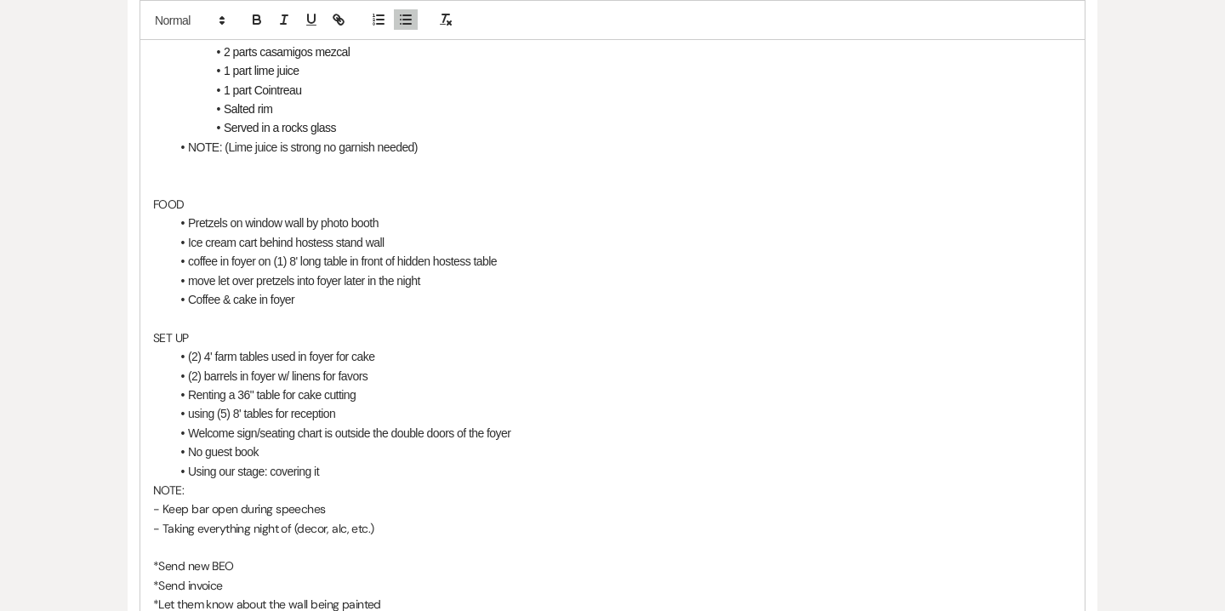
scroll to position [1050, 0]
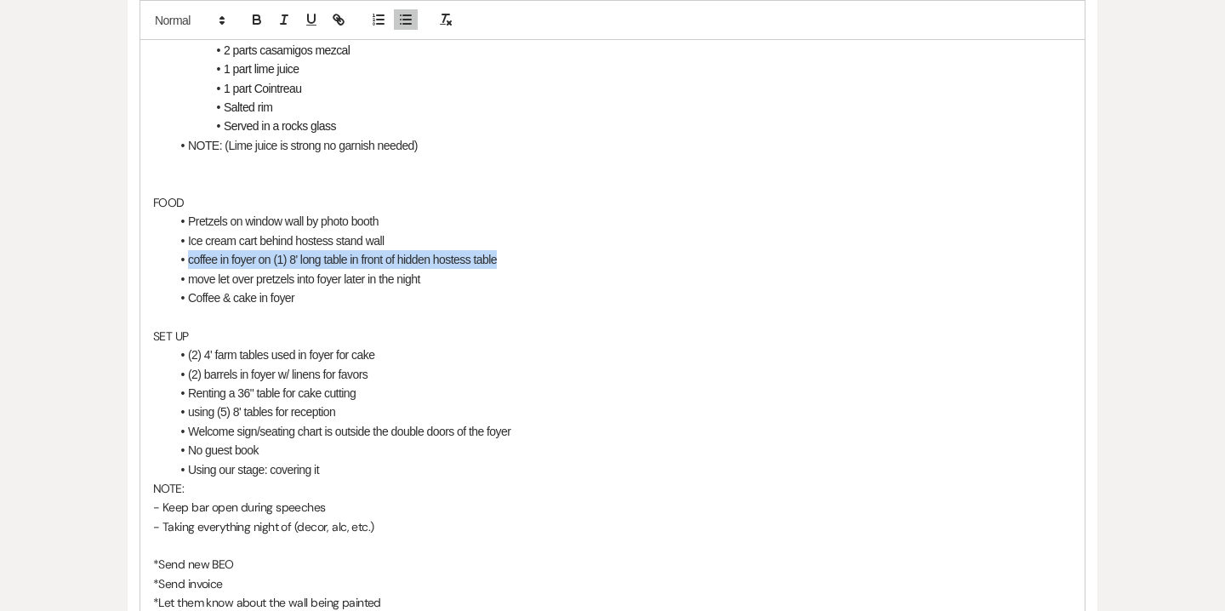
drag, startPoint x: 188, startPoint y: 259, endPoint x: 532, endPoint y: 268, distance: 344.6
click at [532, 268] on li "coffee in foyer on (1) 8' long table in front of hidden hostess table" at bounding box center [620, 259] width 901 height 19
copy li "coffee in foyer on (1) 8' long table in front of hidden hostess table"
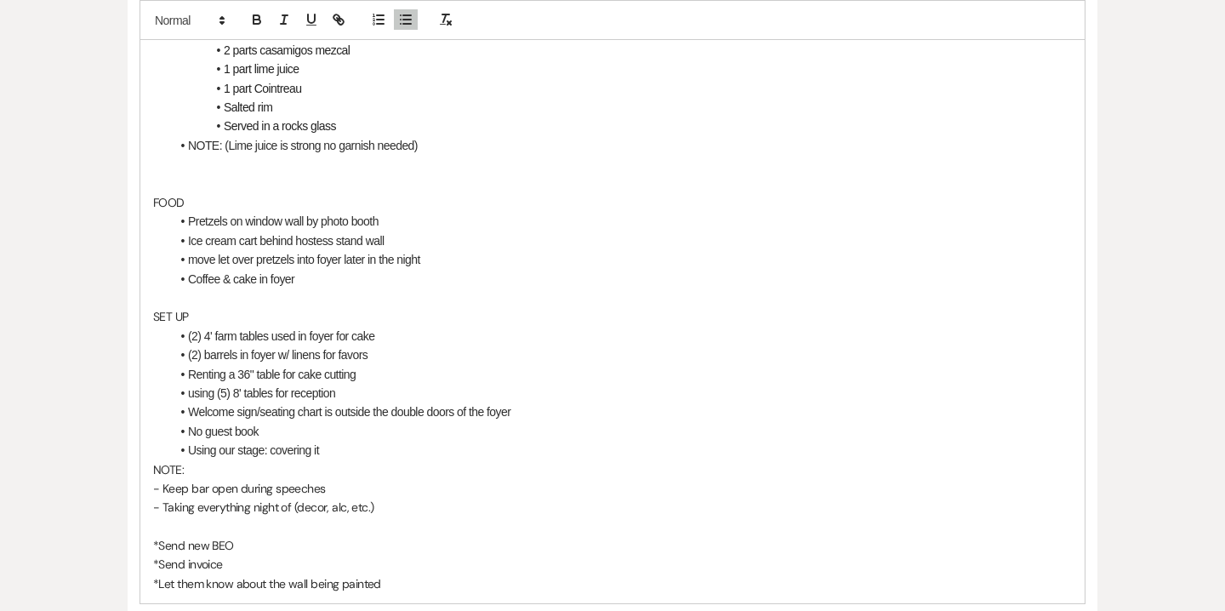
click at [375, 358] on li "(2) barrels in foyer w/ linens for favors" at bounding box center [620, 354] width 901 height 19
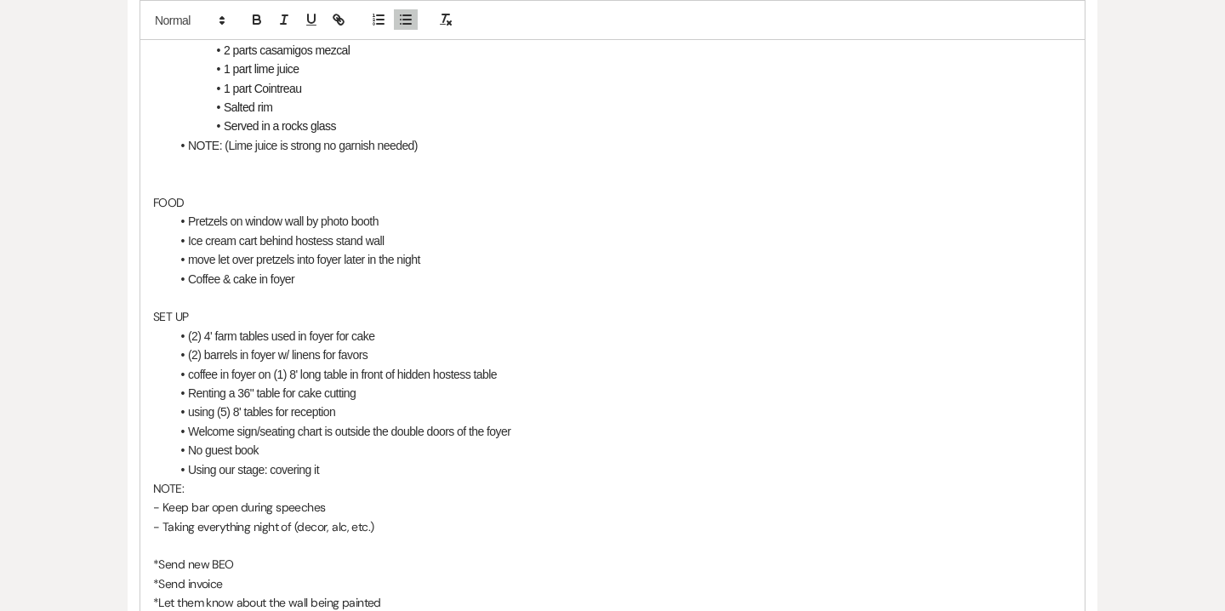
click at [190, 376] on li "coffee in foyer on (1) 8' long table in front of hidden hostess table" at bounding box center [620, 374] width 901 height 19
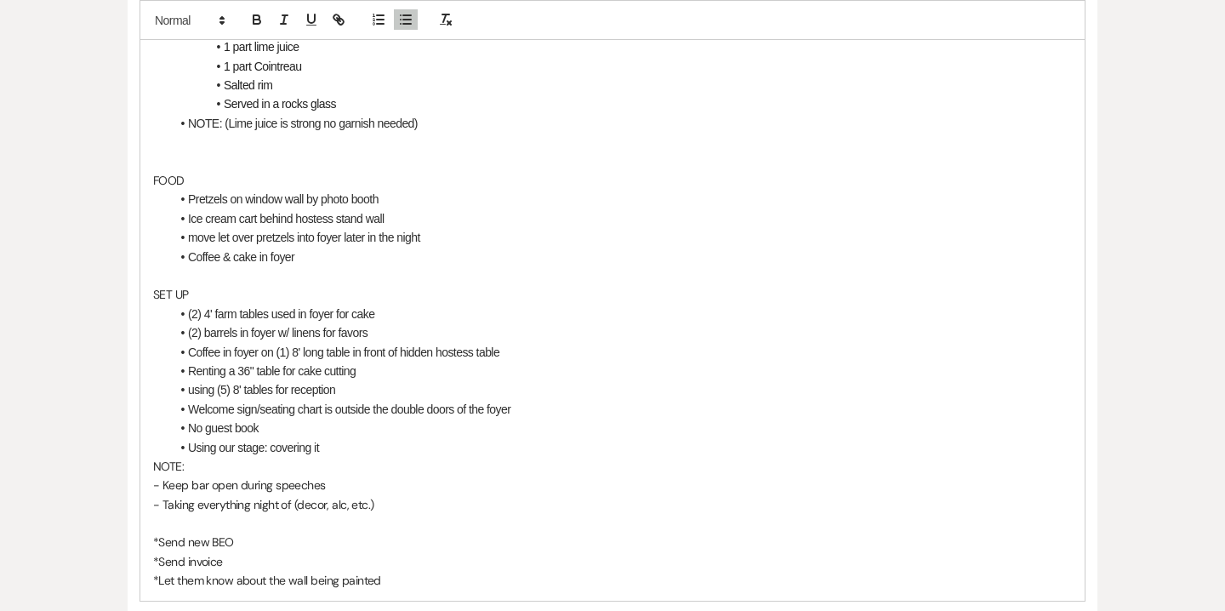
scroll to position [1073, 0]
click at [196, 388] on li "using (5) 8' tables for reception" at bounding box center [620, 388] width 901 height 19
drag, startPoint x: 199, startPoint y: 316, endPoint x: 188, endPoint y: 316, distance: 11.1
click at [188, 316] on li "(2) 4' farm tables used in foyer for cake" at bounding box center [620, 313] width 901 height 19
drag, startPoint x: 202, startPoint y: 332, endPoint x: 187, endPoint y: 332, distance: 14.5
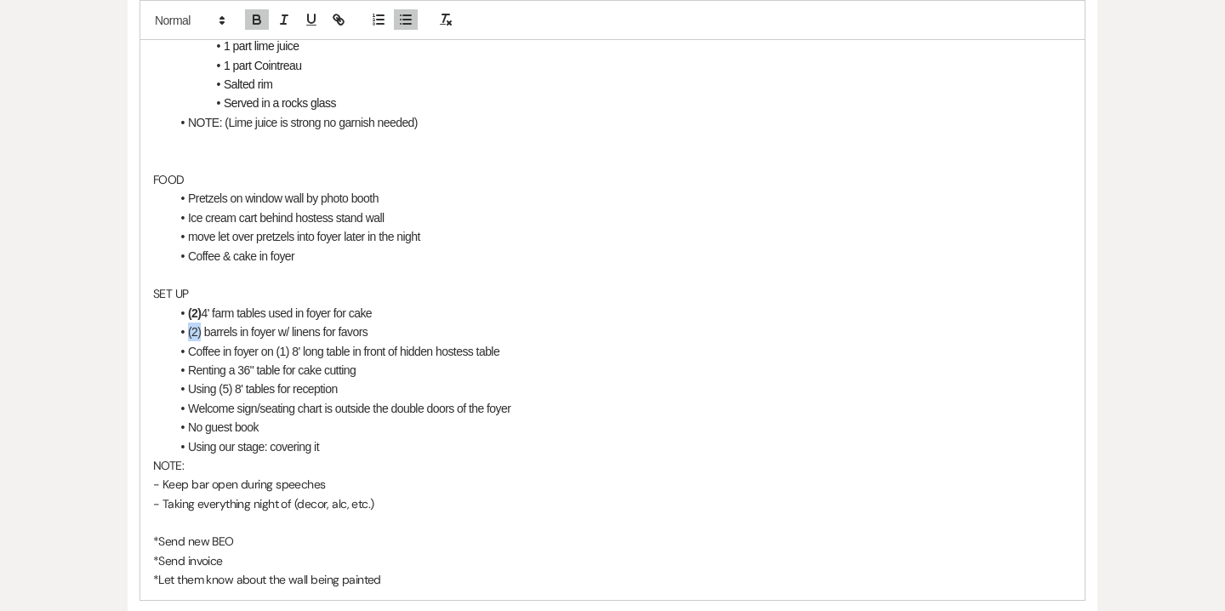
click at [187, 332] on li "(2) barrels in foyer w/ linens for favors" at bounding box center [620, 331] width 901 height 19
drag, startPoint x: 291, startPoint y: 354, endPoint x: 276, endPoint y: 354, distance: 14.5
click at [276, 354] on li "Coffee in foyer on (1) 8' long table in front of hidden hostess table" at bounding box center [620, 351] width 901 height 19
drag, startPoint x: 233, startPoint y: 390, endPoint x: 217, endPoint y: 397, distance: 17.5
click at [217, 397] on li "Using (5) 8' tables for reception" at bounding box center [620, 388] width 901 height 19
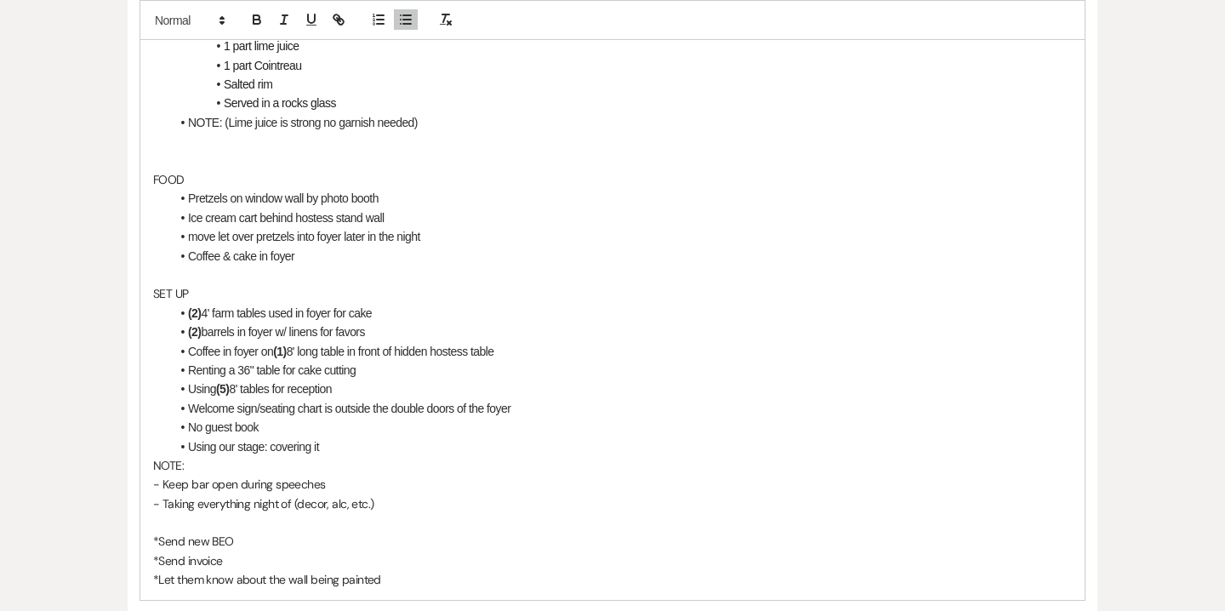
click at [303, 476] on p "- Keep bar open during speeches" at bounding box center [612, 484] width 918 height 19
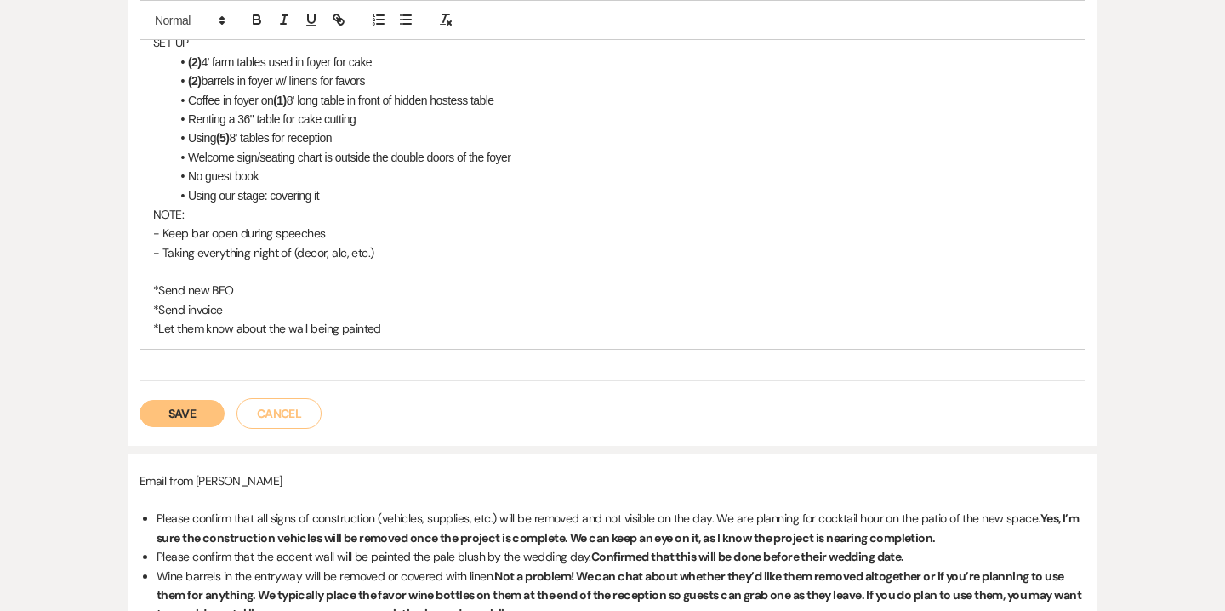
scroll to position [1326, 0]
click at [179, 415] on button "Save" at bounding box center [181, 411] width 85 height 27
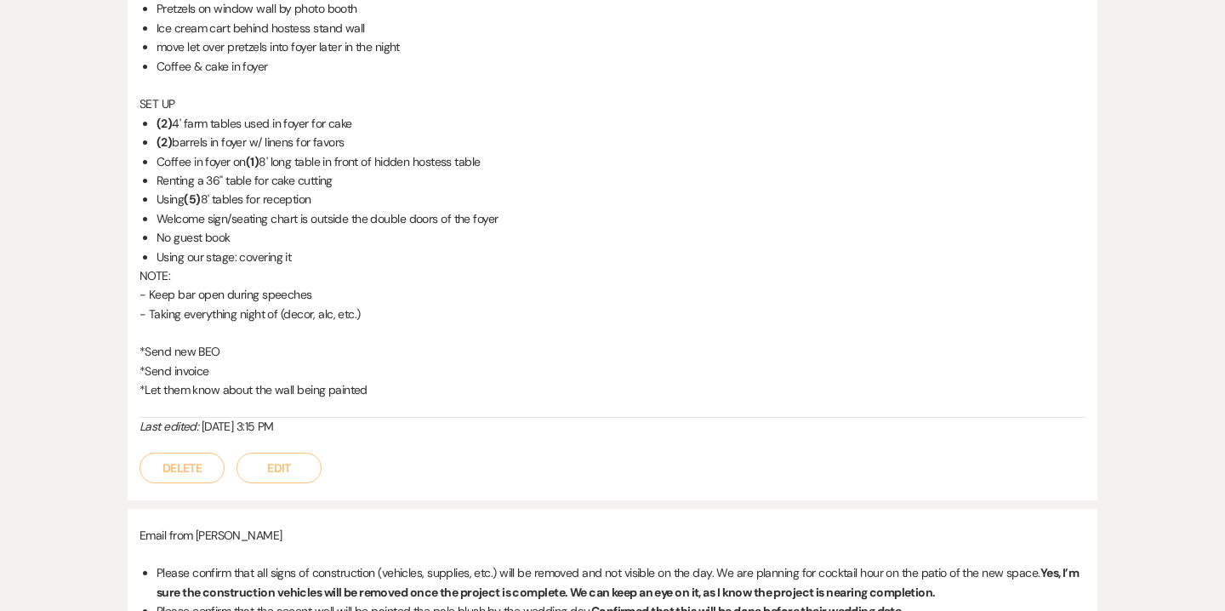
scroll to position [1211, 0]
click at [273, 481] on button "Edit" at bounding box center [278, 469] width 85 height 31
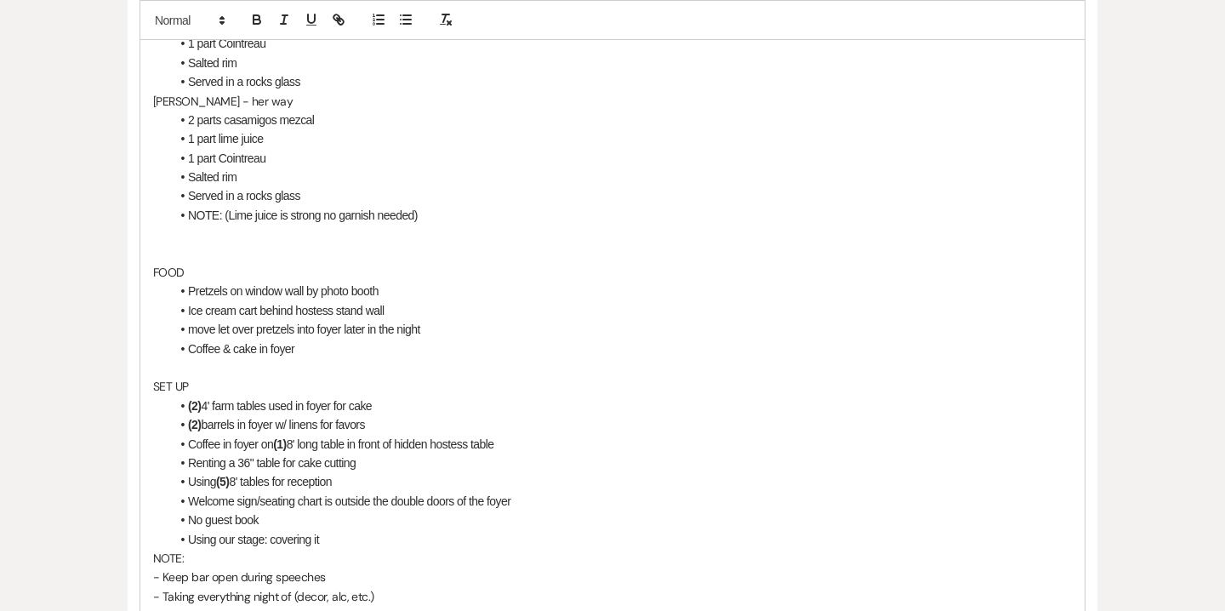
scroll to position [985, 0]
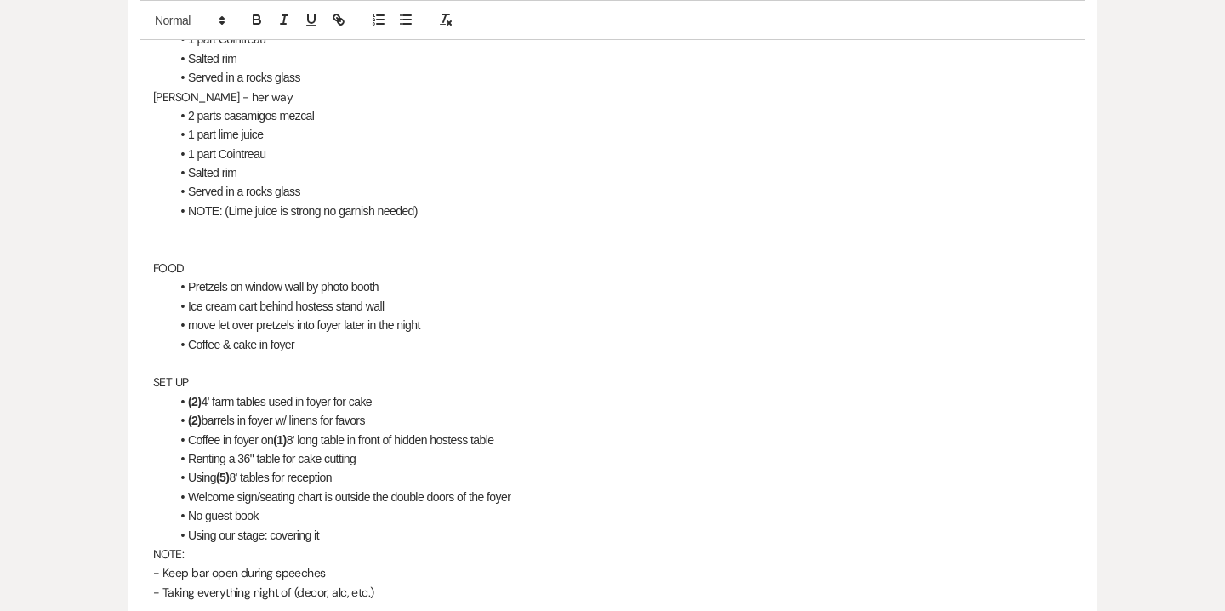
click at [173, 246] on p at bounding box center [612, 249] width 918 height 19
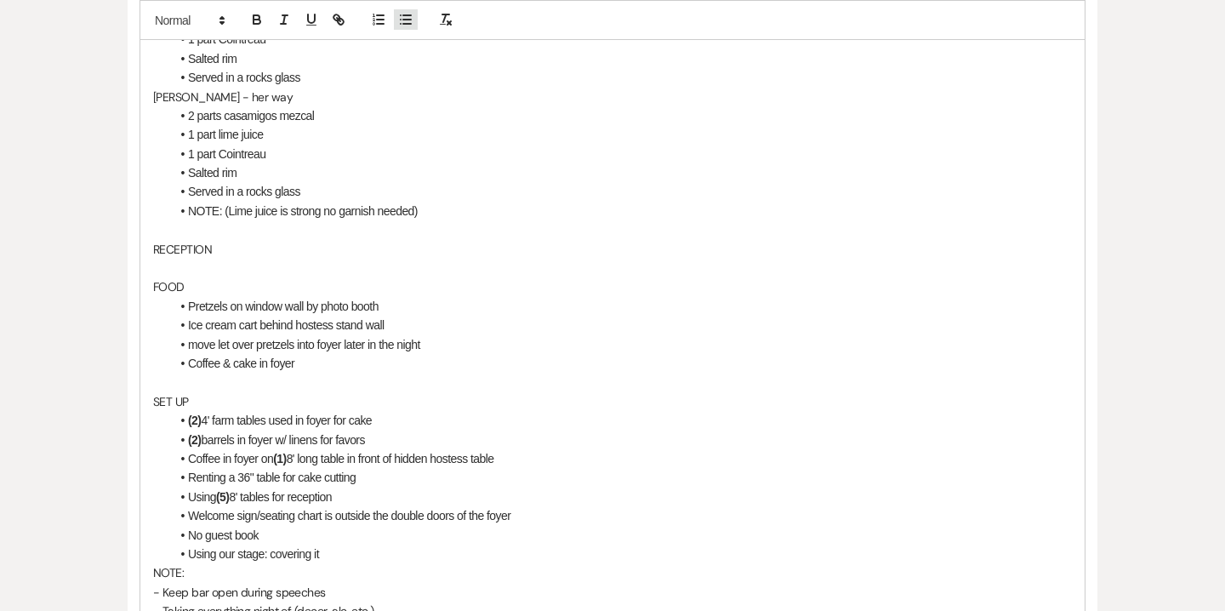
click at [404, 11] on button "button" at bounding box center [406, 19] width 24 height 20
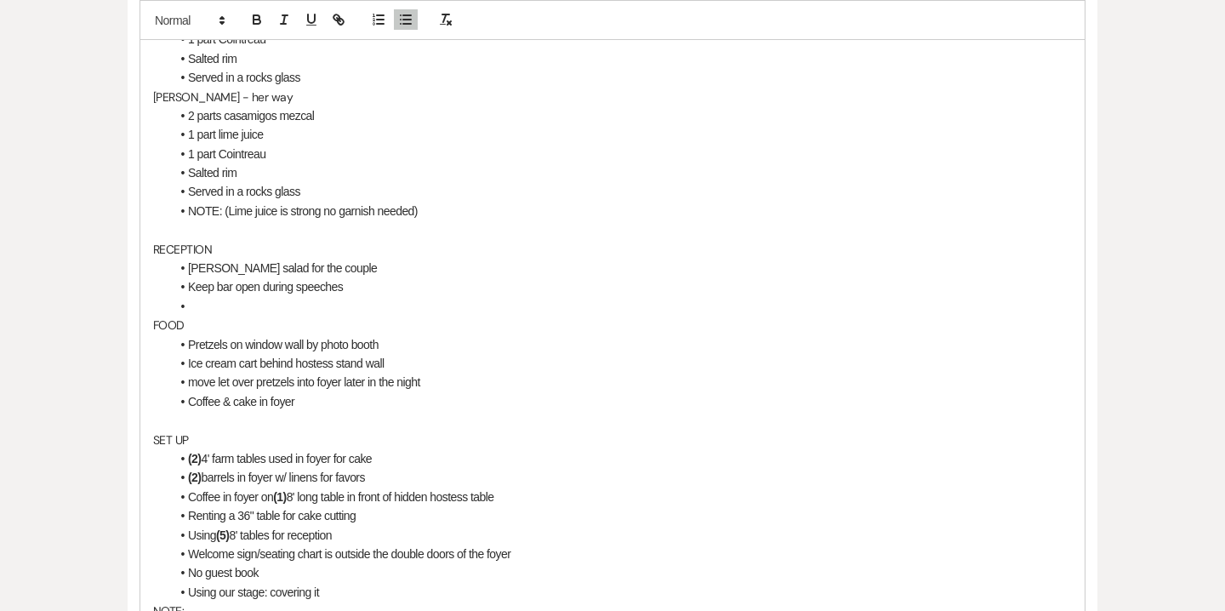
click at [206, 264] on li "[PERSON_NAME] salad for the couple" at bounding box center [620, 268] width 901 height 19
click at [202, 270] on li "[PERSON_NAME] salad for the couple" at bounding box center [620, 268] width 901 height 19
click at [209, 270] on li "[PERSON_NAME] salad for the couple" at bounding box center [620, 268] width 901 height 19
click at [252, 281] on li "Keep bar open during speeches" at bounding box center [620, 286] width 901 height 19
click at [185, 309] on li at bounding box center [620, 306] width 901 height 19
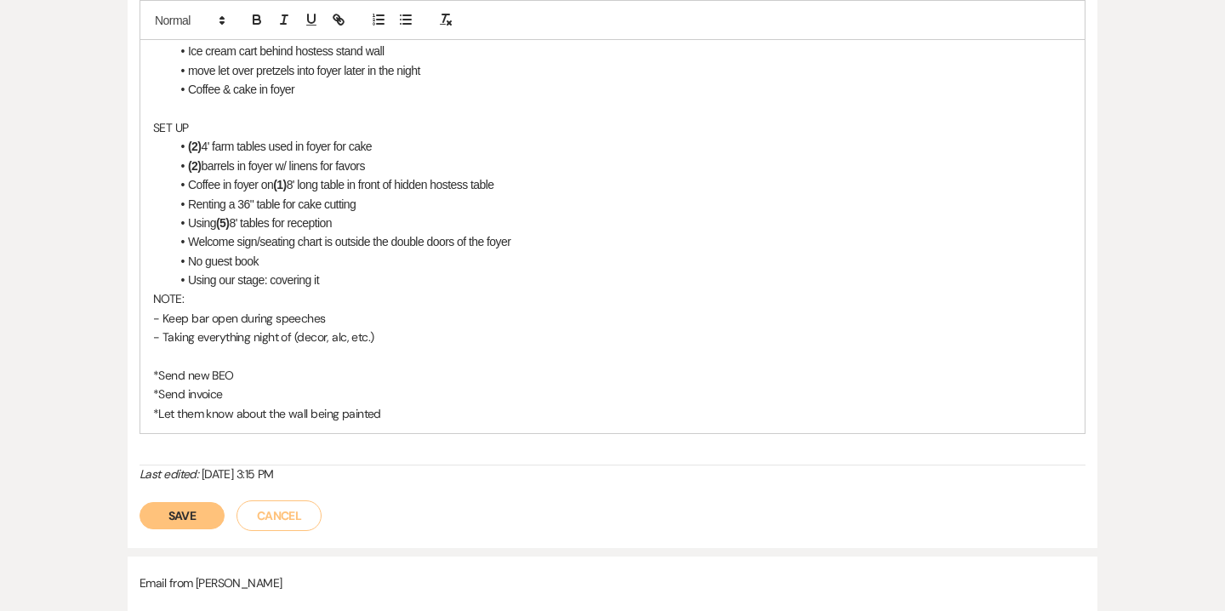
scroll to position [1348, 0]
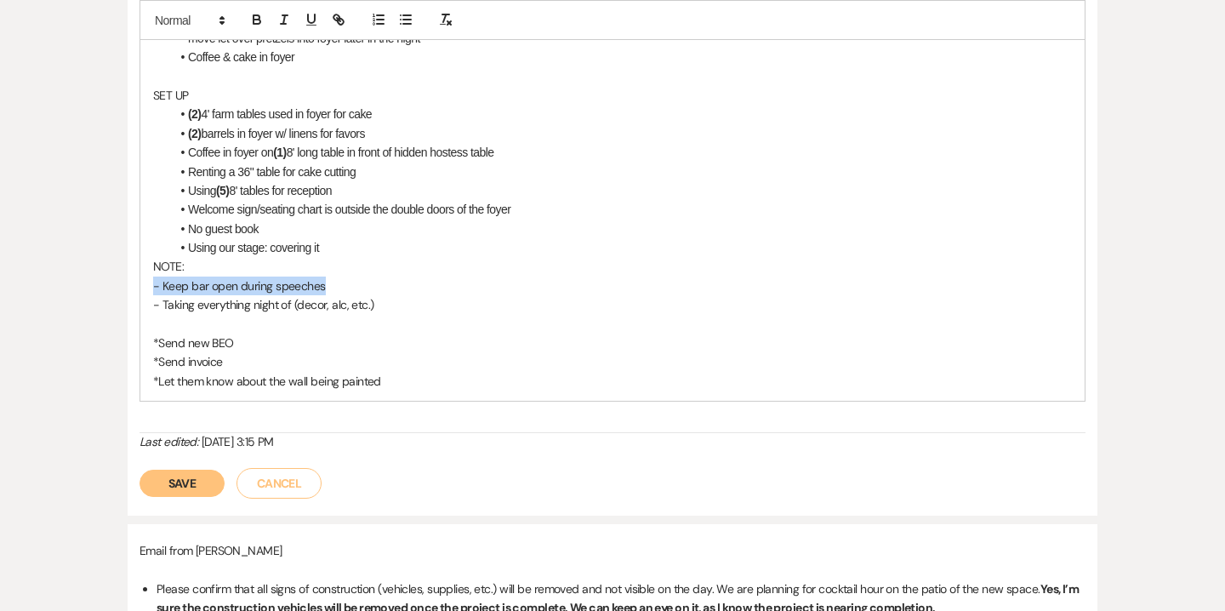
drag, startPoint x: 329, startPoint y: 284, endPoint x: 155, endPoint y: 288, distance: 174.4
click at [155, 288] on p "- Keep bar open during speeches" at bounding box center [612, 285] width 918 height 19
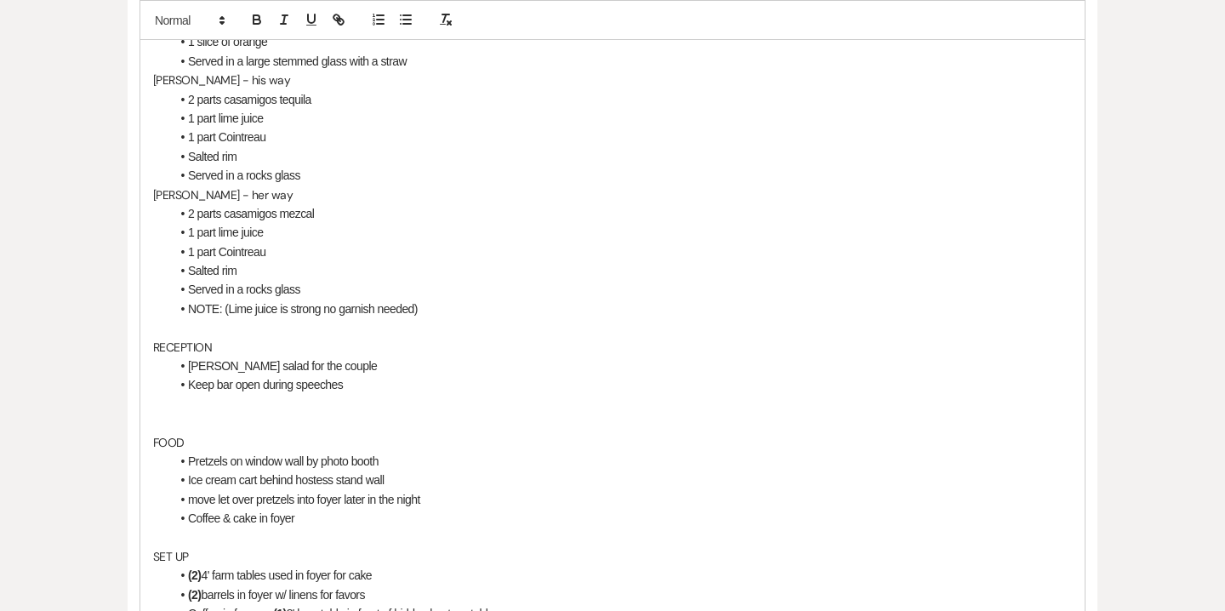
scroll to position [962, 0]
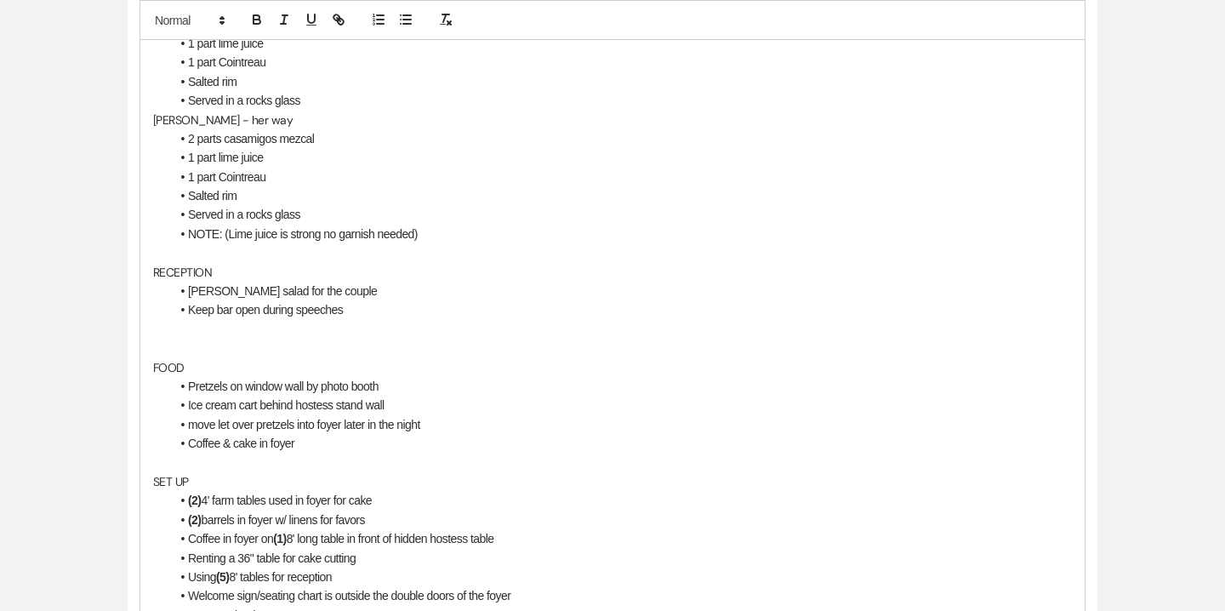
click at [173, 355] on p at bounding box center [612, 347] width 918 height 19
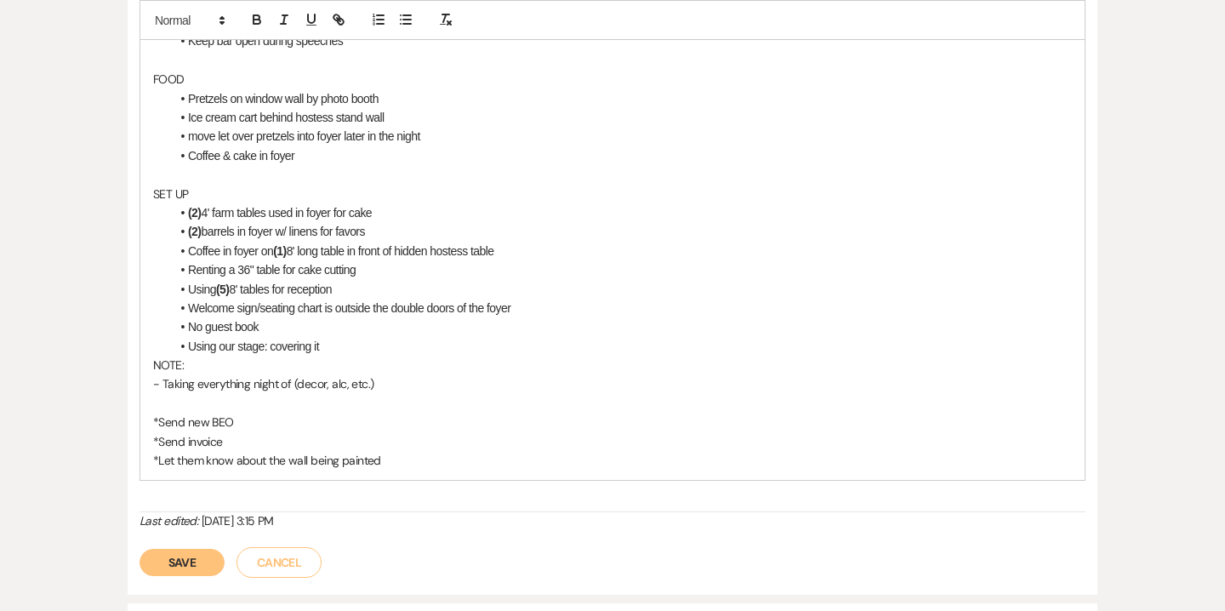
scroll to position [1234, 0]
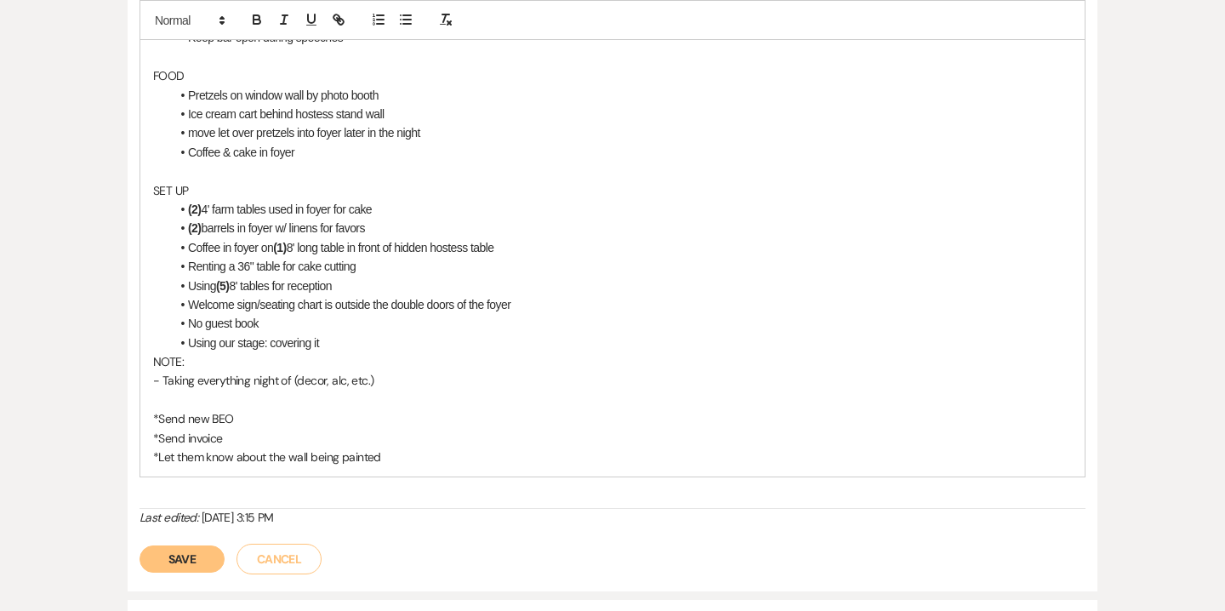
click at [189, 549] on button "Save" at bounding box center [181, 558] width 85 height 27
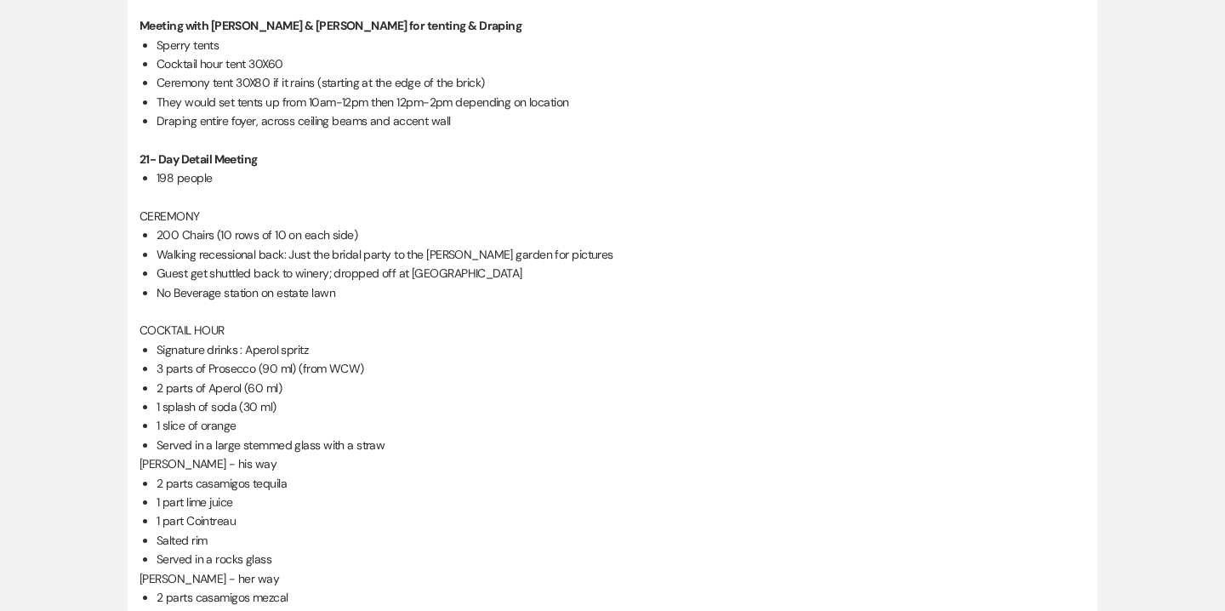
scroll to position [452, 0]
